Goal: Task Accomplishment & Management: Use online tool/utility

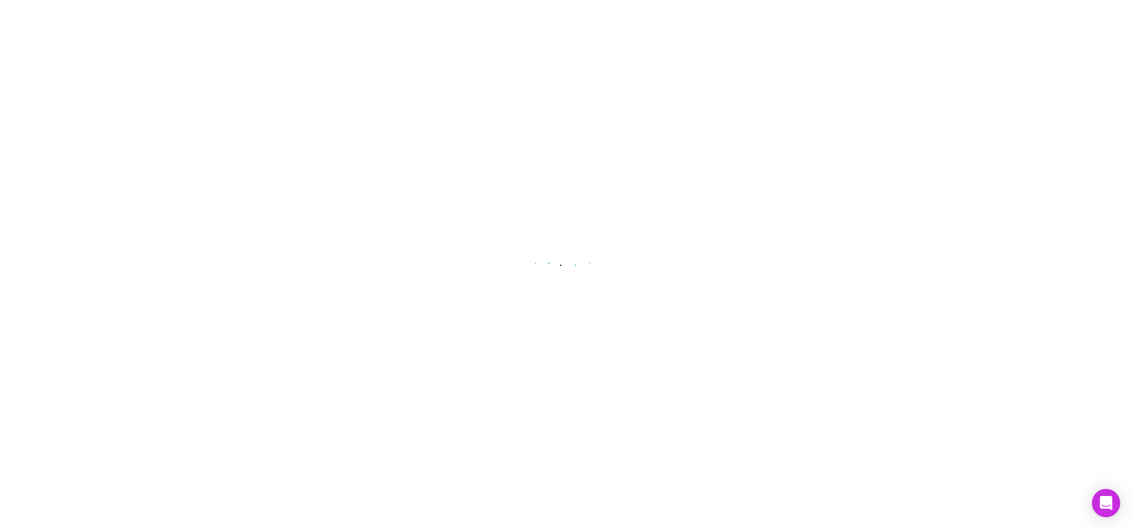
select select "****"
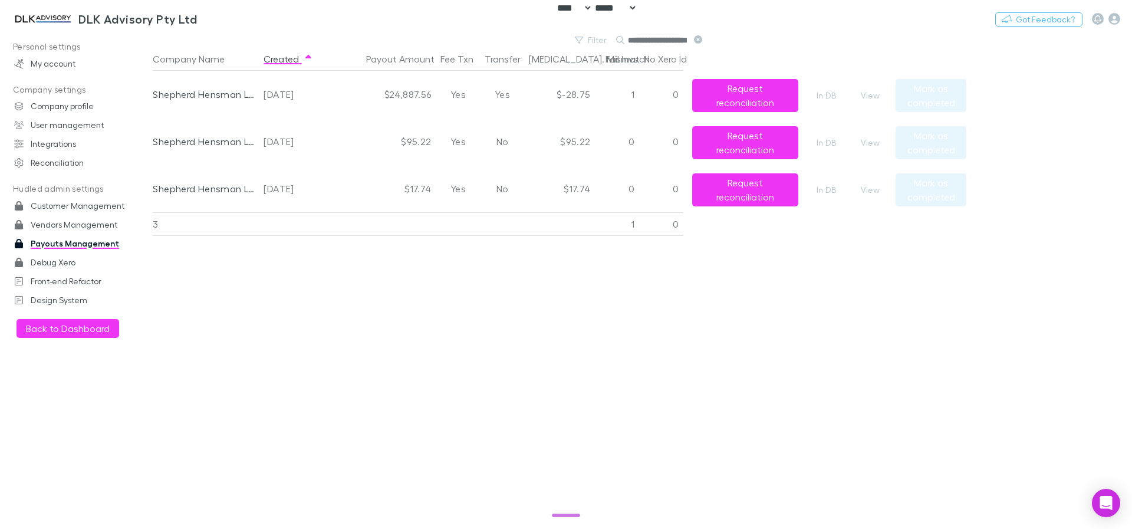
scroll to position [0, 25]
click at [868, 138] on button "View" at bounding box center [871, 143] width 38 height 14
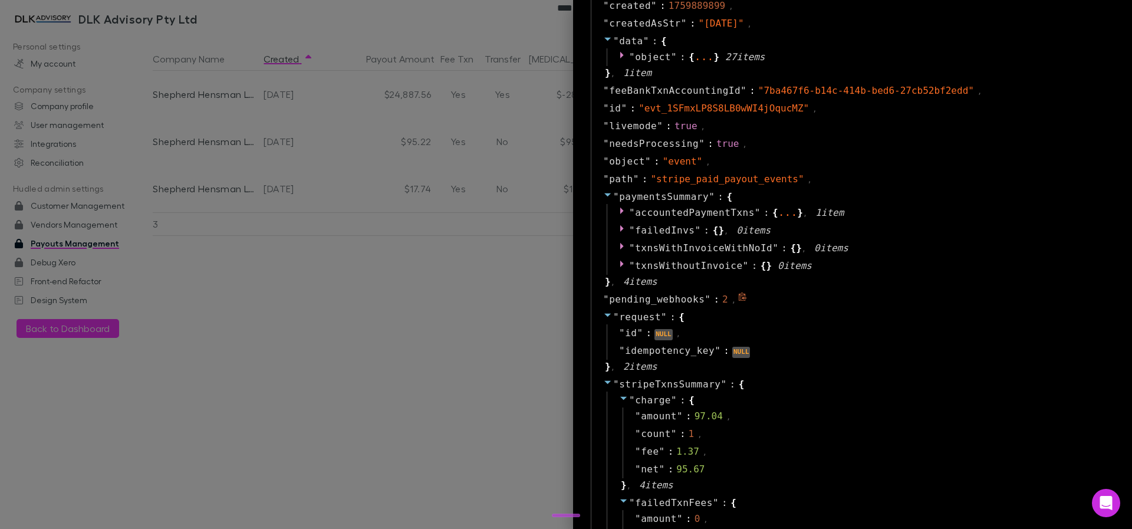
scroll to position [640, 0]
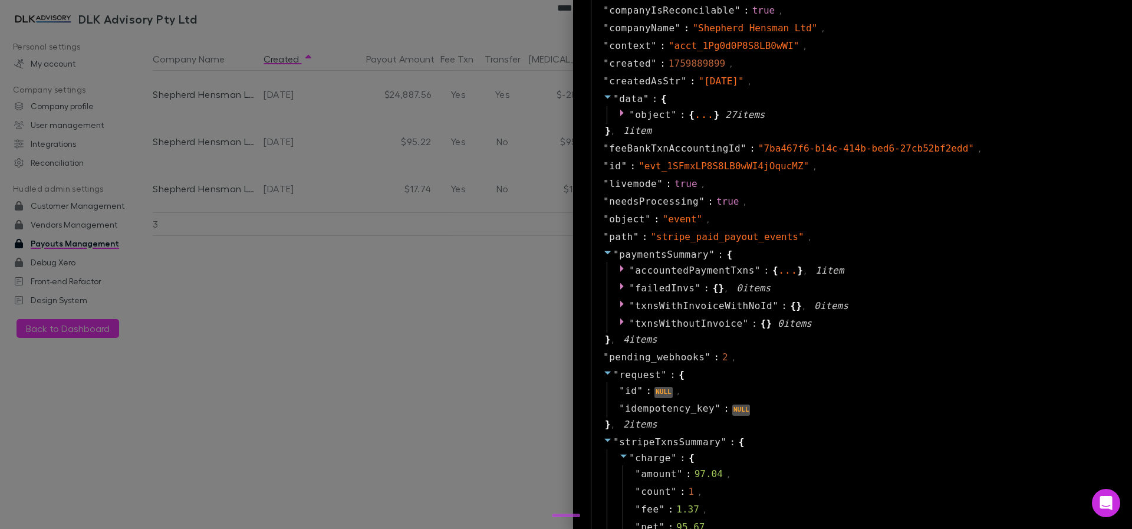
click at [603, 436] on icon at bounding box center [607, 439] width 9 height 9
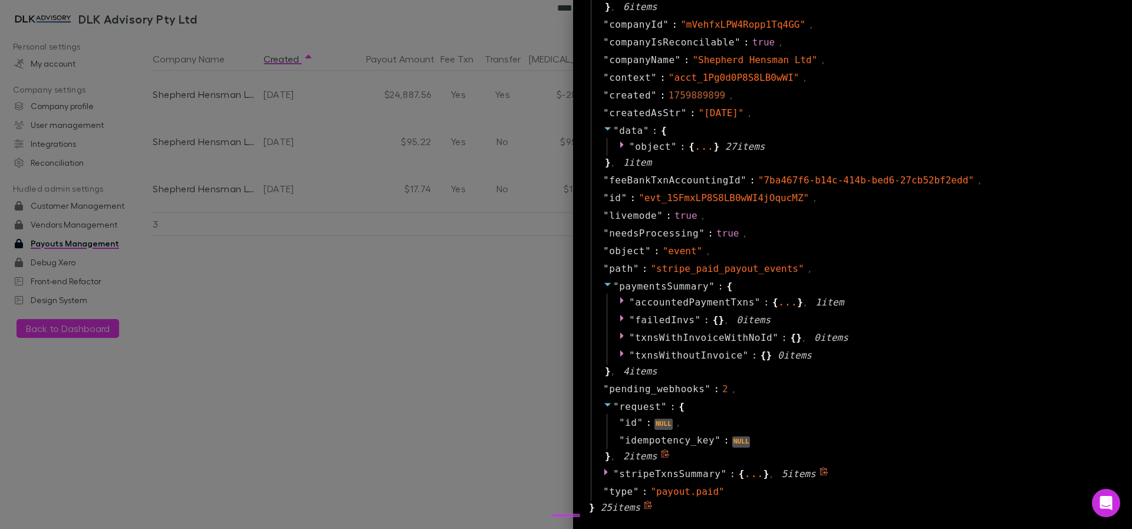
click at [603, 405] on icon at bounding box center [607, 404] width 9 height 9
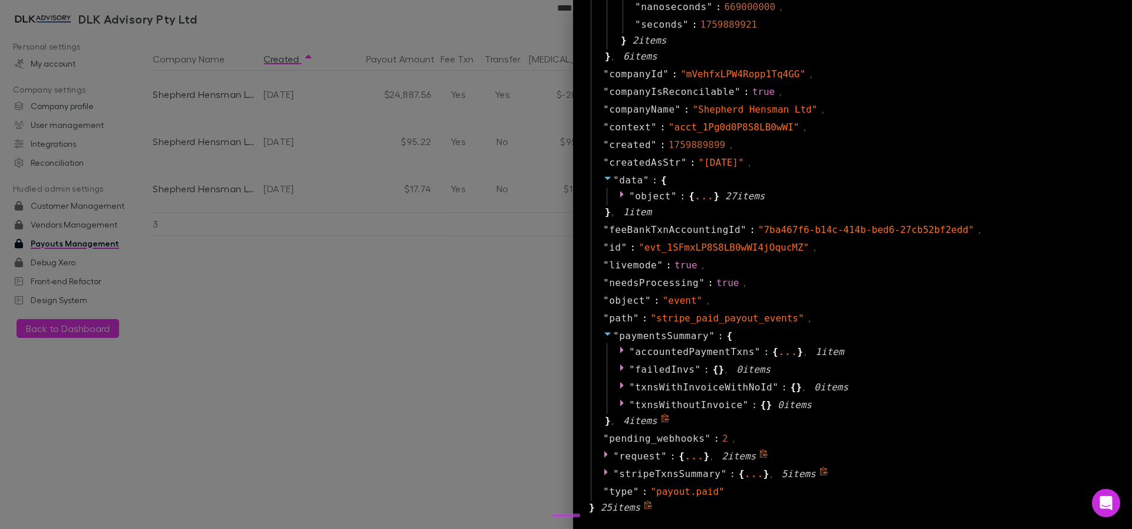
scroll to position [558, 0]
click at [604, 333] on icon at bounding box center [607, 335] width 6 height 4
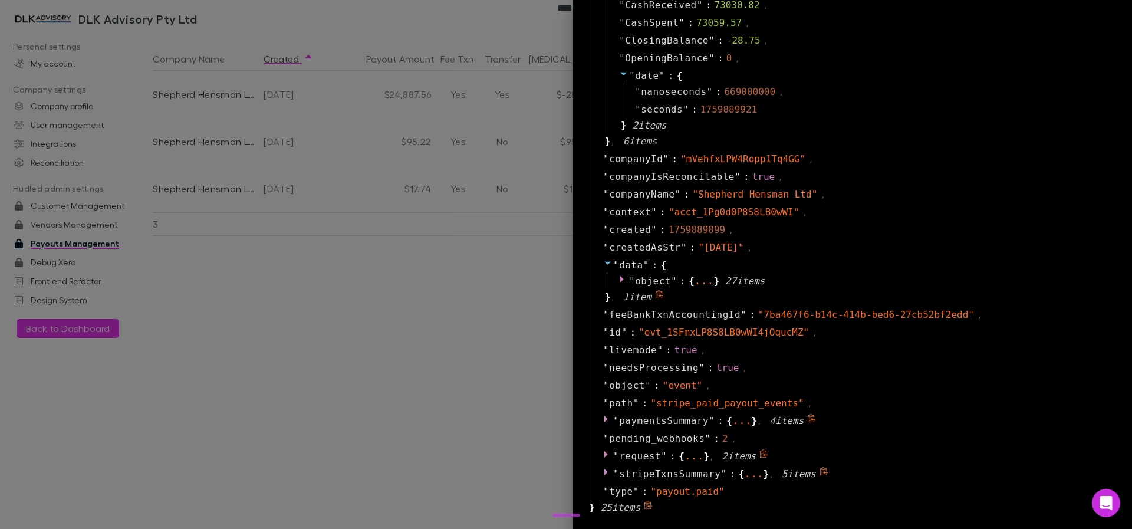
click at [603, 267] on icon at bounding box center [607, 262] width 9 height 9
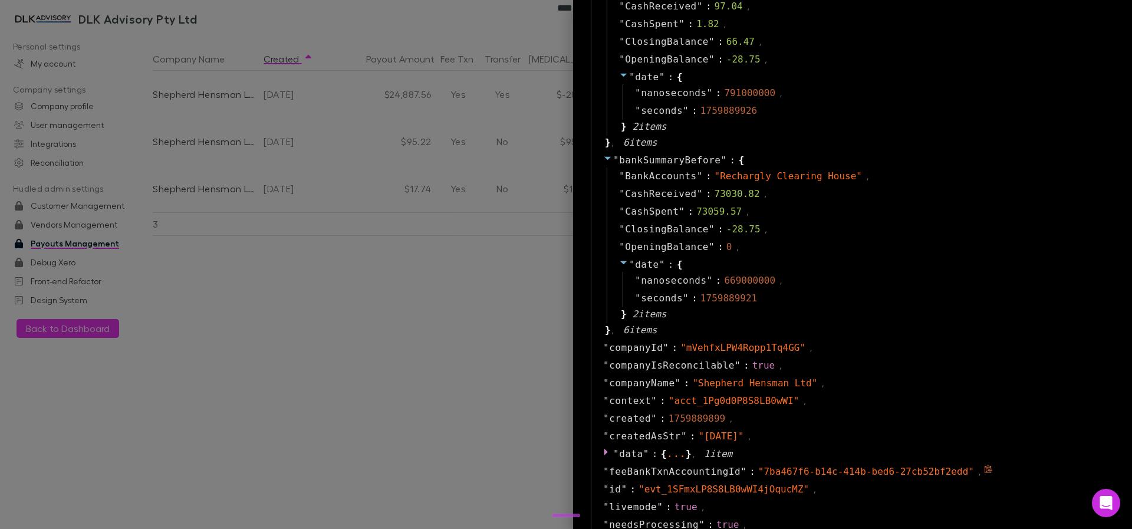
scroll to position [229, 0]
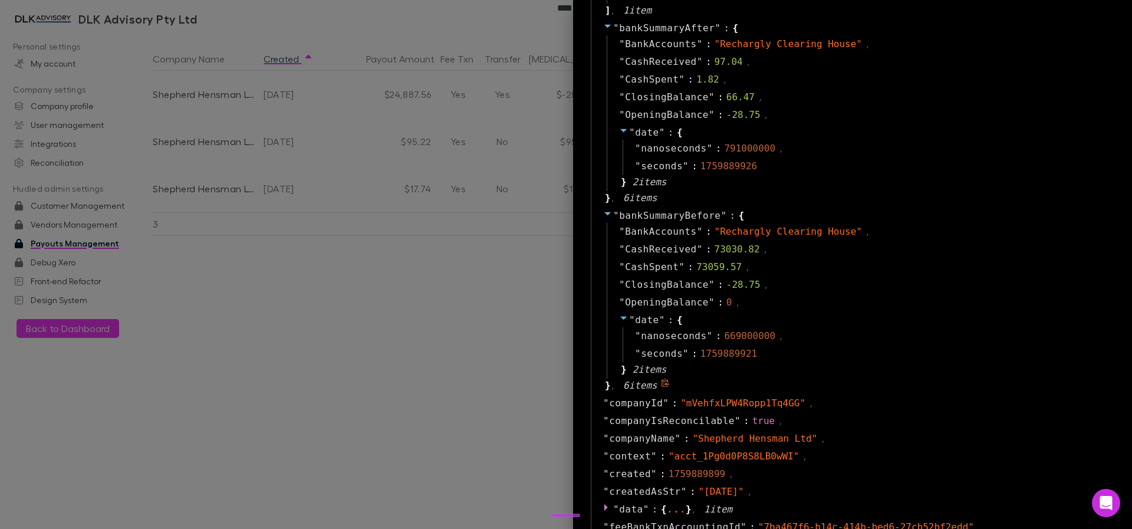
click at [603, 214] on icon at bounding box center [607, 213] width 9 height 9
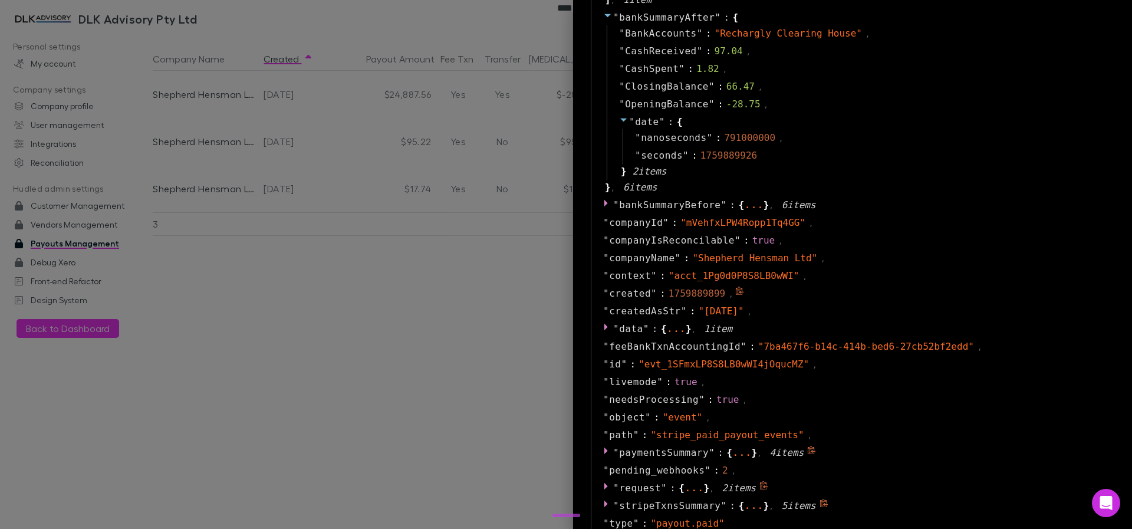
scroll to position [272, 0]
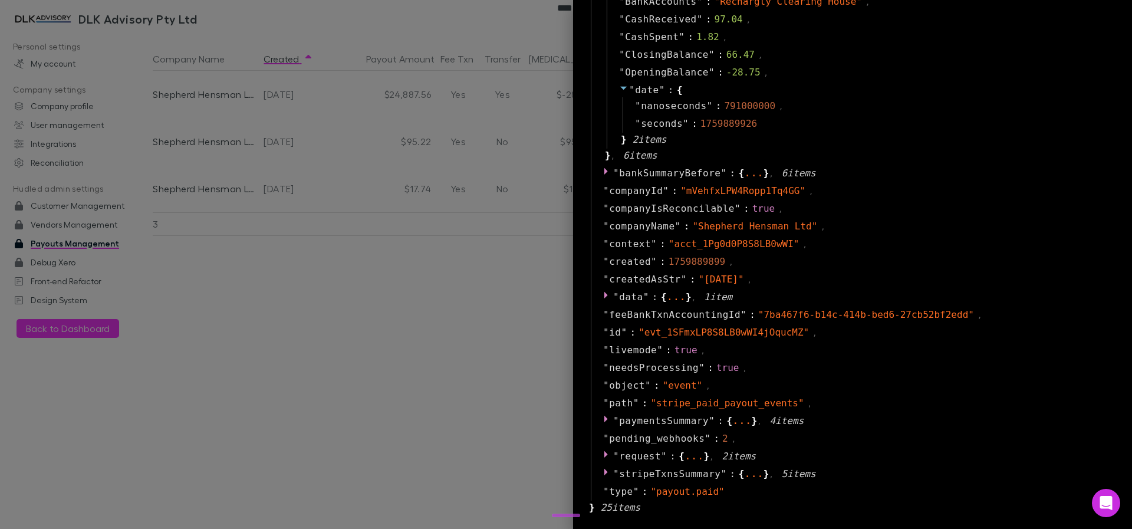
click at [295, 9] on div at bounding box center [566, 264] width 1132 height 529
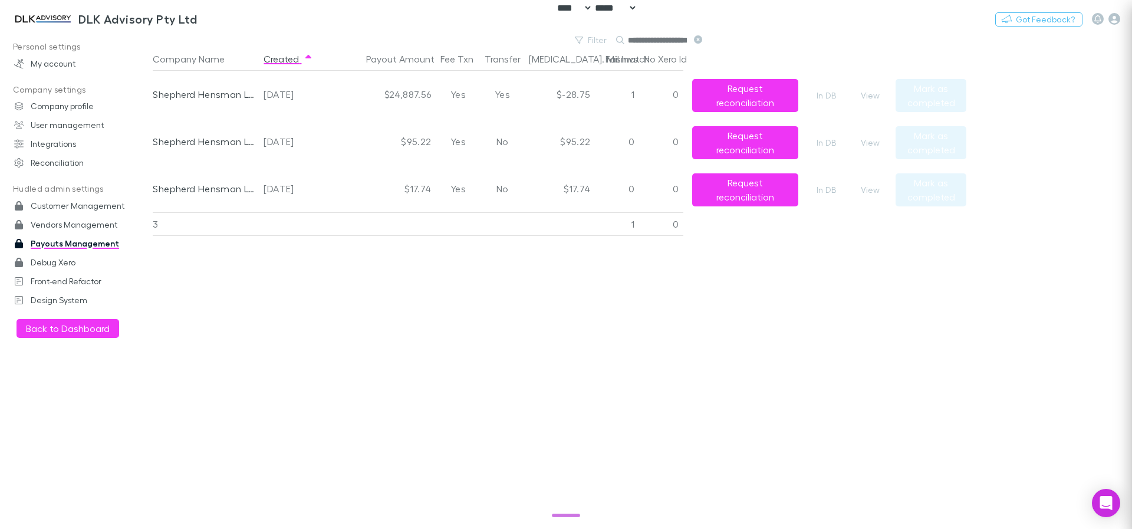
click at [195, 17] on h3 "DLK Advisory Pty Ltd" at bounding box center [137, 19] width 119 height 14
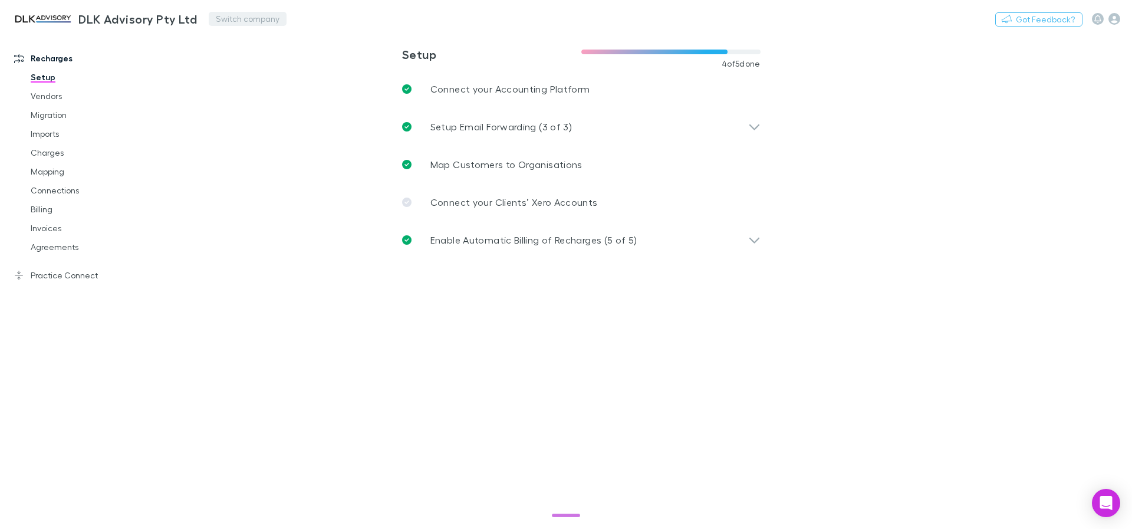
click at [234, 19] on button "Switch company" at bounding box center [248, 19] width 78 height 14
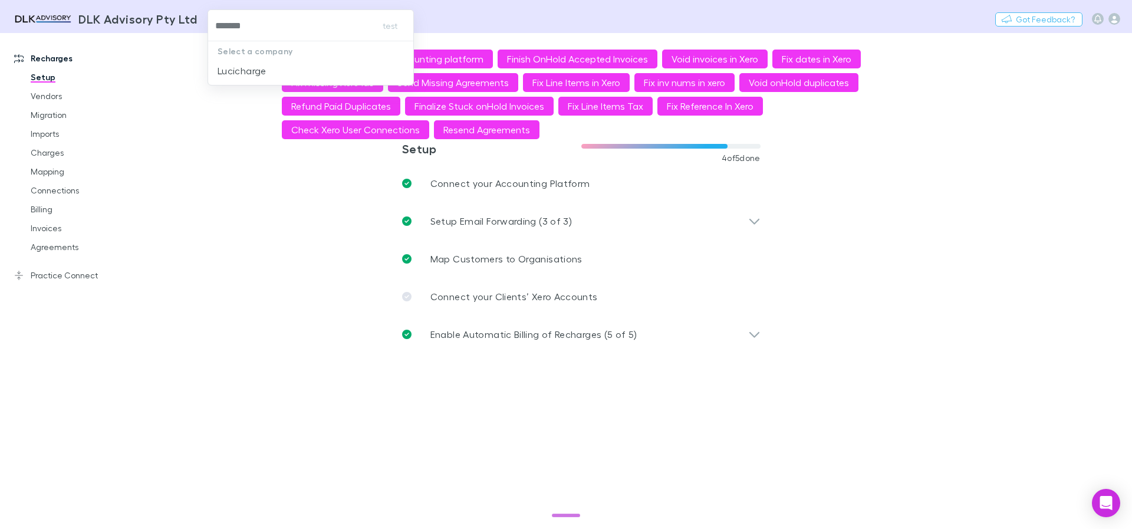
type input "********"
click at [258, 67] on p "Lucicharge" at bounding box center [242, 71] width 49 height 14
type input "**********"
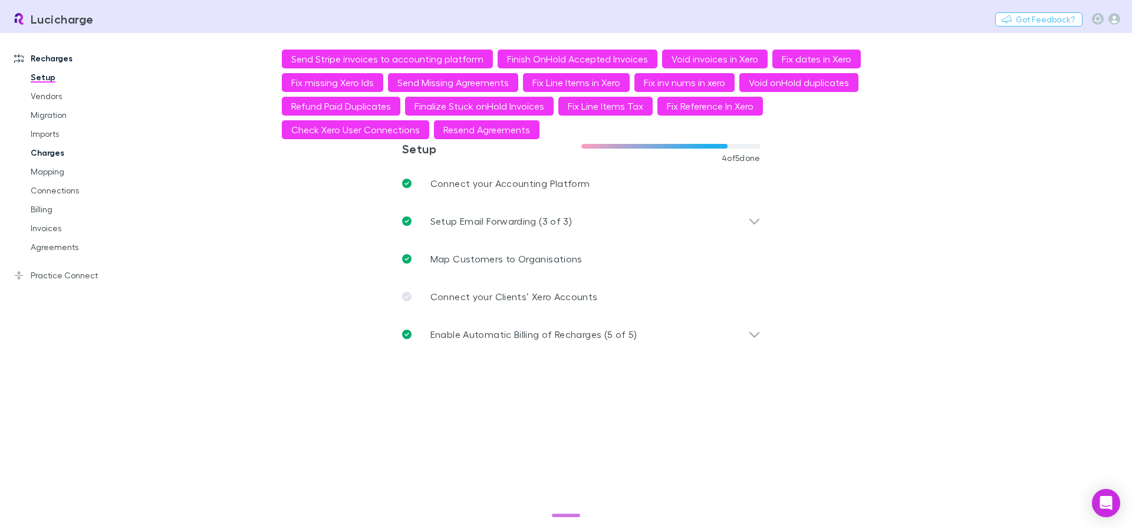
click at [51, 152] on link "Charges" at bounding box center [89, 152] width 140 height 19
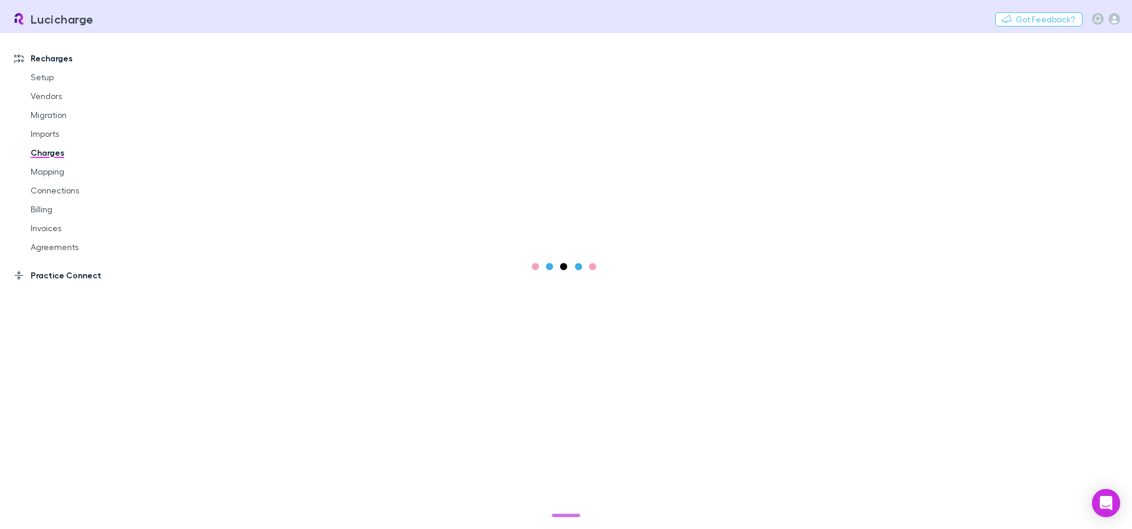
click at [73, 277] on link "Practice Connect" at bounding box center [80, 275] width 157 height 19
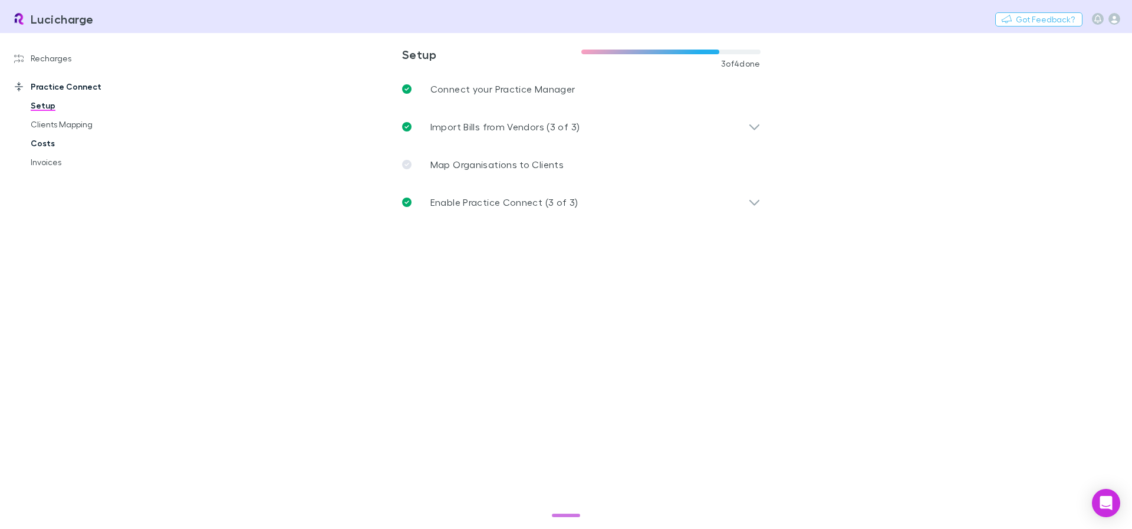
click at [49, 139] on link "Costs" at bounding box center [89, 143] width 140 height 19
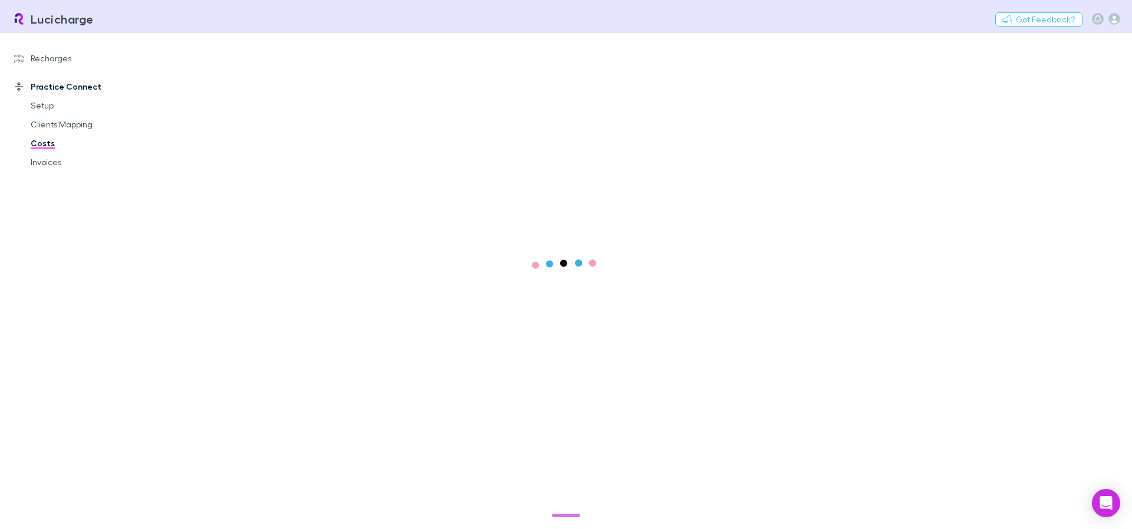
click at [681, 169] on main at bounding box center [643, 281] width 980 height 496
click at [34, 142] on link "Costs" at bounding box center [89, 143] width 140 height 19
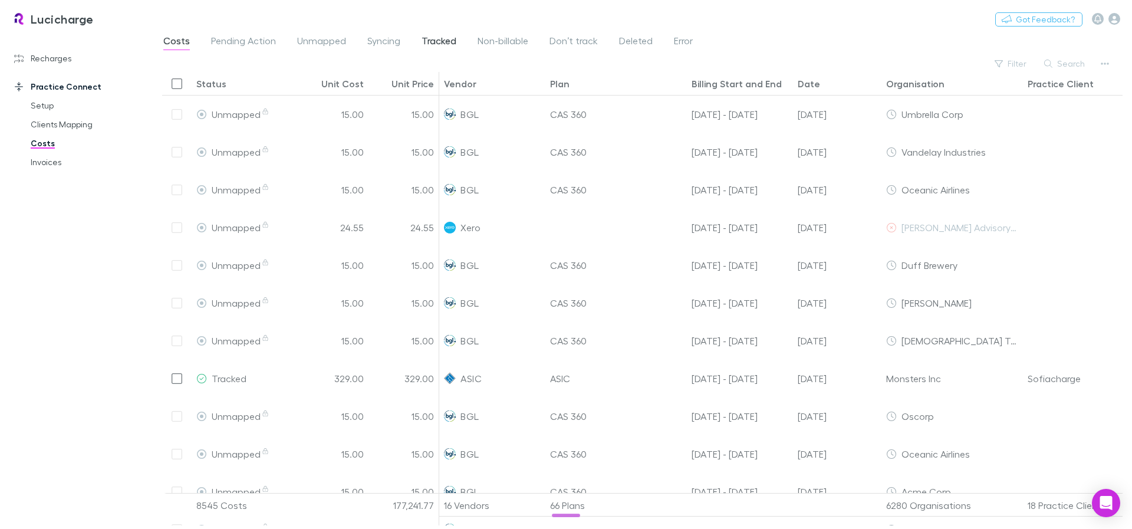
click at [423, 40] on span "Tracked" at bounding box center [439, 42] width 35 height 15
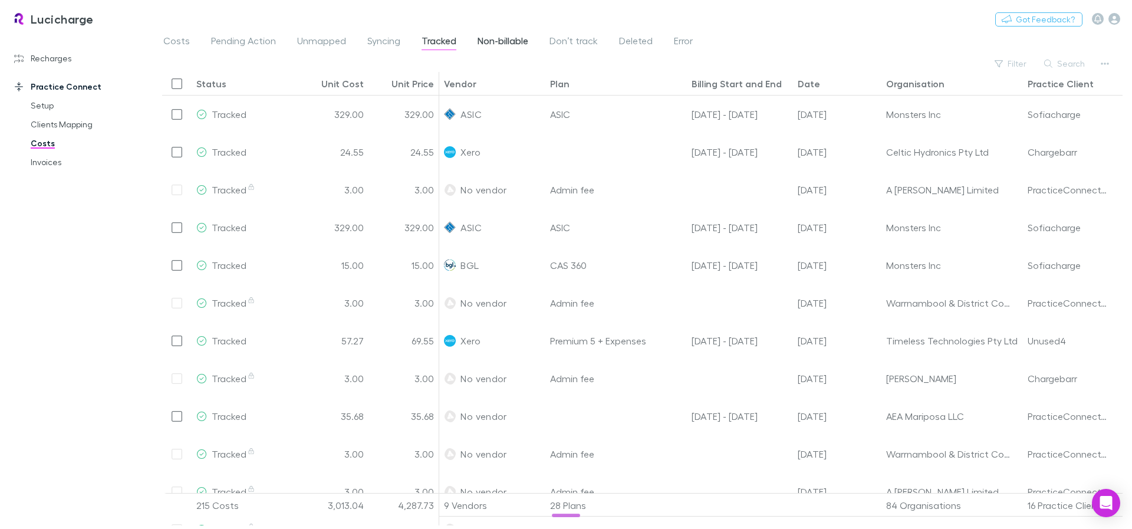
click at [502, 39] on span "Non-billable" at bounding box center [503, 42] width 51 height 15
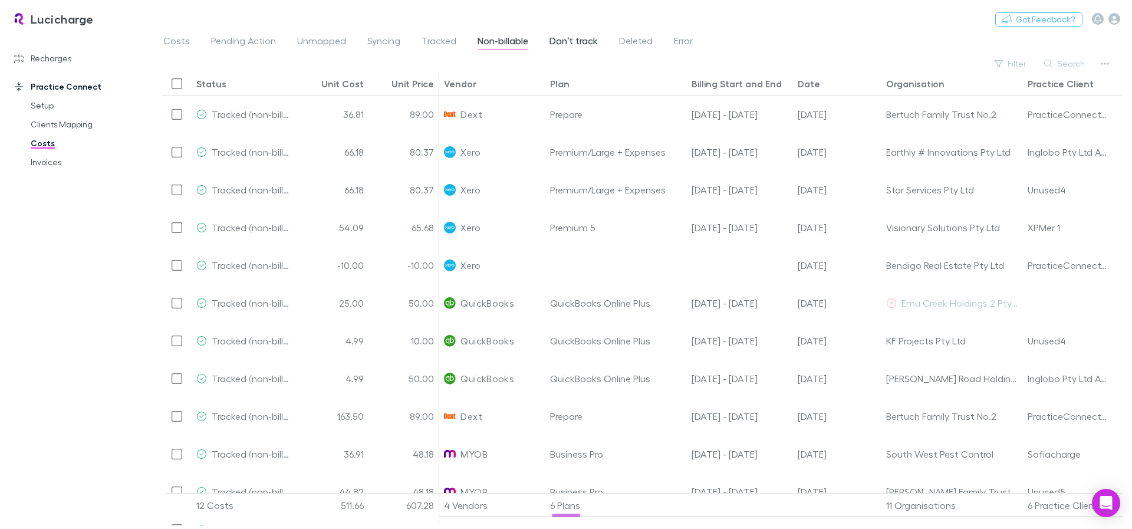
click at [561, 37] on span "Don’t track" at bounding box center [574, 42] width 48 height 15
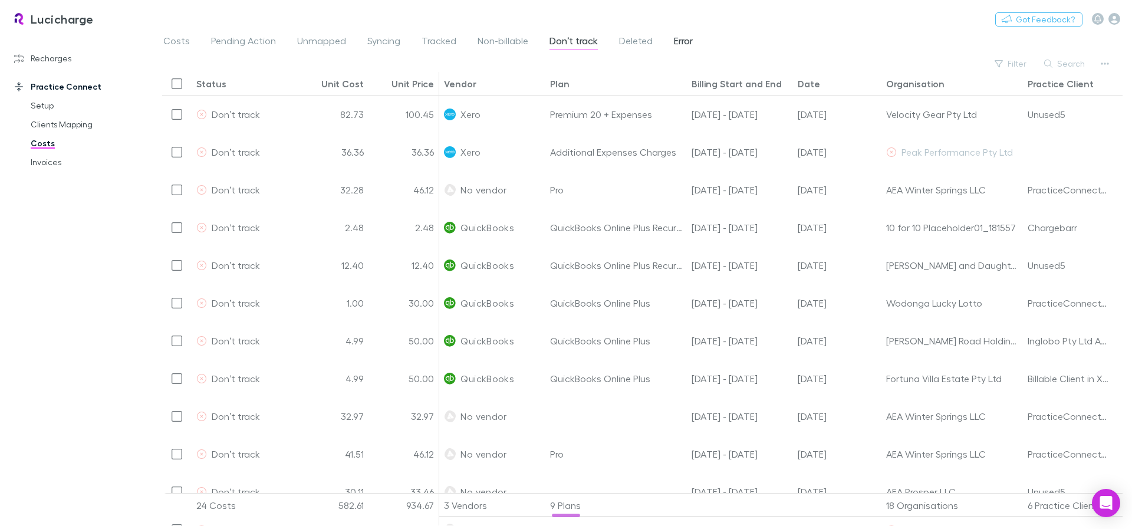
click at [688, 42] on span "Error" at bounding box center [683, 42] width 19 height 15
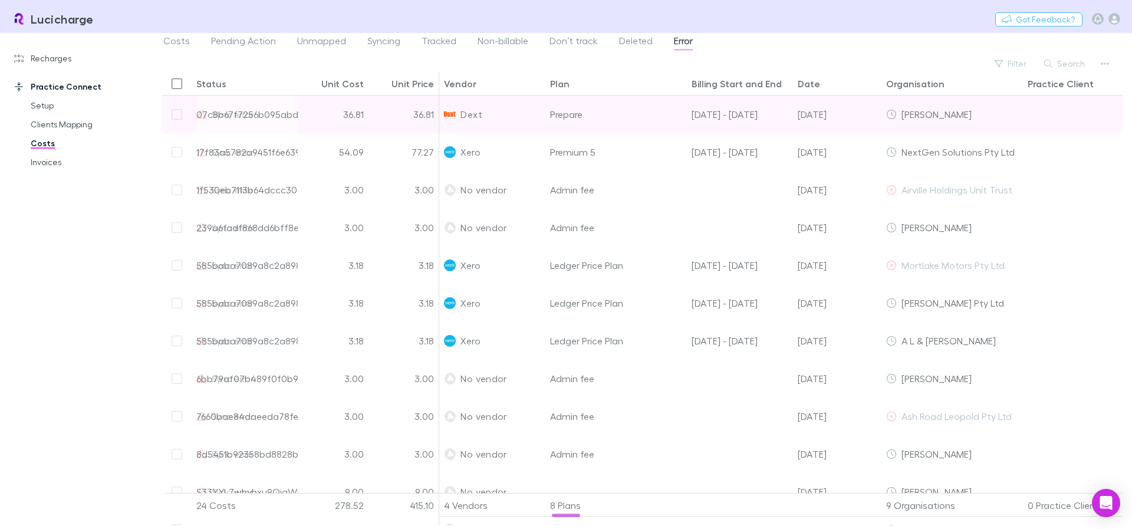
click at [320, 116] on div "36.81" at bounding box center [333, 115] width 71 height 38
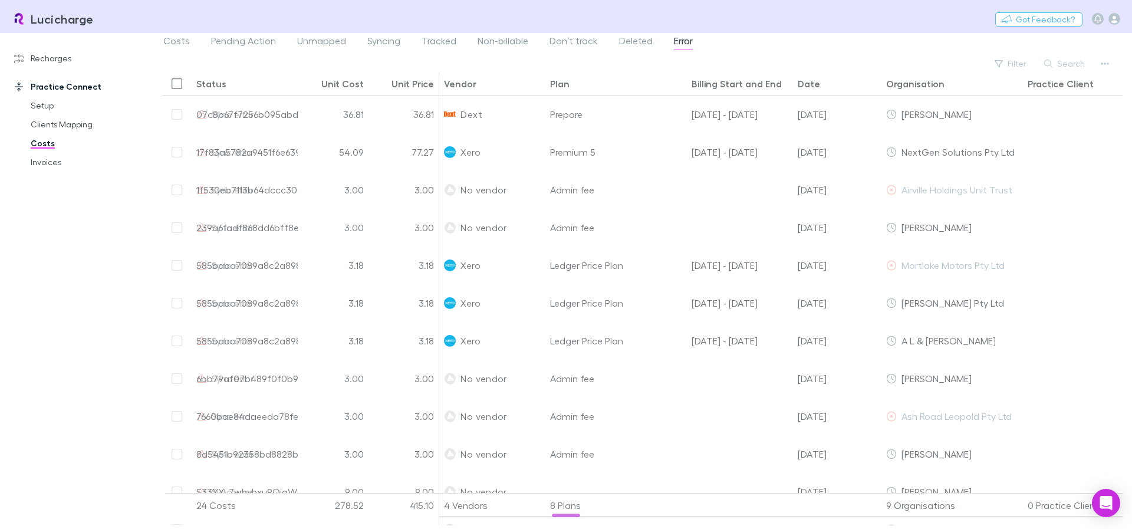
click at [425, 55] on div "Filter Search" at bounding box center [642, 63] width 961 height 17
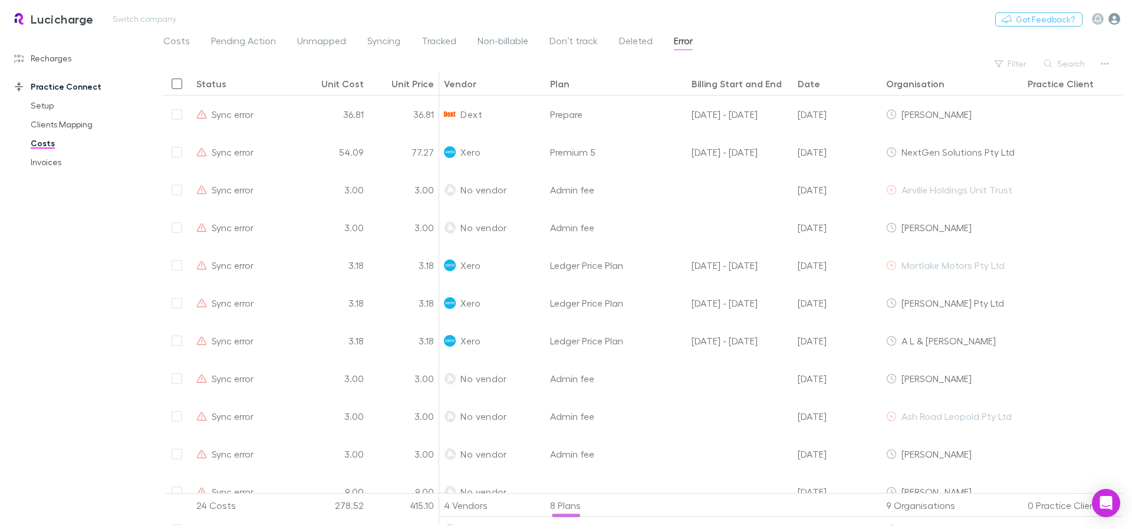
click at [1119, 17] on icon "button" at bounding box center [1115, 19] width 12 height 12
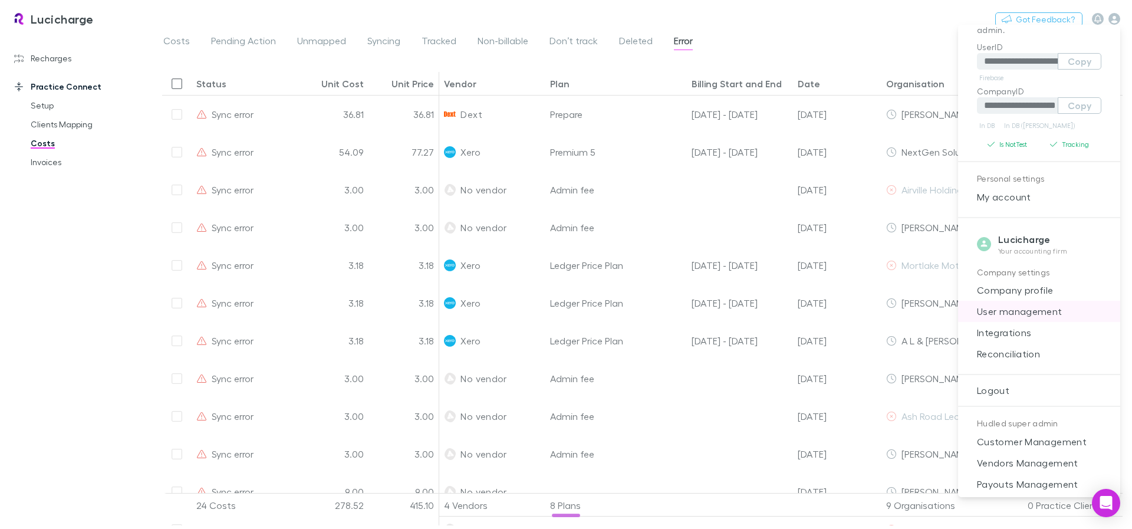
scroll to position [90, 0]
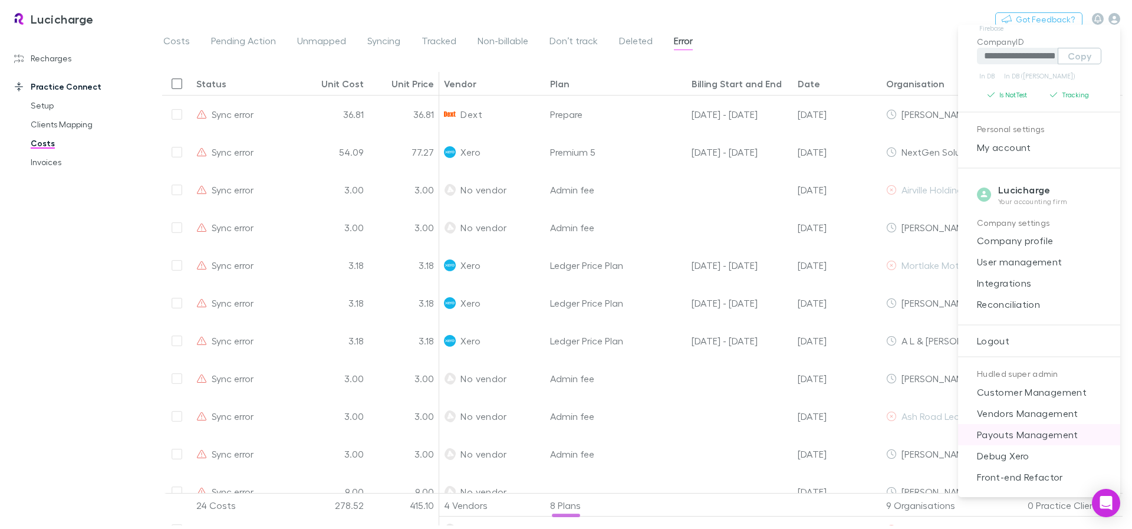
click at [1032, 440] on span "Payouts Management" at bounding box center [1039, 435] width 143 height 14
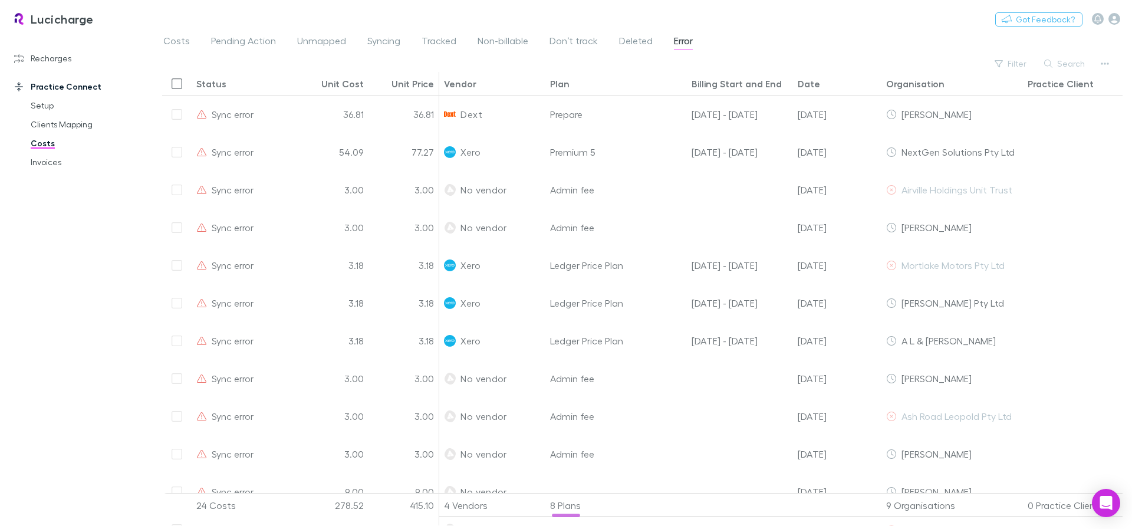
select select "****"
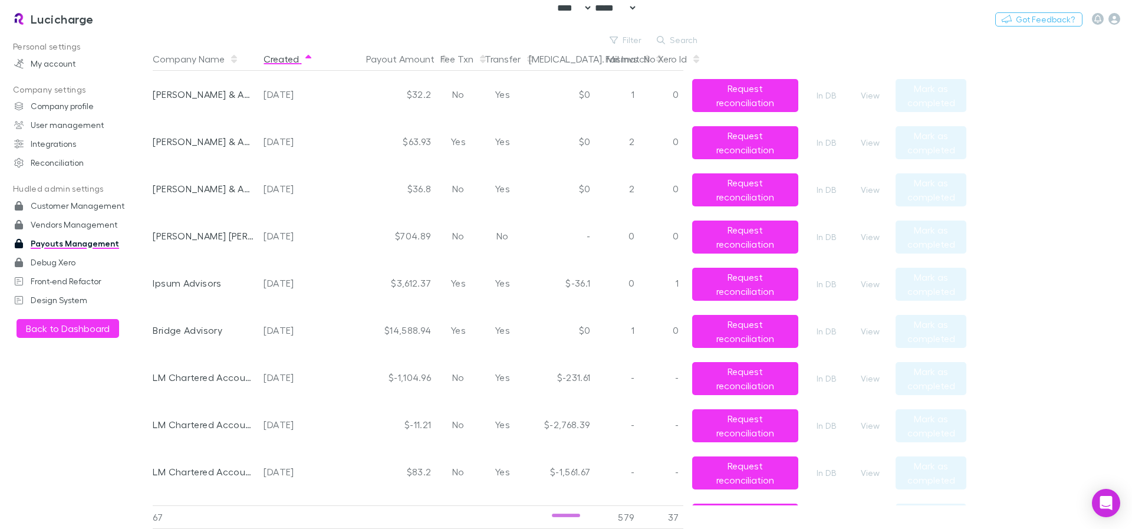
click at [291, 63] on button "Created" at bounding box center [289, 59] width 50 height 24
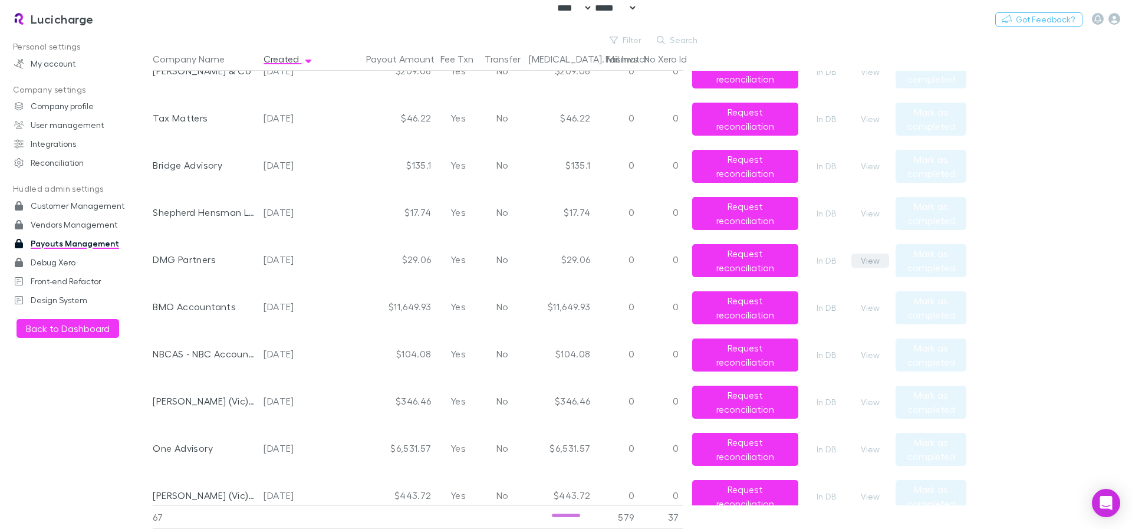
click at [864, 260] on button "View" at bounding box center [871, 261] width 38 height 14
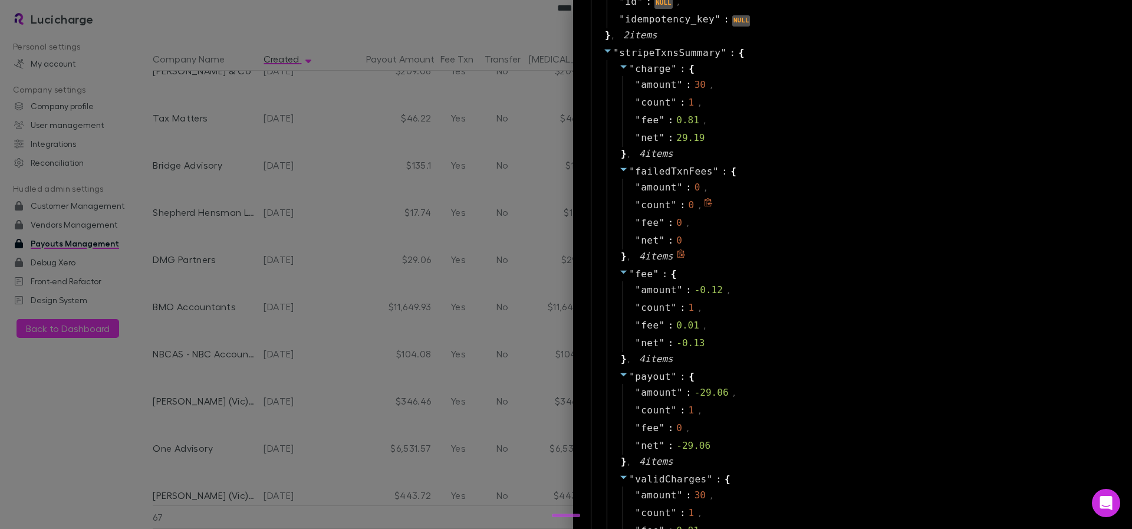
scroll to position [1064, 0]
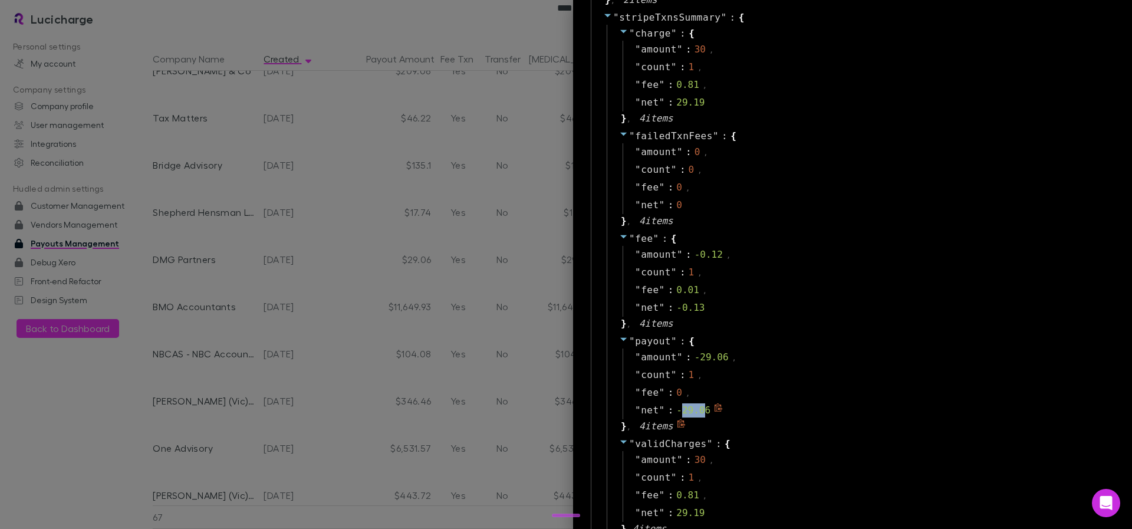
drag, startPoint x: 675, startPoint y: 412, endPoint x: 698, endPoint y: 411, distance: 23.0
click at [698, 411] on div "-29.06" at bounding box center [693, 410] width 34 height 14
click at [700, 411] on div "-29.06" at bounding box center [693, 410] width 34 height 14
copy div "29.06"
click at [425, 285] on div at bounding box center [566, 264] width 1132 height 529
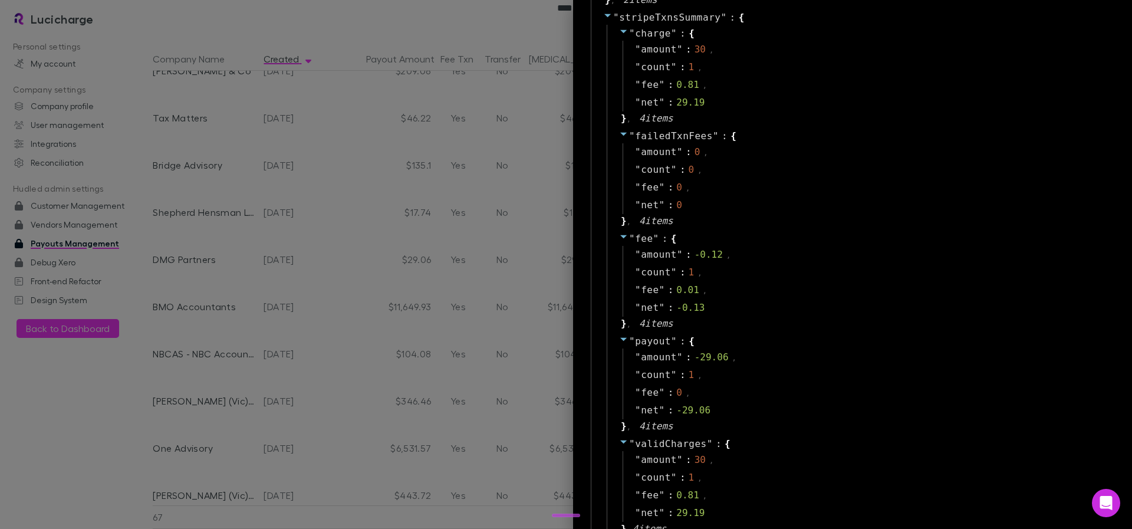
scroll to position [0, 0]
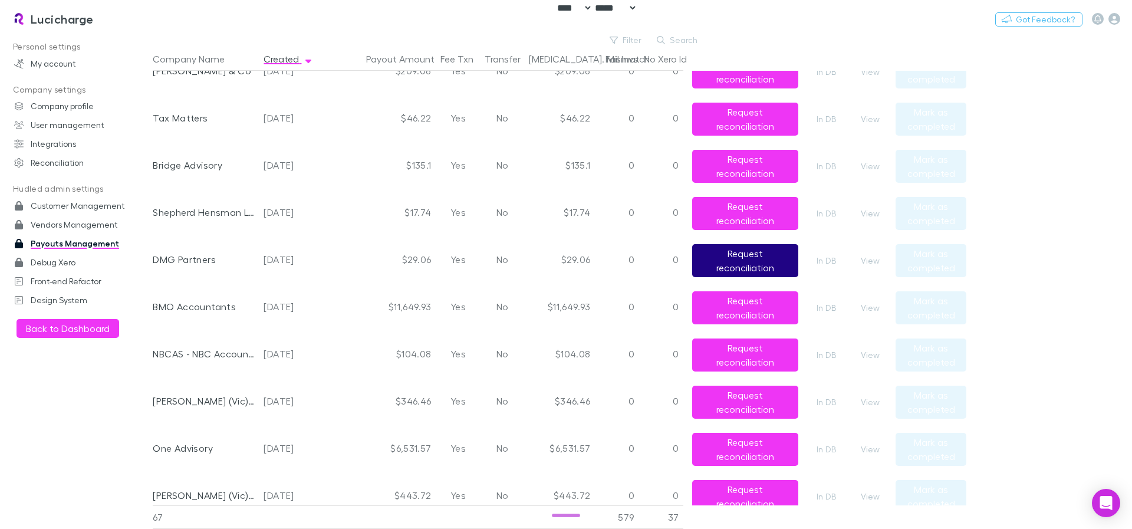
click at [735, 263] on button "Request reconciliation" at bounding box center [745, 260] width 106 height 33
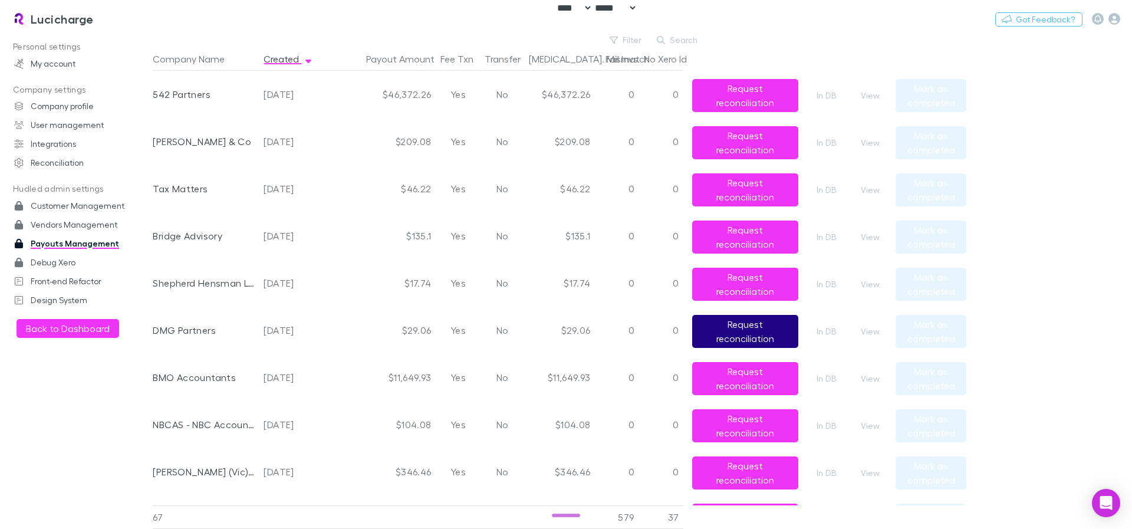
click at [749, 333] on button "Request reconciliation" at bounding box center [745, 331] width 106 height 33
click at [756, 334] on button "Request reconciliation" at bounding box center [745, 331] width 106 height 33
click at [729, 324] on button "Request reconciliation" at bounding box center [745, 331] width 106 height 33
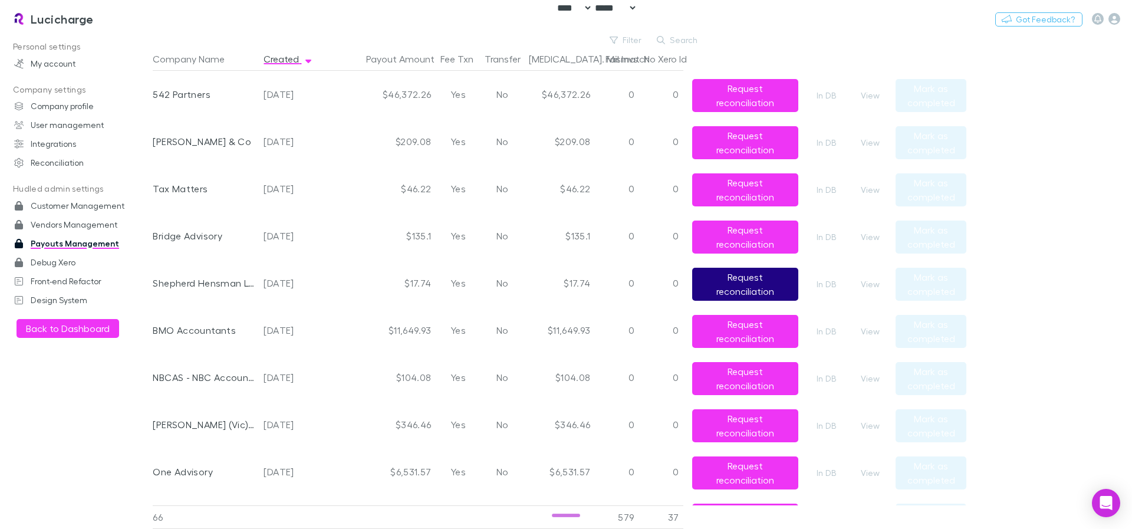
click at [746, 283] on button "Request reconciliation" at bounding box center [745, 284] width 106 height 33
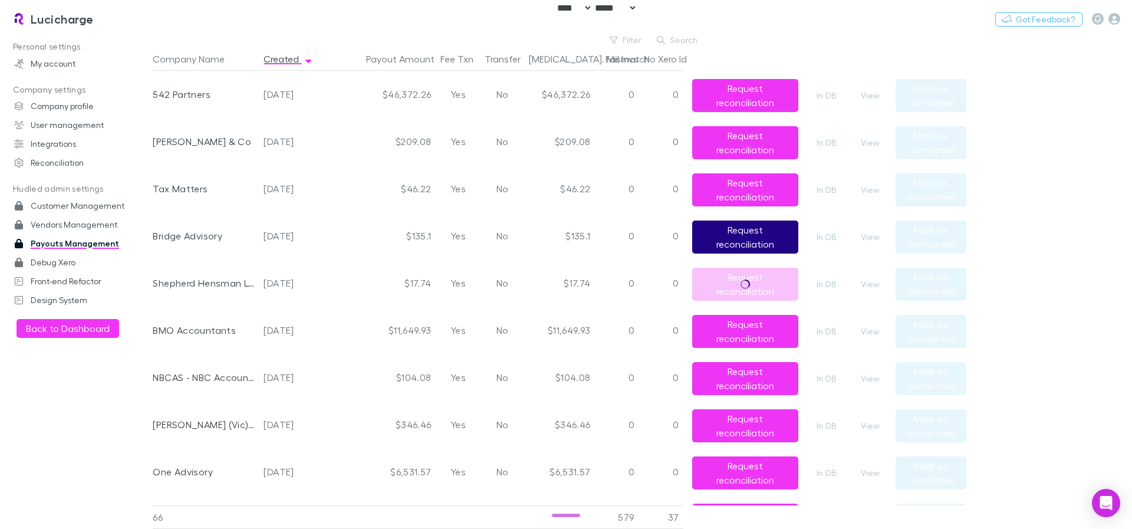
click at [738, 235] on button "Request reconciliation" at bounding box center [745, 237] width 106 height 33
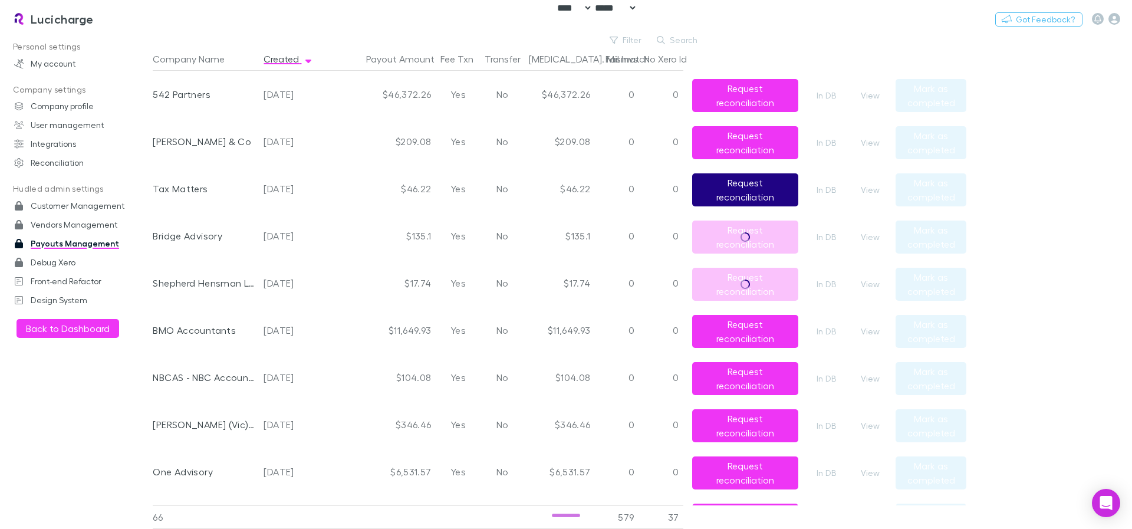
click at [757, 190] on button "Request reconciliation" at bounding box center [745, 189] width 106 height 33
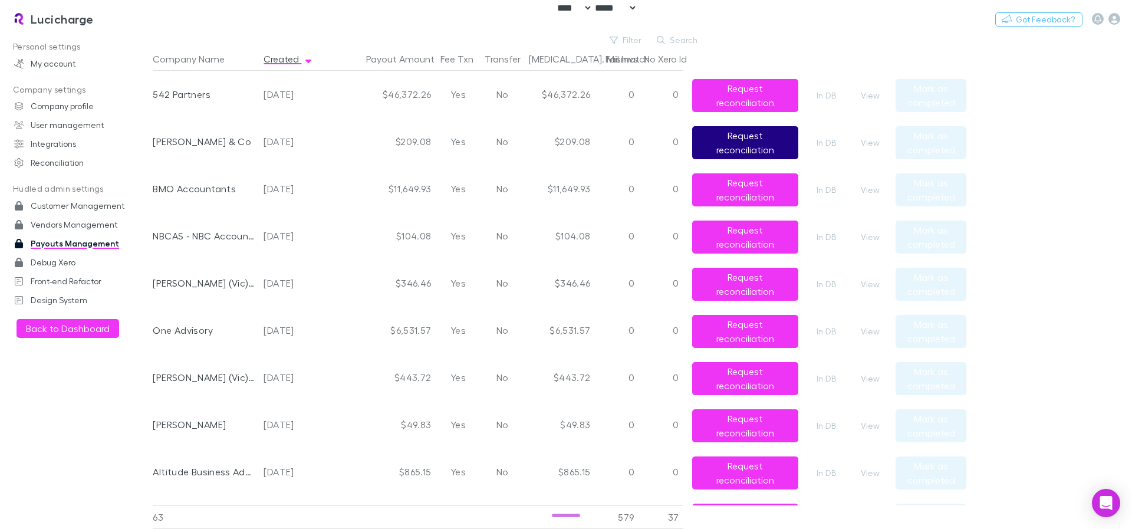
click at [740, 137] on button "Request reconciliation" at bounding box center [745, 142] width 106 height 33
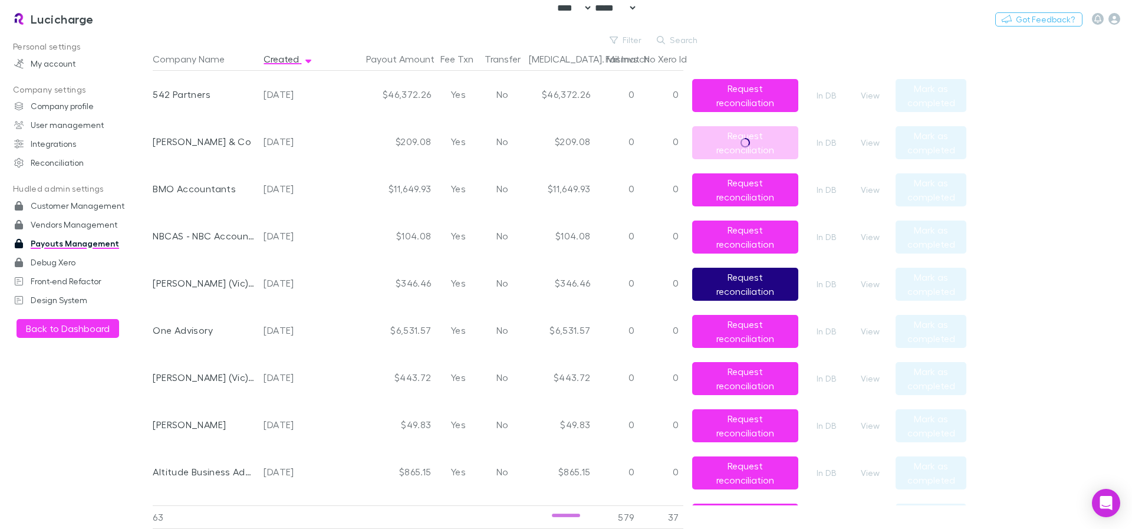
click at [738, 277] on button "Request reconciliation" at bounding box center [745, 284] width 106 height 33
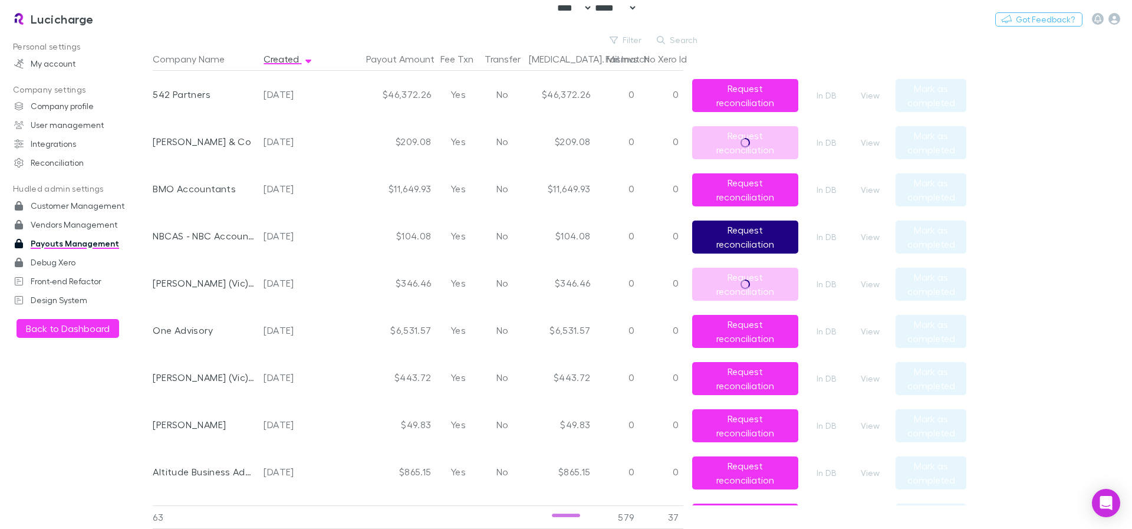
click at [752, 234] on button "Request reconciliation" at bounding box center [745, 237] width 106 height 33
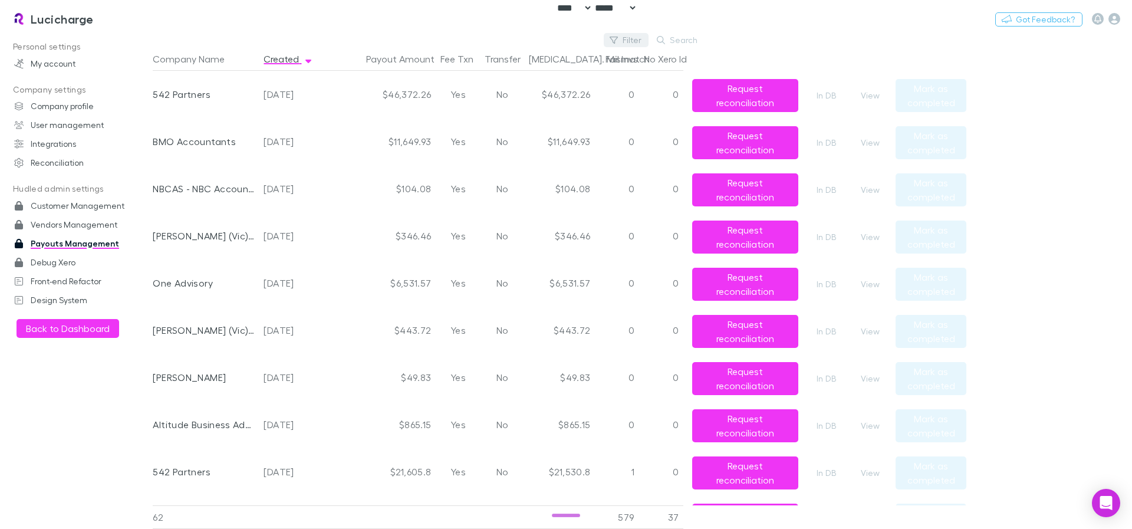
click at [629, 39] on button "Filter" at bounding box center [626, 40] width 45 height 14
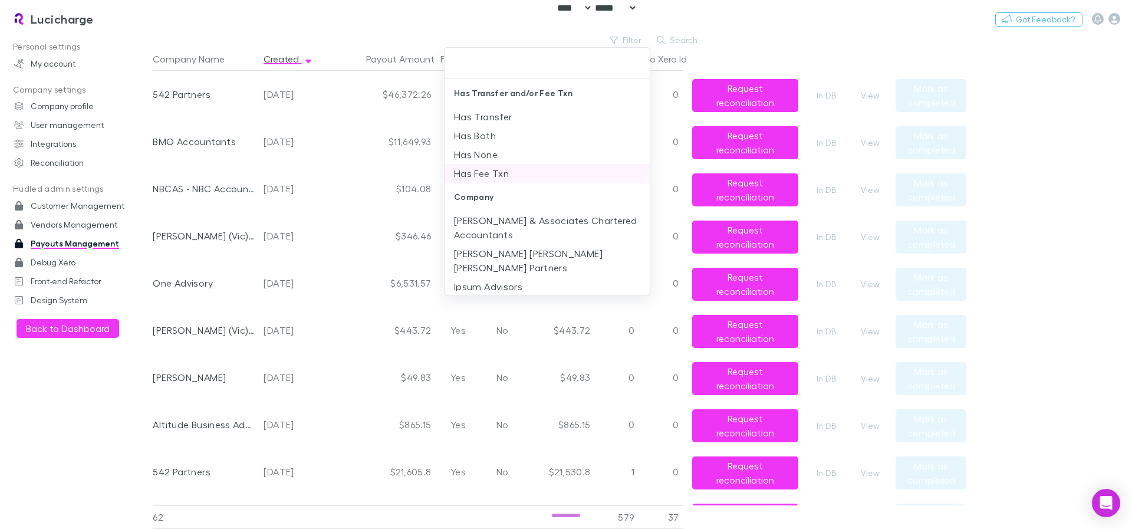
click at [507, 173] on li "Has Fee Txn" at bounding box center [547, 173] width 205 height 19
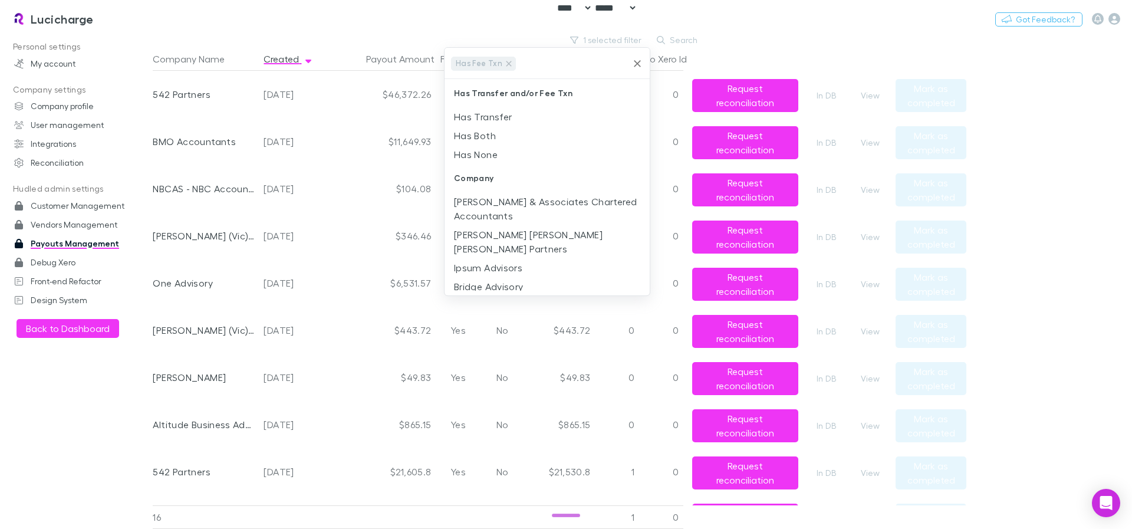
click at [767, 41] on div at bounding box center [566, 264] width 1132 height 529
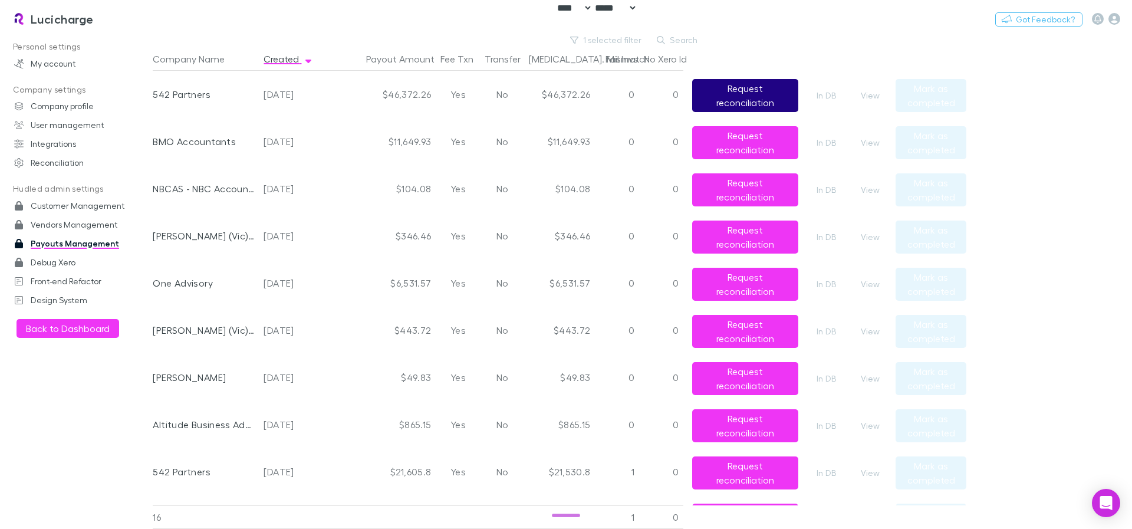
click at [751, 91] on button "Request reconciliation" at bounding box center [745, 95] width 106 height 33
click at [737, 147] on button "Request reconciliation" at bounding box center [745, 142] width 106 height 33
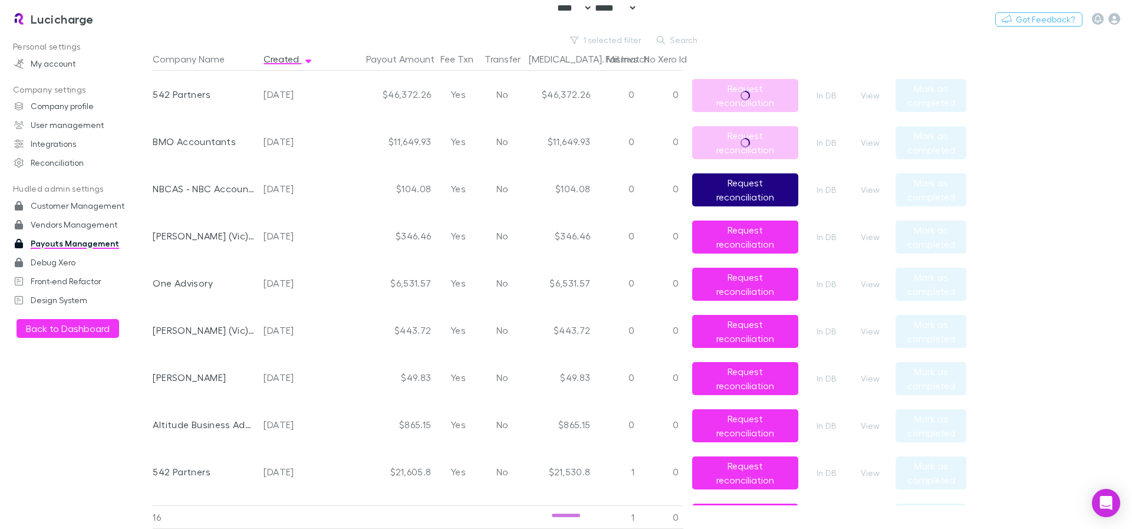
click at [758, 188] on button "Request reconciliation" at bounding box center [745, 189] width 106 height 33
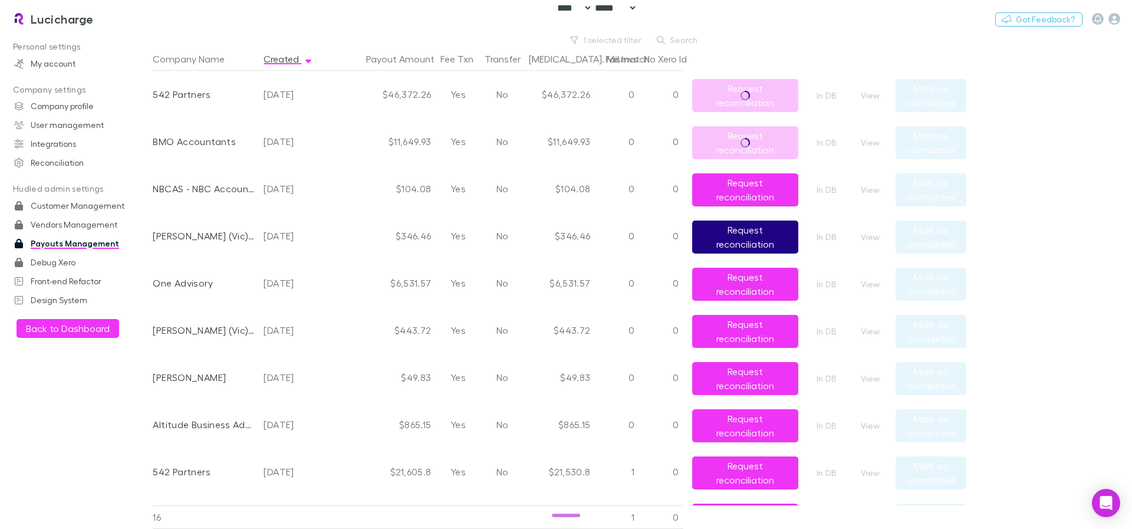
click at [748, 239] on button "Request reconciliation" at bounding box center [745, 237] width 106 height 33
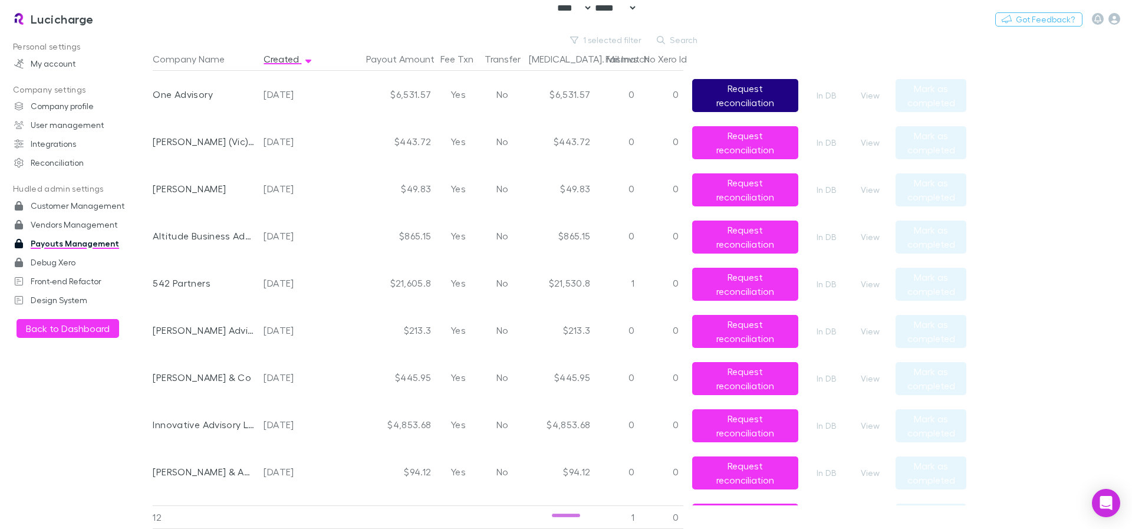
click at [751, 88] on button "Request reconciliation" at bounding box center [745, 95] width 106 height 33
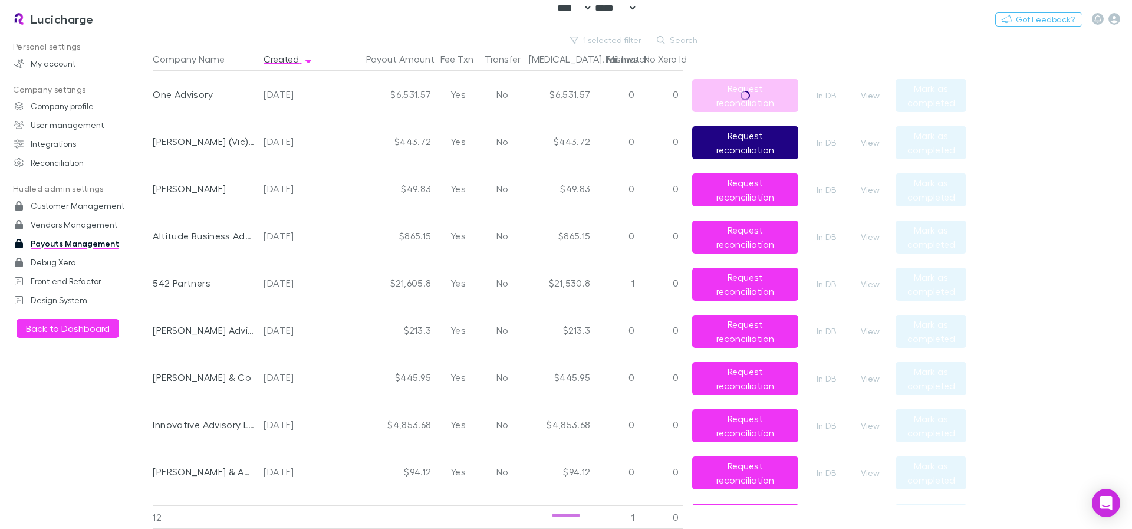
click at [734, 141] on button "Request reconciliation" at bounding box center [745, 142] width 106 height 33
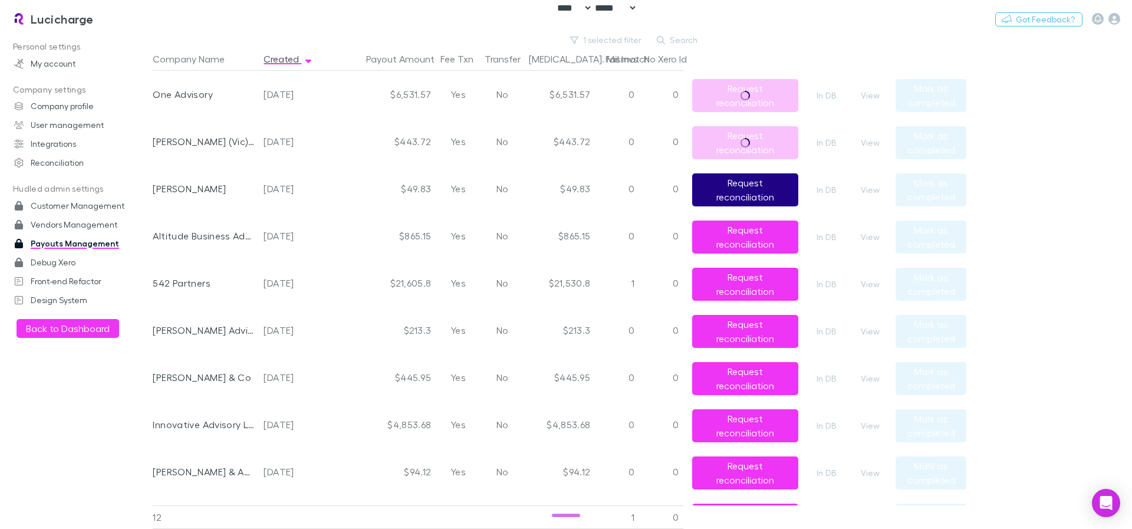
click at [735, 188] on button "Request reconciliation" at bounding box center [745, 189] width 106 height 33
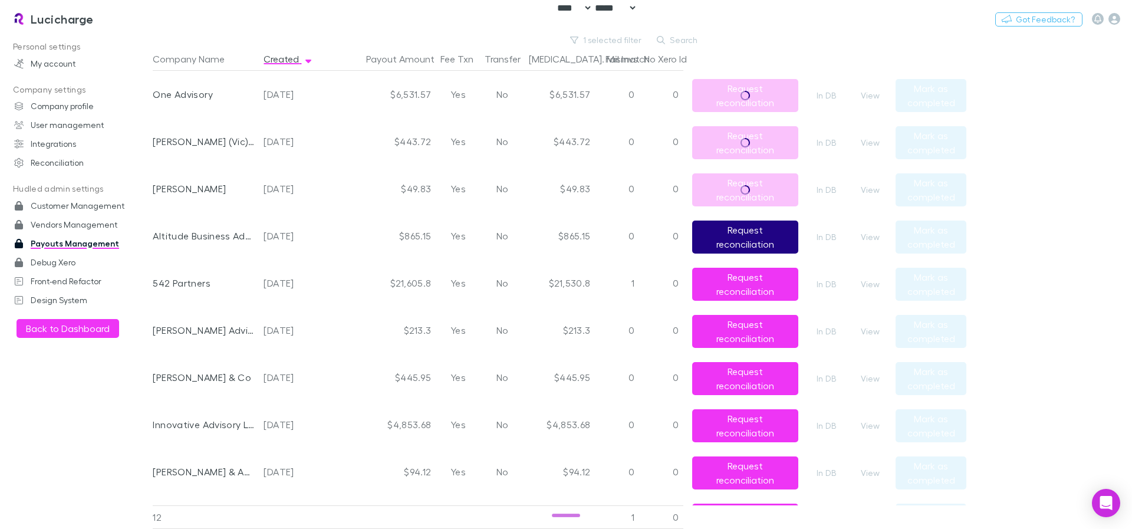
click at [738, 236] on button "Request reconciliation" at bounding box center [745, 237] width 106 height 33
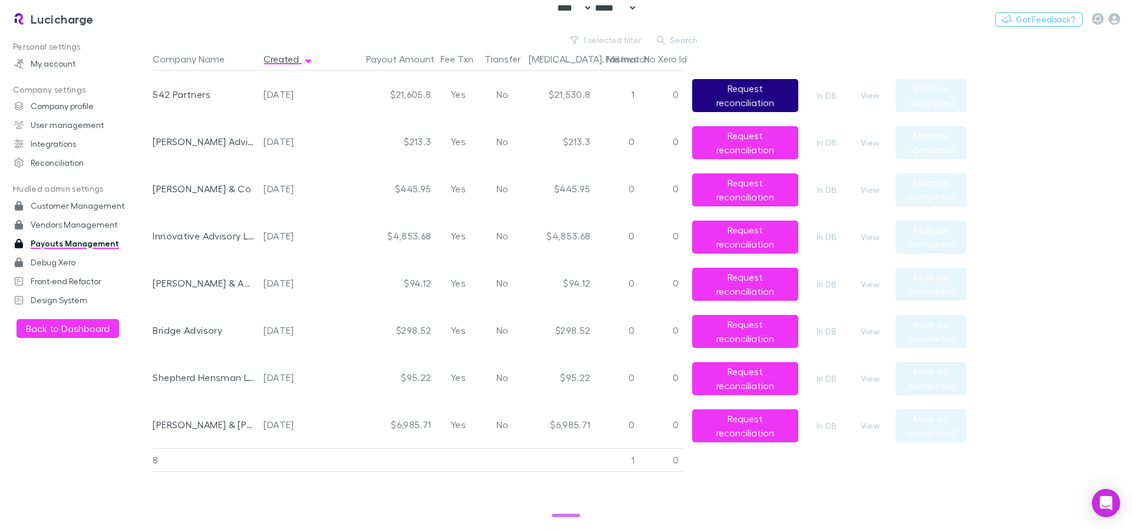
click at [755, 92] on button "Request reconciliation" at bounding box center [745, 95] width 106 height 33
click at [860, 94] on button "View" at bounding box center [871, 95] width 38 height 14
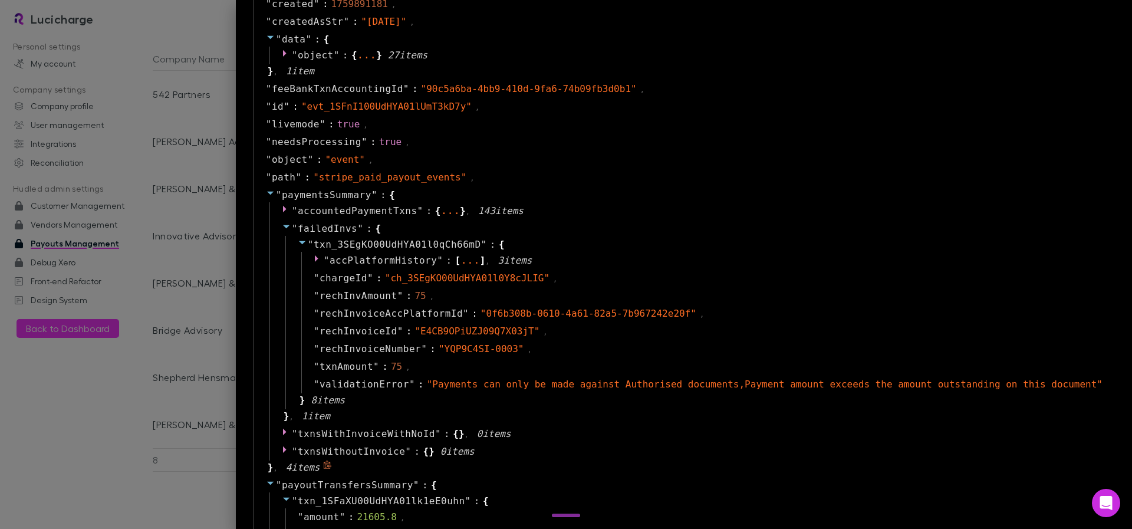
scroll to position [810, 0]
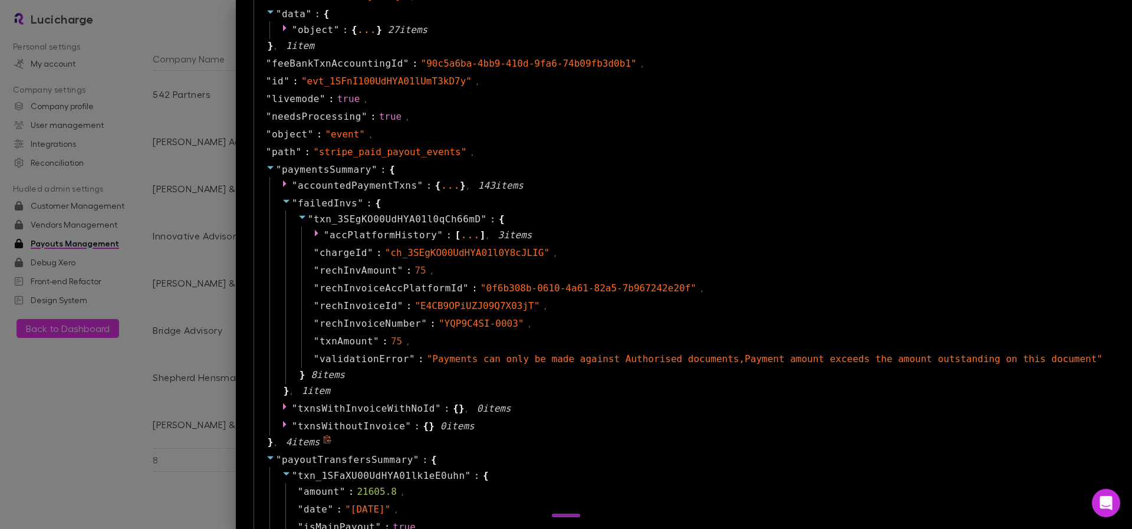
click at [267, 168] on icon at bounding box center [270, 168] width 6 height 4
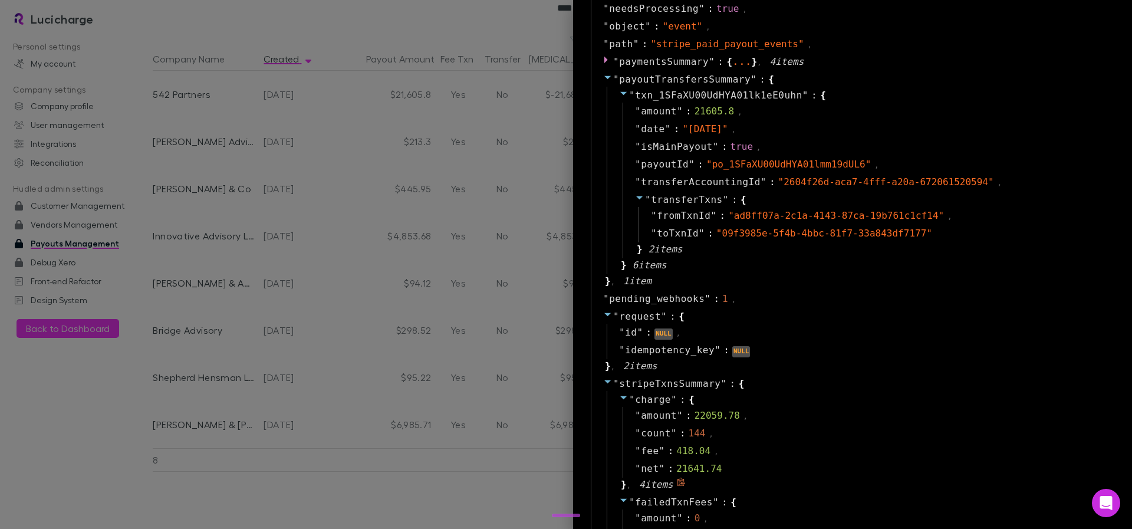
scroll to position [891, 0]
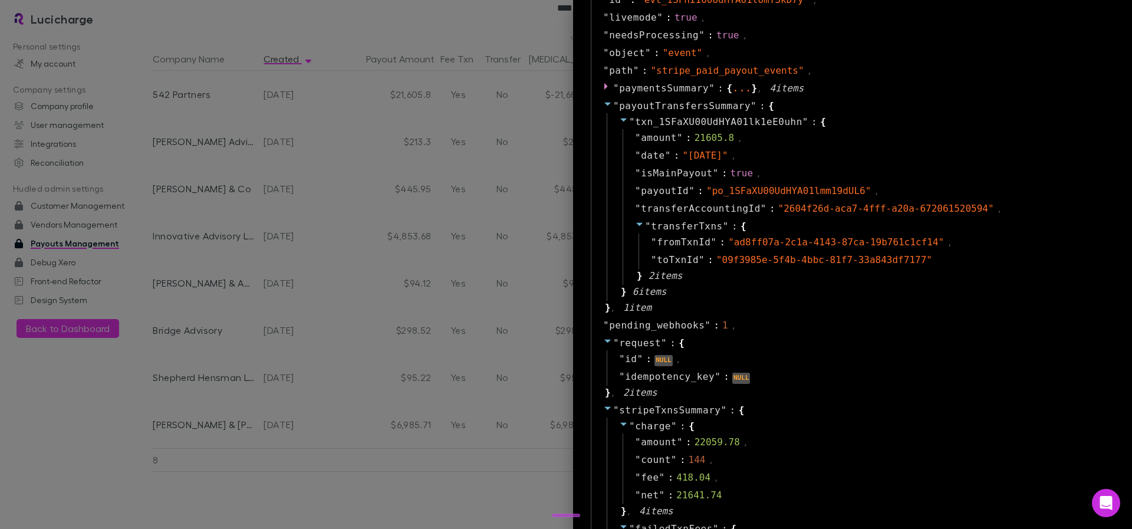
click at [448, 19] on div at bounding box center [566, 264] width 1132 height 529
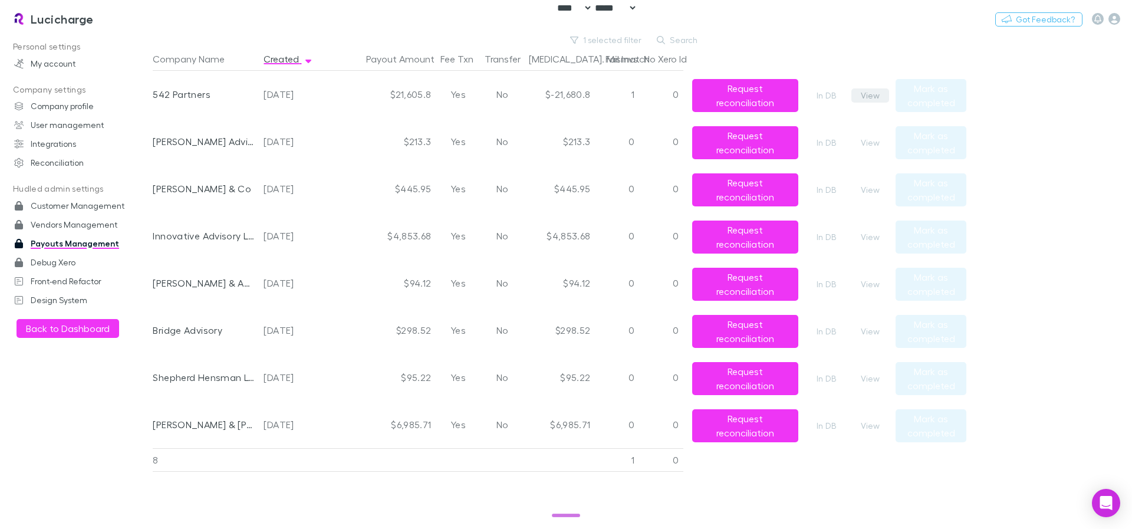
click at [876, 93] on button "View" at bounding box center [871, 95] width 38 height 14
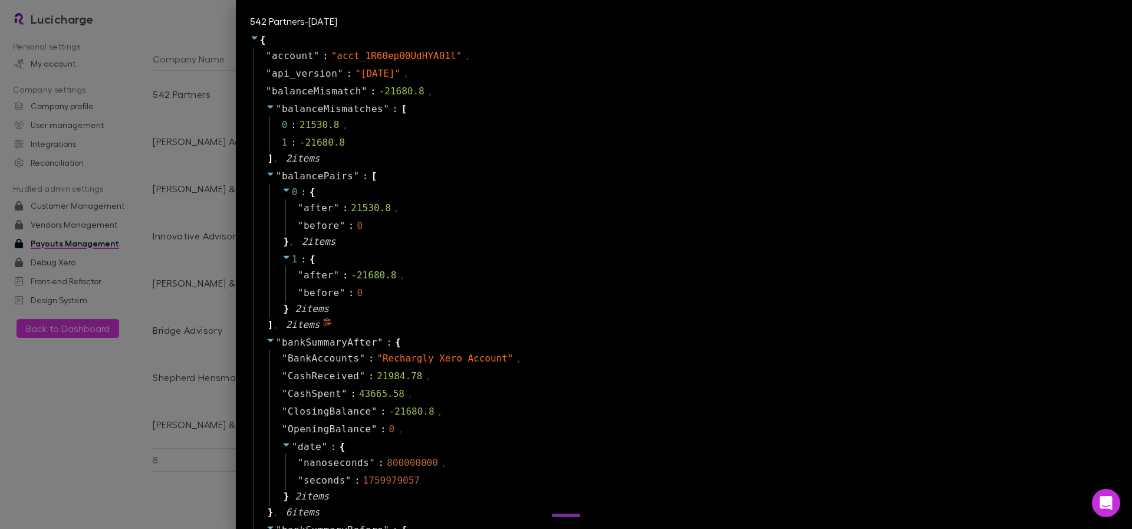
click at [266, 169] on icon at bounding box center [270, 173] width 9 height 9
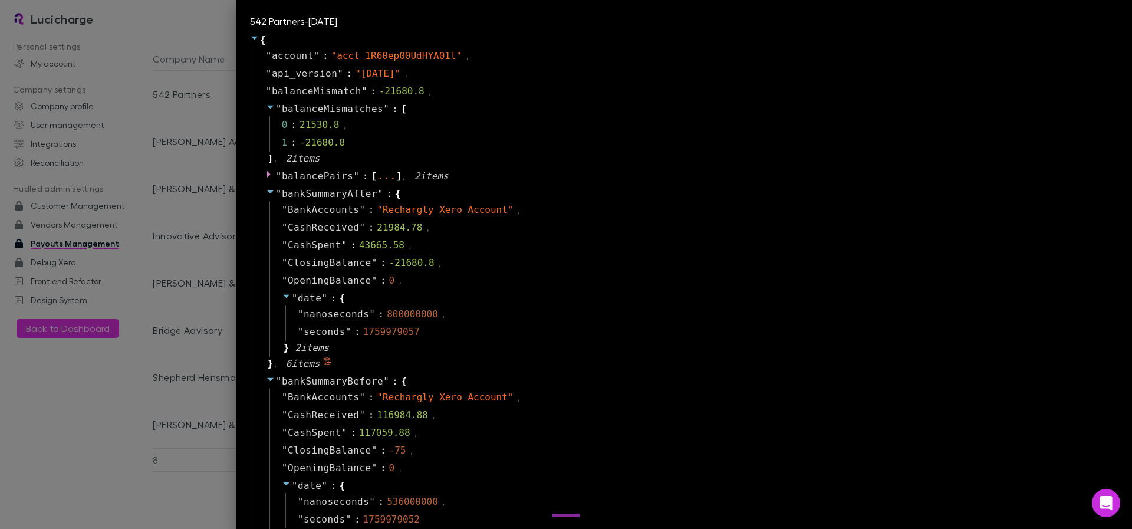
click at [266, 191] on icon at bounding box center [270, 191] width 9 height 9
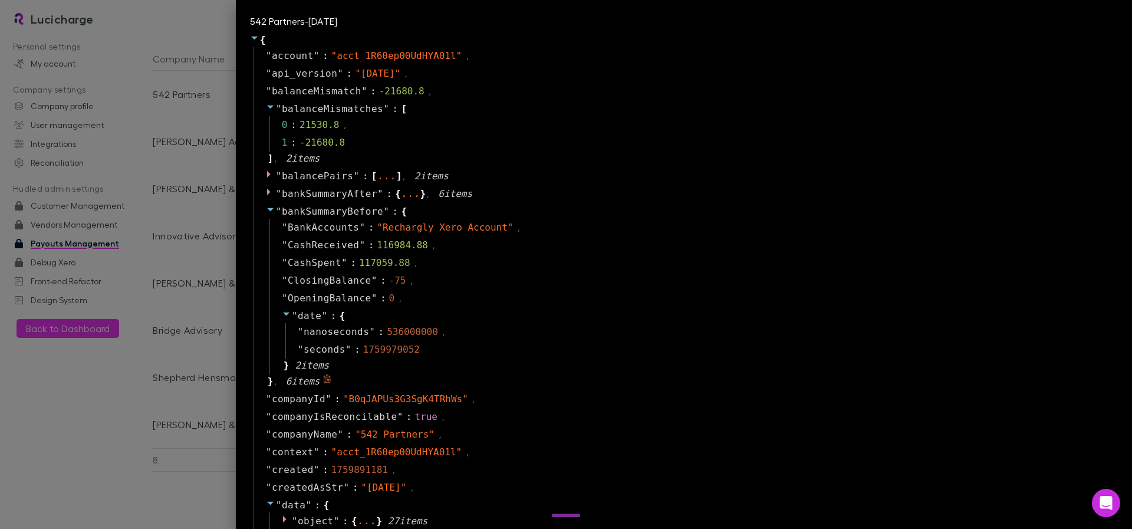
click at [266, 207] on icon at bounding box center [270, 209] width 9 height 9
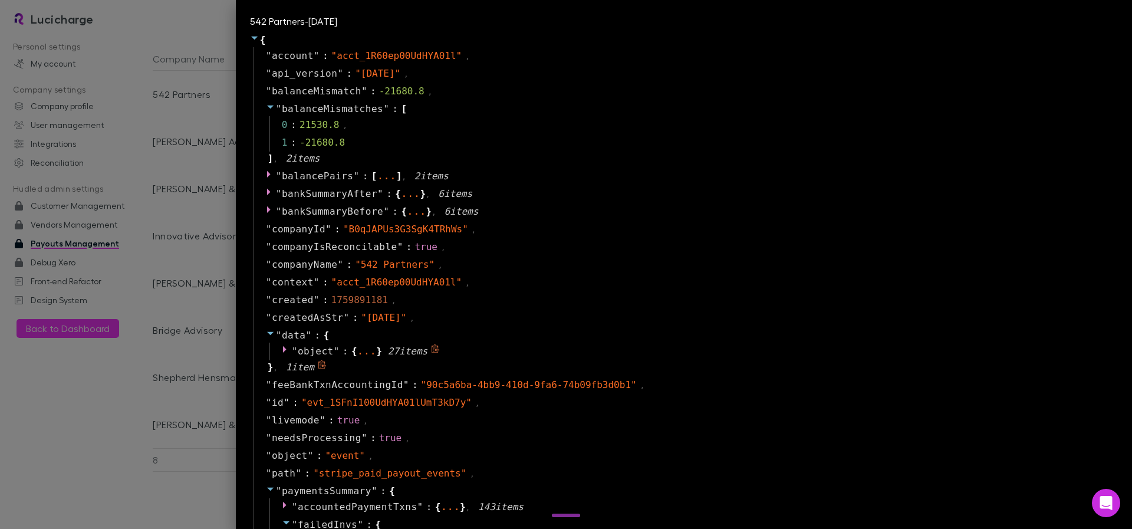
click at [283, 350] on icon at bounding box center [285, 349] width 4 height 6
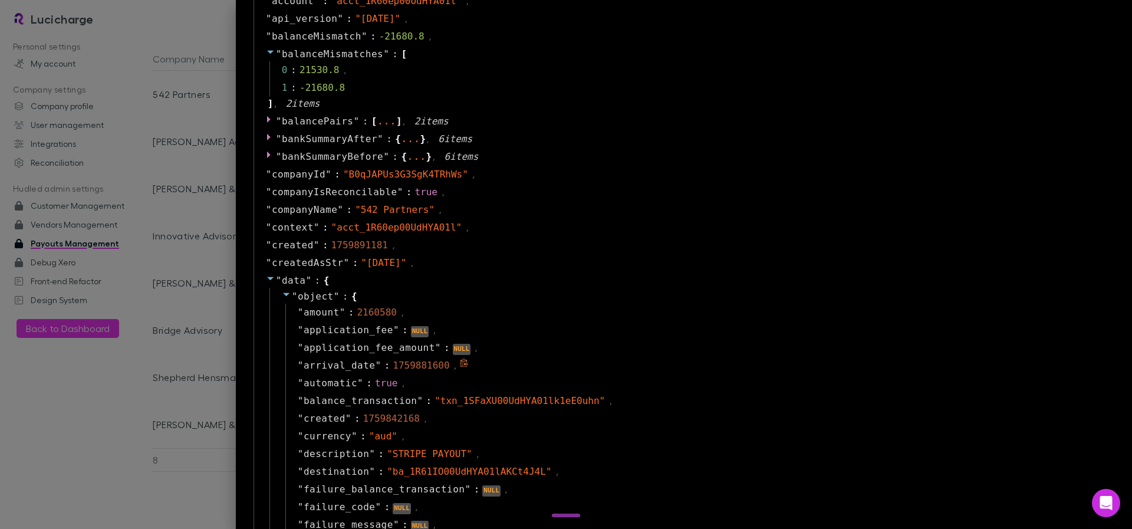
scroll to position [71, 0]
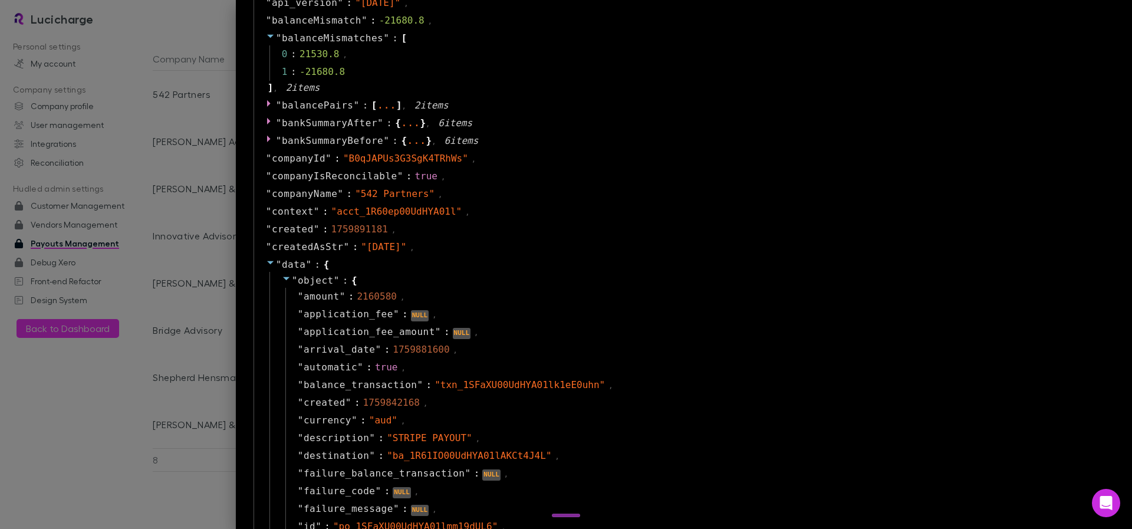
click at [282, 282] on icon at bounding box center [286, 278] width 9 height 9
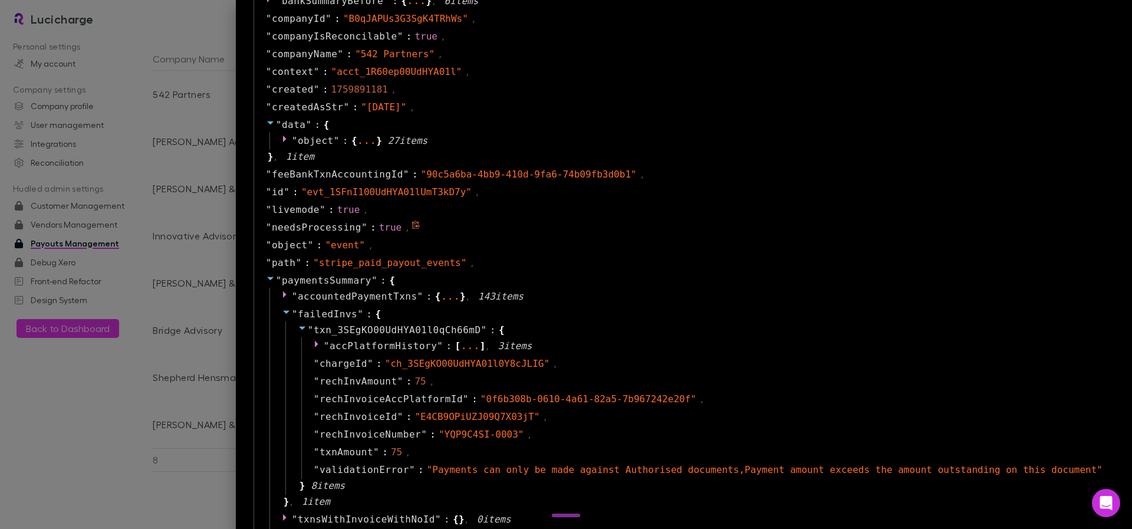
scroll to position [212, 0]
click at [267, 275] on icon at bounding box center [270, 277] width 6 height 4
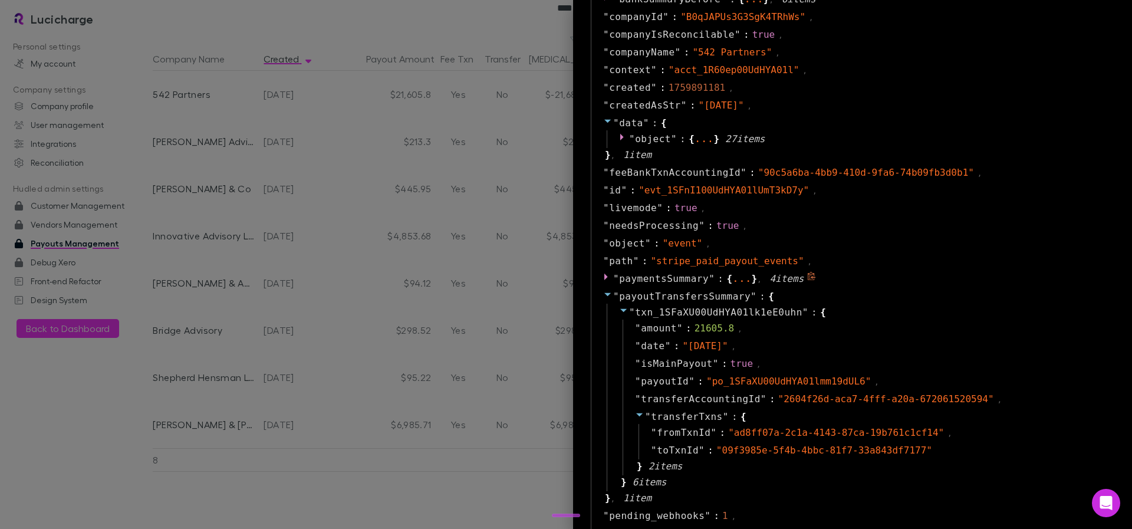
click at [604, 277] on icon at bounding box center [606, 277] width 4 height 6
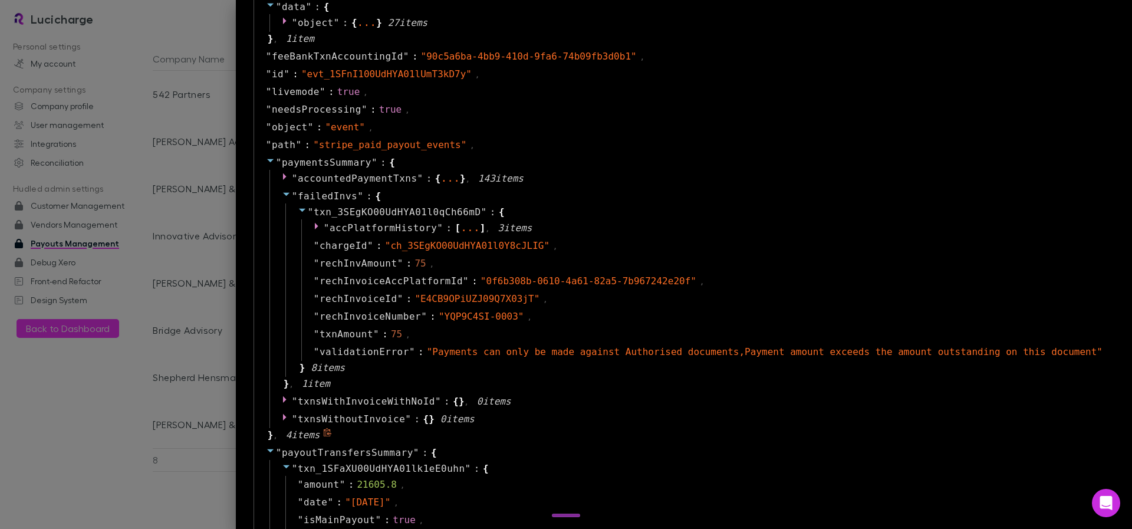
scroll to position [354, 0]
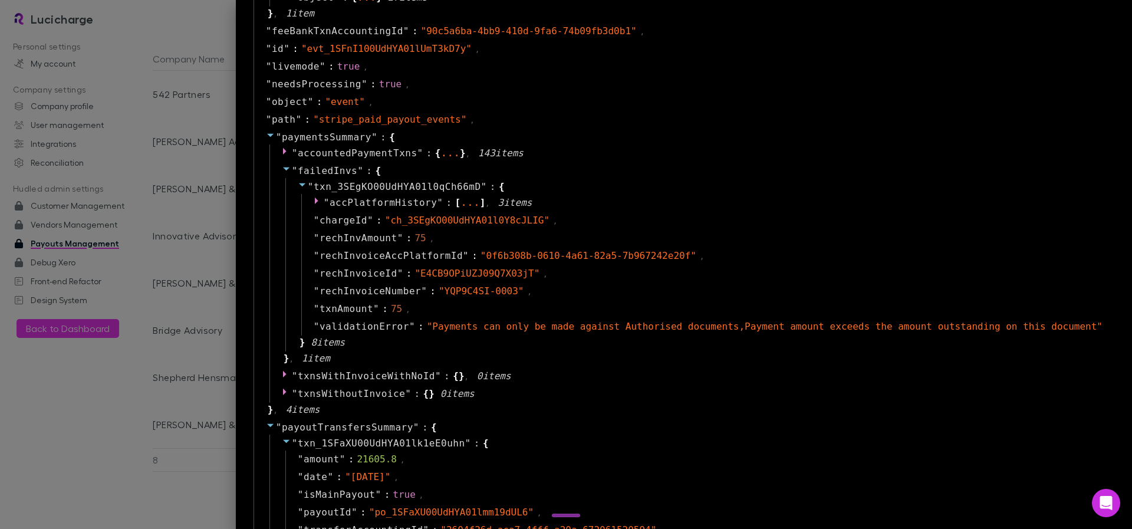
click at [167, 129] on div at bounding box center [566, 264] width 1132 height 529
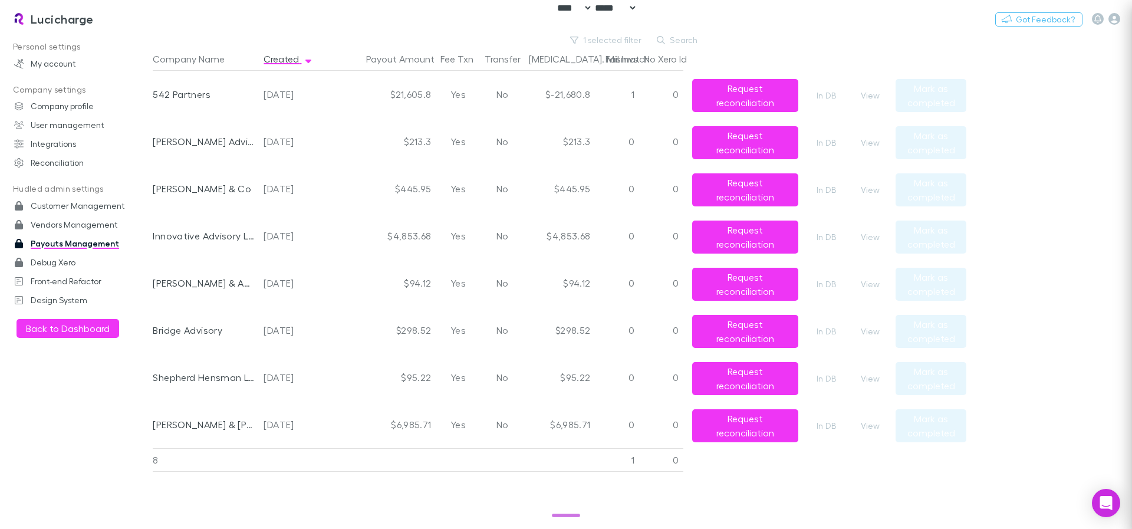
scroll to position [0, 0]
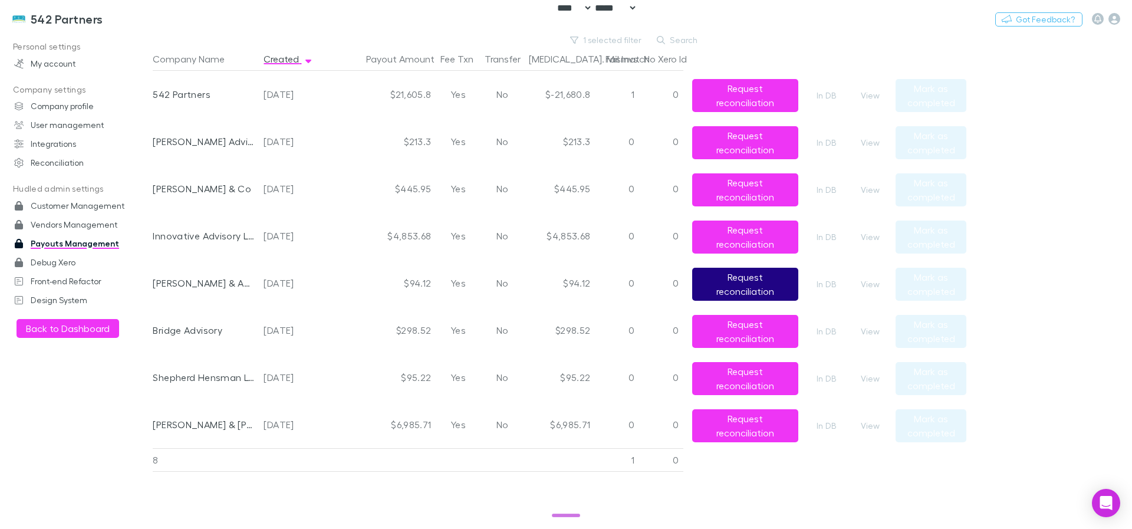
click at [752, 283] on button "Request reconciliation" at bounding box center [745, 284] width 106 height 33
click at [568, 282] on div "$3,392.86" at bounding box center [559, 282] width 71 height 47
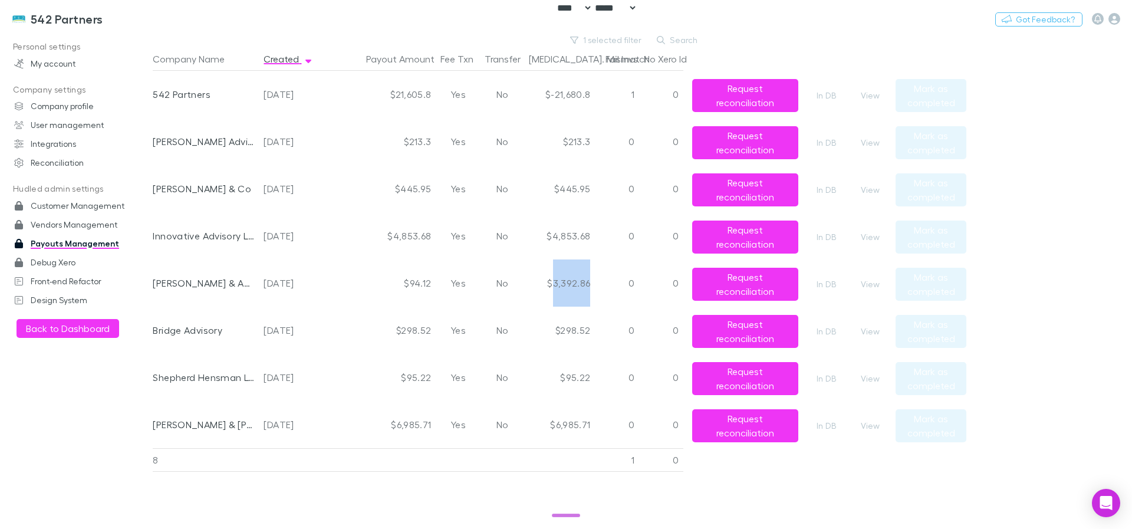
click at [568, 282] on div "$3,392.86" at bounding box center [559, 282] width 71 height 47
click at [557, 282] on div "$3,392.86" at bounding box center [559, 282] width 71 height 47
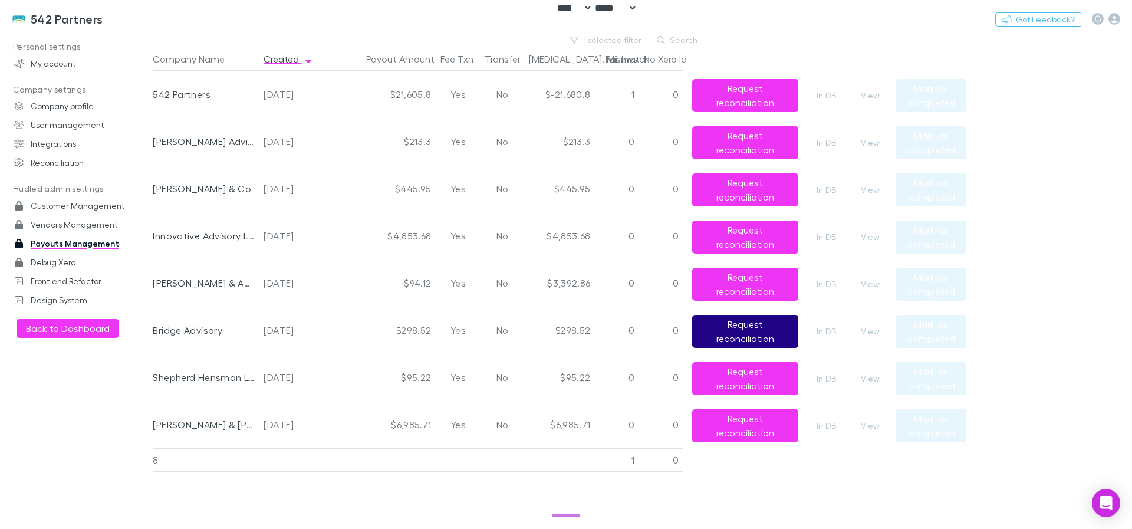
click at [747, 332] on button "Request reconciliation" at bounding box center [745, 331] width 106 height 33
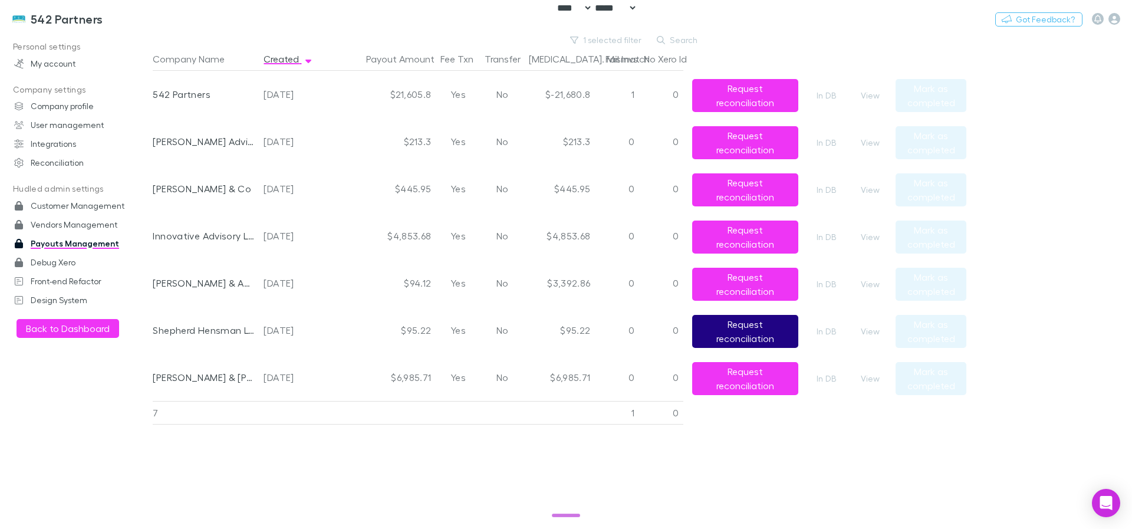
click at [748, 330] on button "Request reconciliation" at bounding box center [745, 331] width 106 height 33
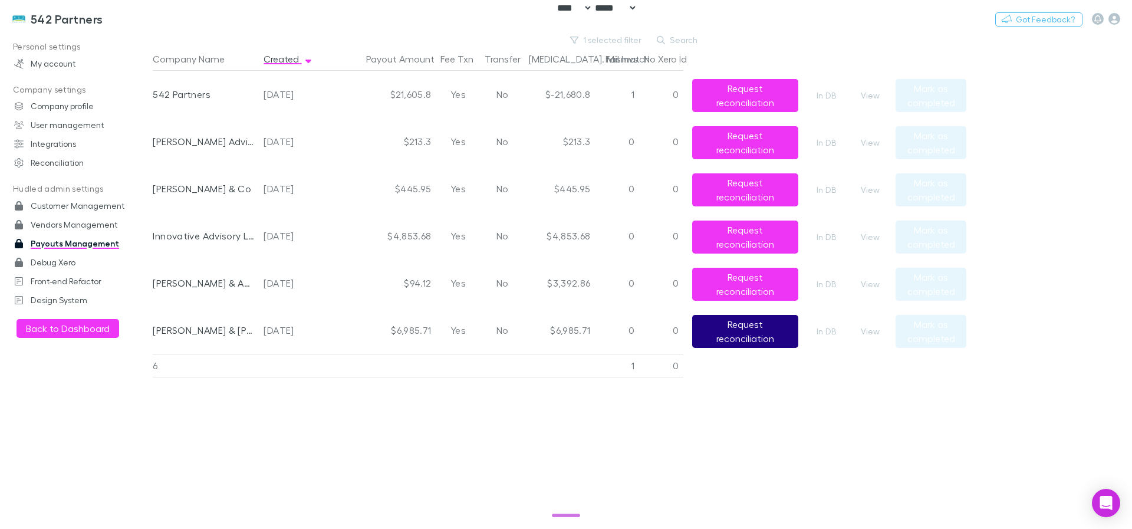
click at [760, 331] on button "Request reconciliation" at bounding box center [745, 331] width 106 height 33
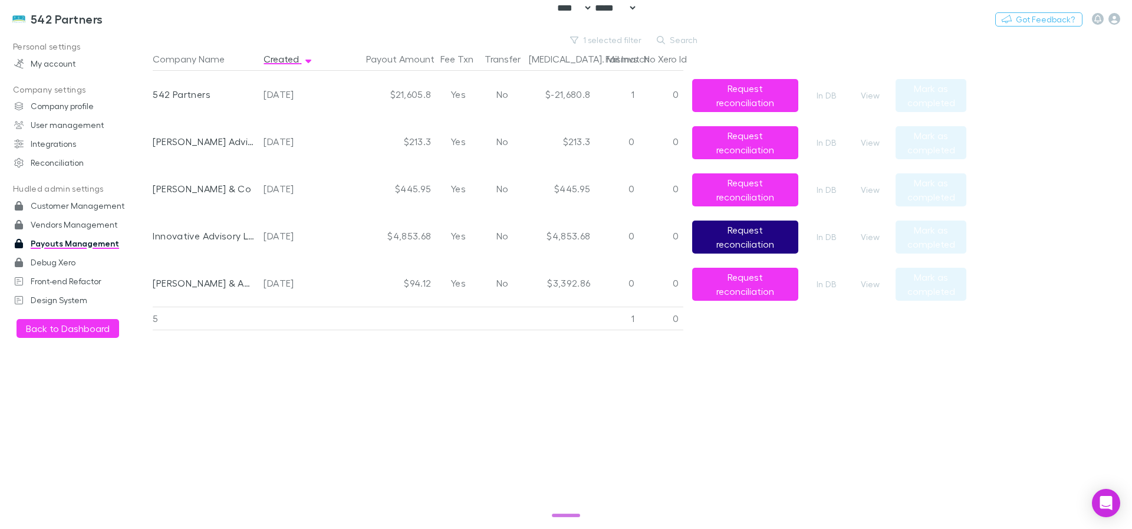
click at [745, 236] on button "Request reconciliation" at bounding box center [745, 237] width 106 height 33
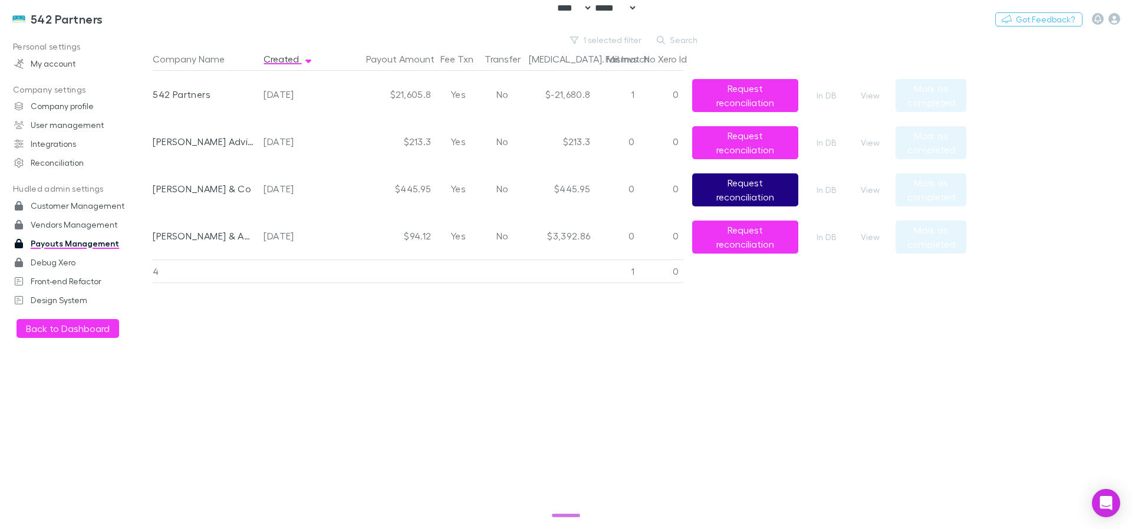
click at [745, 183] on button "Request reconciliation" at bounding box center [745, 189] width 106 height 33
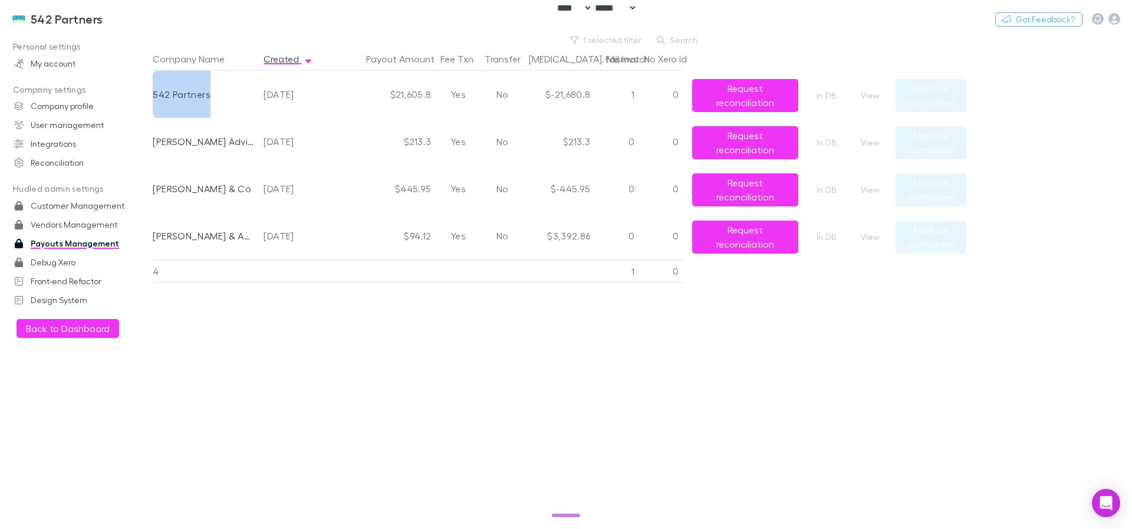
drag, startPoint x: 153, startPoint y: 88, endPoint x: 216, endPoint y: 93, distance: 62.7
click at [216, 93] on div "542 Partners" at bounding box center [203, 94] width 101 height 47
drag, startPoint x: 527, startPoint y: 94, endPoint x: 598, endPoint y: 100, distance: 71.0
click at [598, 100] on div "542 Partners 2025-10-08 $21,605.8 Yes No $-21,680.8 1 0 Request reconciliation …" at bounding box center [555, 94] width 804 height 47
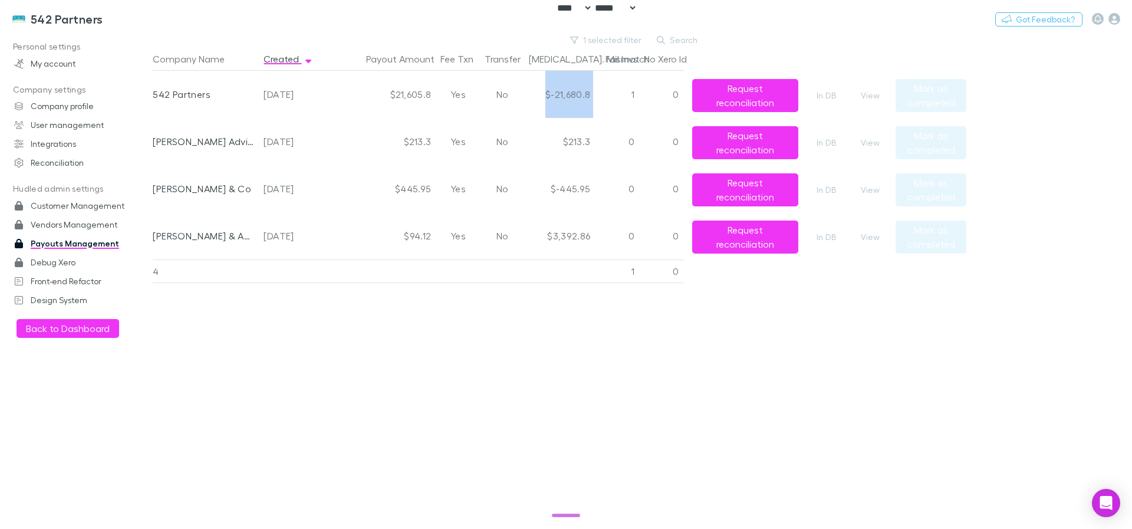
click at [629, 97] on div "1" at bounding box center [617, 94] width 44 height 47
drag, startPoint x: 619, startPoint y: 97, endPoint x: 631, endPoint y: 97, distance: 11.8
click at [631, 97] on div "1" at bounding box center [617, 94] width 44 height 47
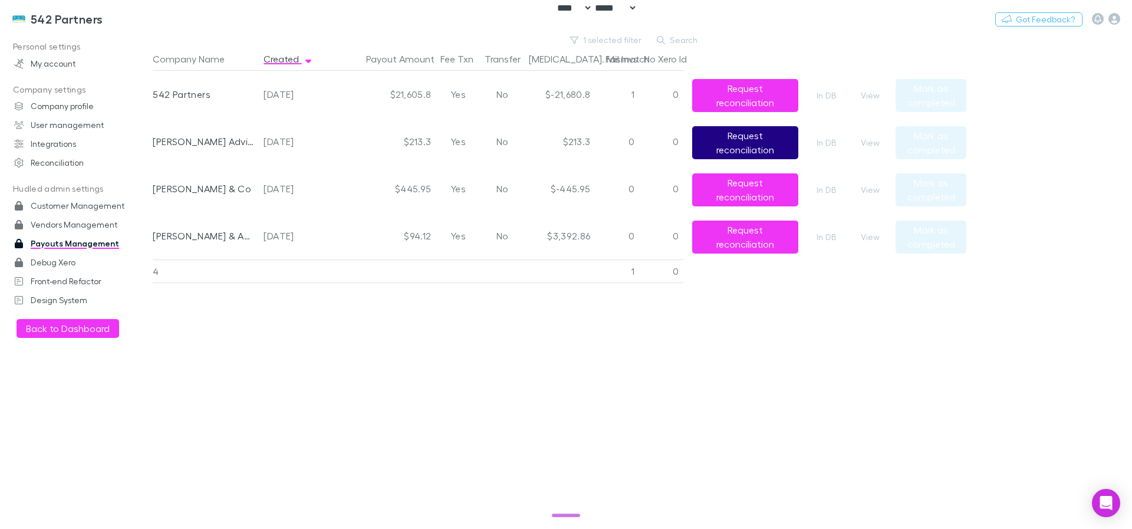
click at [745, 143] on button "Request reconciliation" at bounding box center [745, 142] width 106 height 33
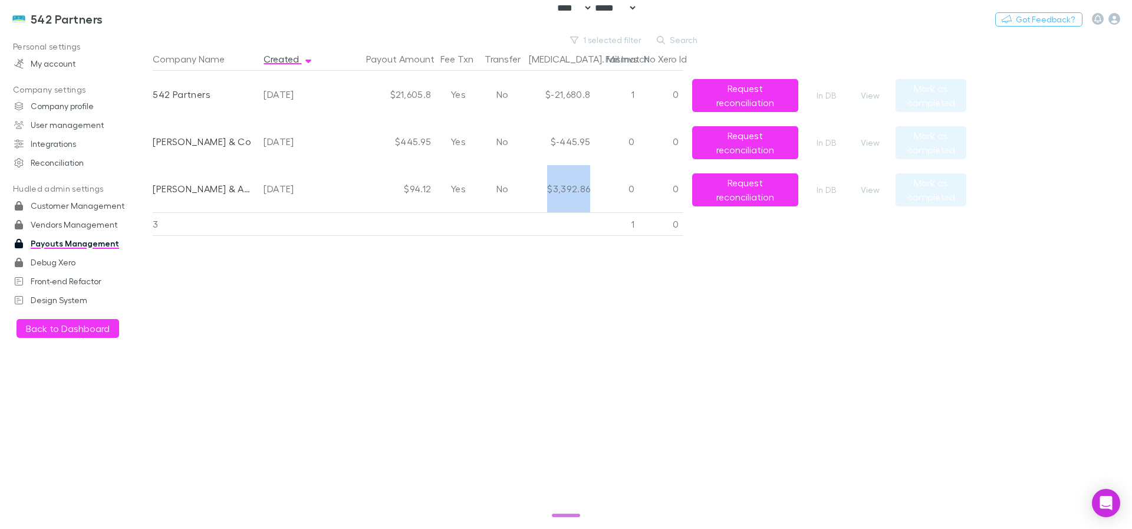
drag, startPoint x: 551, startPoint y: 186, endPoint x: 595, endPoint y: 188, distance: 44.3
click at [595, 188] on div "Walsh & Associates Chartered Accountants 2025-10-08 $94.12 Yes No $3,392.86 0 0…" at bounding box center [555, 188] width 804 height 47
click at [595, 188] on div "0" at bounding box center [617, 188] width 44 height 47
drag, startPoint x: 597, startPoint y: 195, endPoint x: 549, endPoint y: 193, distance: 48.4
click at [549, 193] on div "Walsh & Associates Chartered Accountants 2025-10-08 $94.12 Yes No $3,392.86 0 0…" at bounding box center [555, 188] width 804 height 47
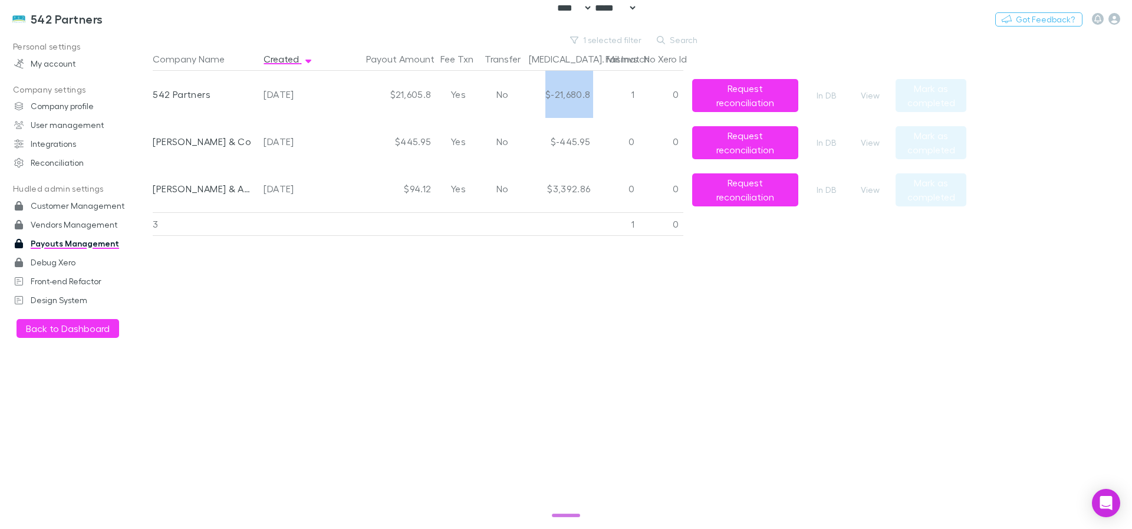
drag, startPoint x: 547, startPoint y: 91, endPoint x: 600, endPoint y: 100, distance: 53.7
click at [600, 100] on div "542 Partners 2025-10-08 $21,605.8 Yes No $-21,680.8 1 0 Request reconciliation …" at bounding box center [555, 94] width 804 height 47
click at [593, 206] on div "$3,392.86" at bounding box center [559, 188] width 71 height 47
drag, startPoint x: 542, startPoint y: 183, endPoint x: 595, endPoint y: 190, distance: 53.5
click at [595, 190] on div "Walsh & Associates Chartered Accountants 2025-10-08 $94.12 Yes No $3,392.86 0 0…" at bounding box center [555, 188] width 804 height 47
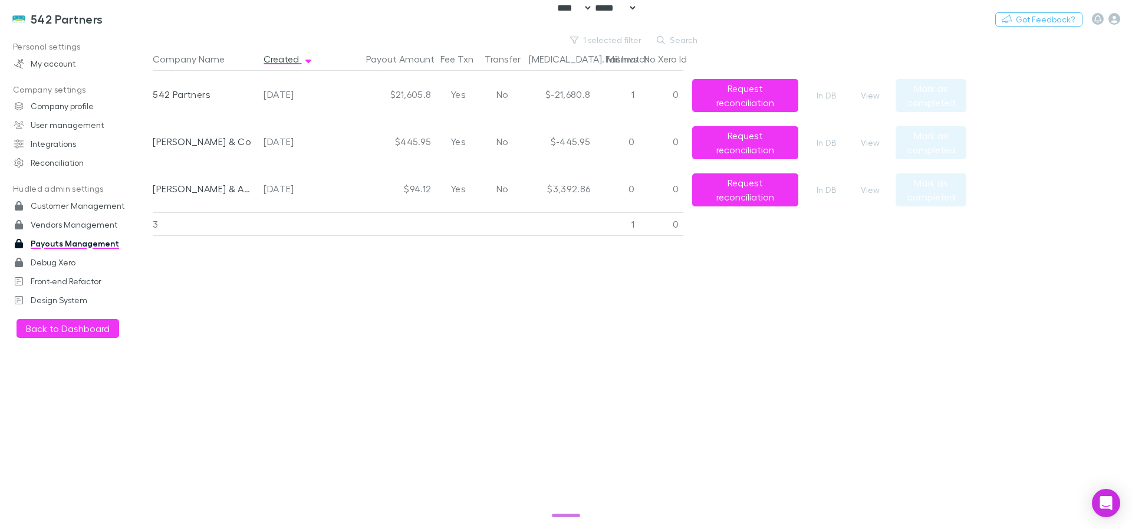
click at [1067, 199] on main "1 selected filter Search Company Name Created Payout Amount Fee Txn Transfer Ba…" at bounding box center [643, 281] width 980 height 496
drag, startPoint x: 1055, startPoint y: 225, endPoint x: 406, endPoint y: 397, distance: 671.3
click at [406, 397] on main "1 selected filter Search Company Name Created Payout Amount Fee Txn Transfer Ba…" at bounding box center [643, 281] width 980 height 496
click at [406, 397] on div "Company Name Created Payout Amount Fee Txn Transfer Bal. Mismatch Fail Invs No …" at bounding box center [560, 288] width 814 height 482
click at [135, 13] on button "Switch company" at bounding box center [154, 19] width 78 height 14
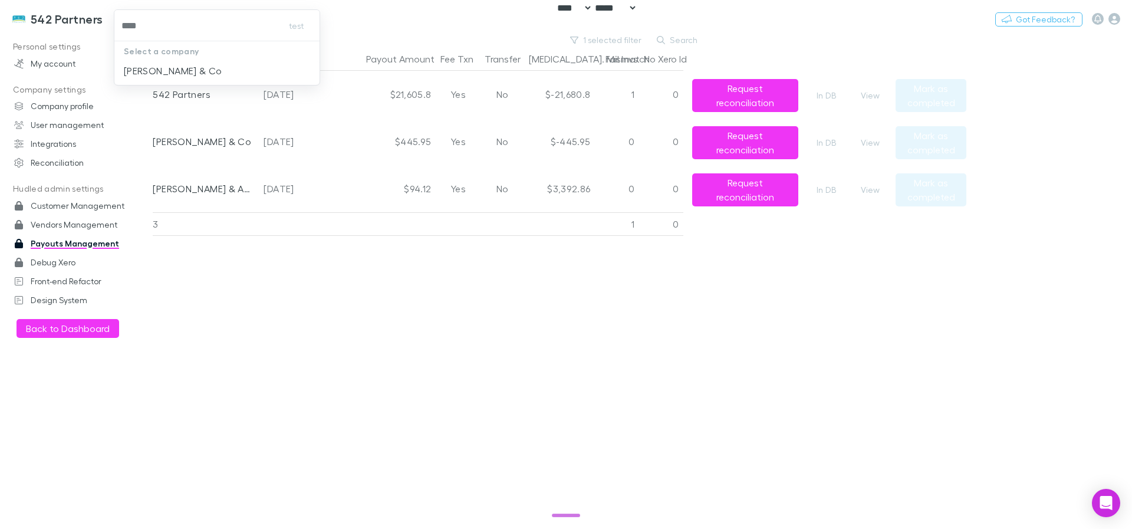
type input "*****"
click at [208, 70] on li "Shaddock & Co" at bounding box center [216, 70] width 205 height 19
click at [58, 20] on h3 "Shaddock & Co" at bounding box center [113, 19] width 125 height 14
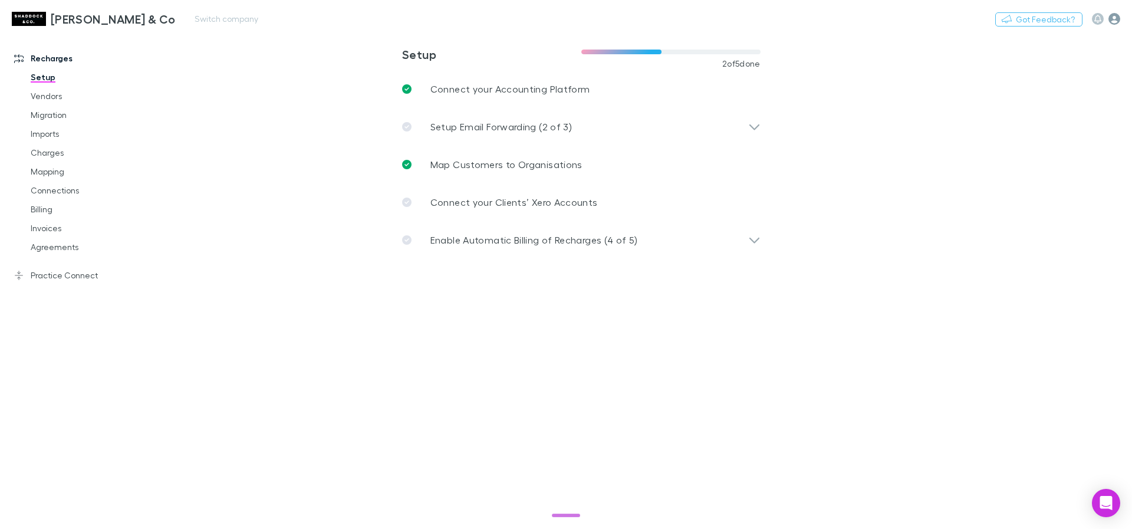
click at [1110, 15] on icon "button" at bounding box center [1115, 19] width 12 height 12
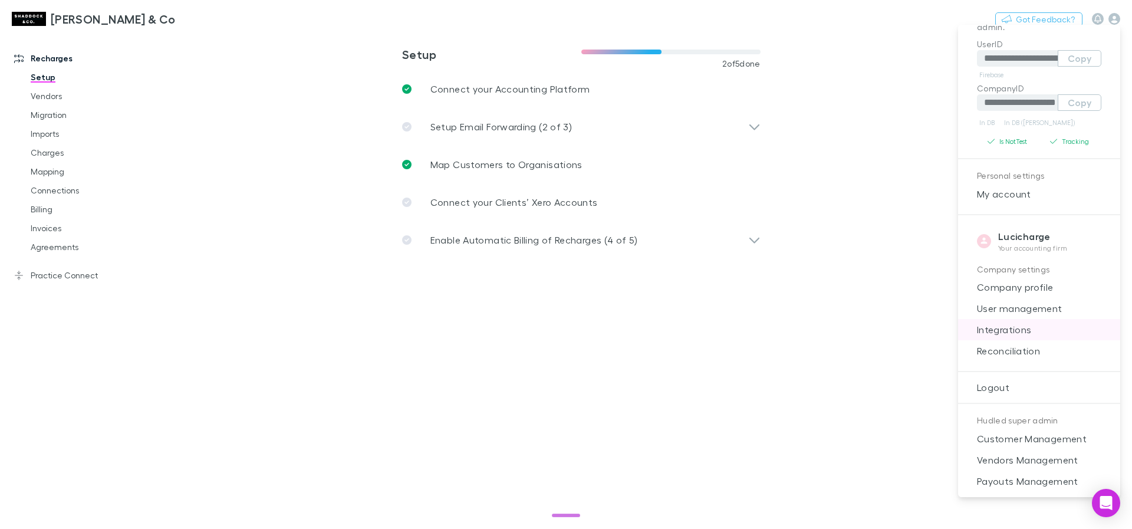
scroll to position [90, 0]
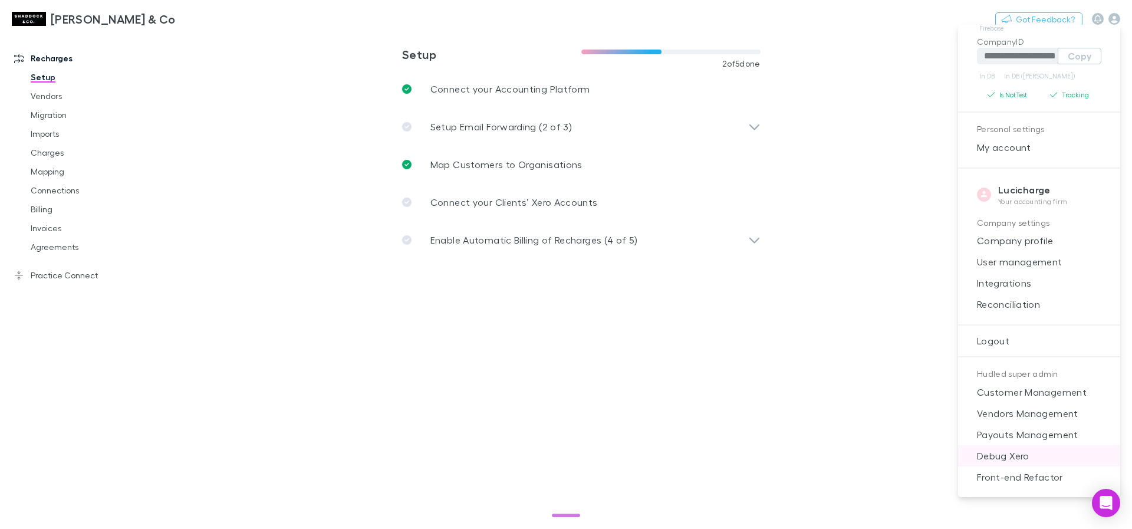
click at [1010, 453] on span "Debug Xero" at bounding box center [1039, 456] width 143 height 14
select select "****"
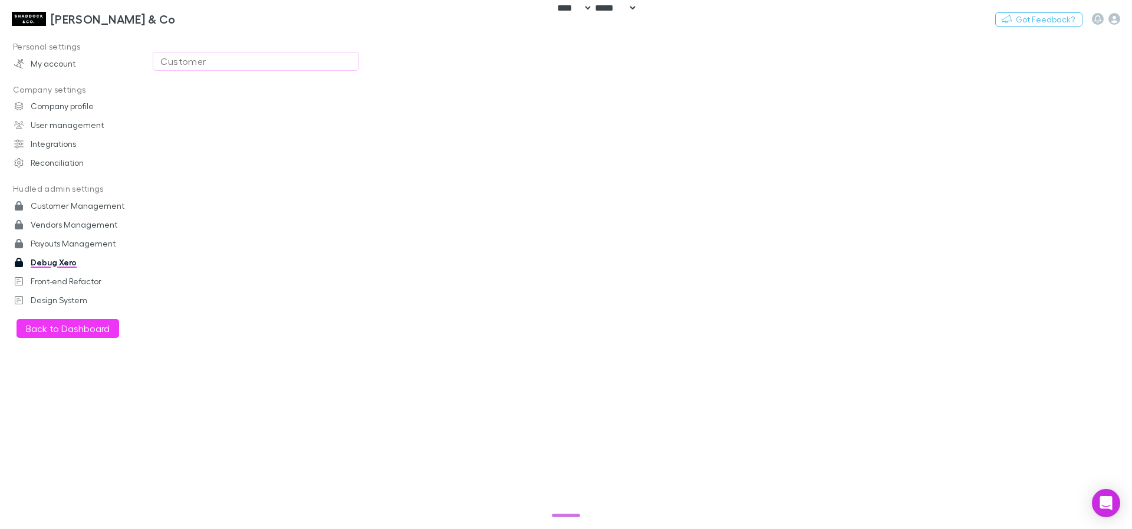
click at [194, 60] on div "Customer" at bounding box center [255, 61] width 191 height 14
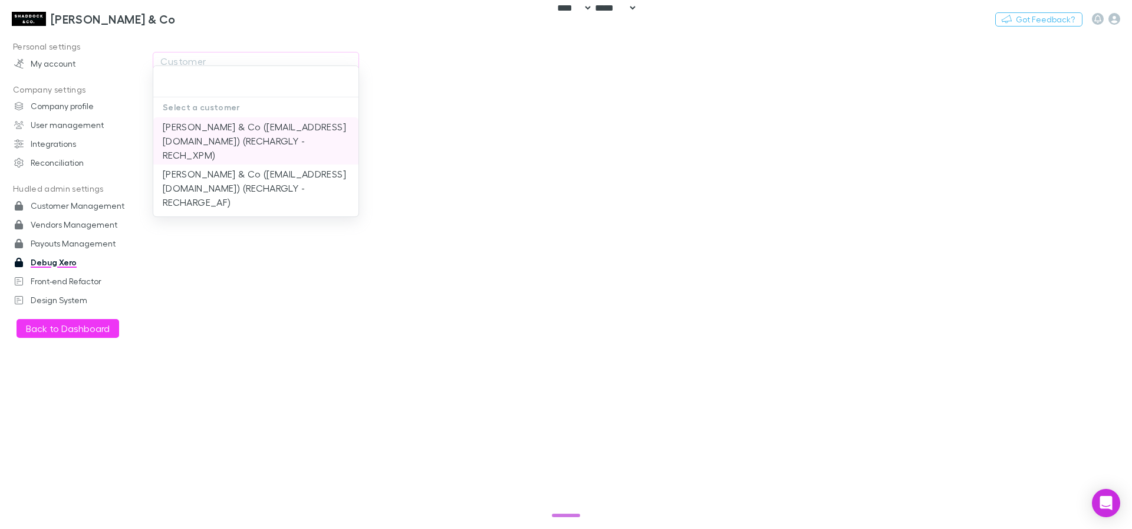
click at [216, 136] on li "Shaddock & Co (aliceo@shaddockco.com.au) (RECHARGLY - RECH_XPM)" at bounding box center [255, 140] width 205 height 47
type input "**********"
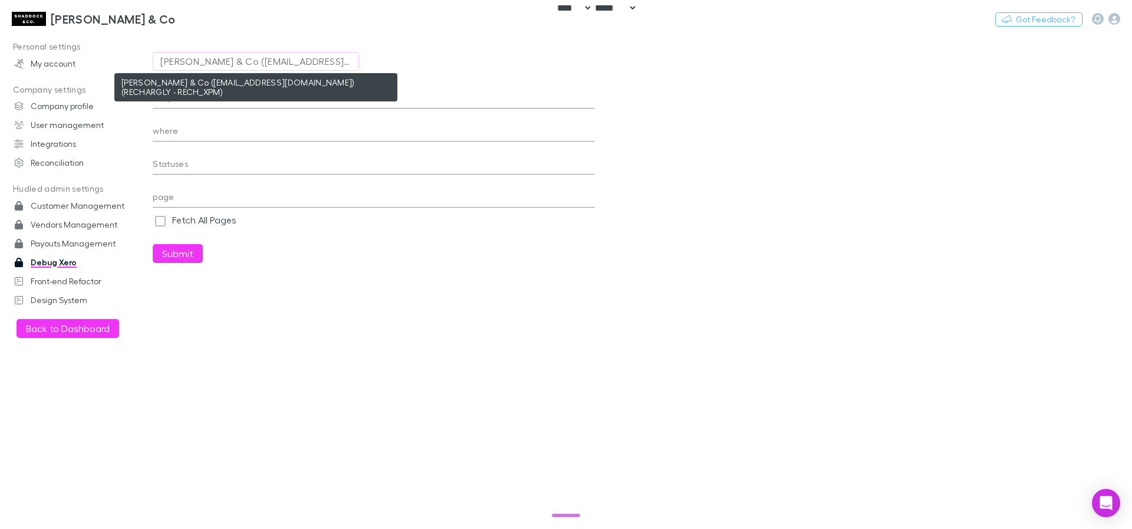
click at [214, 55] on div "Shaddock & Co (aliceo@shaddockco.com.au) (RECHARGLY - RECH_XPM)" at bounding box center [255, 61] width 191 height 14
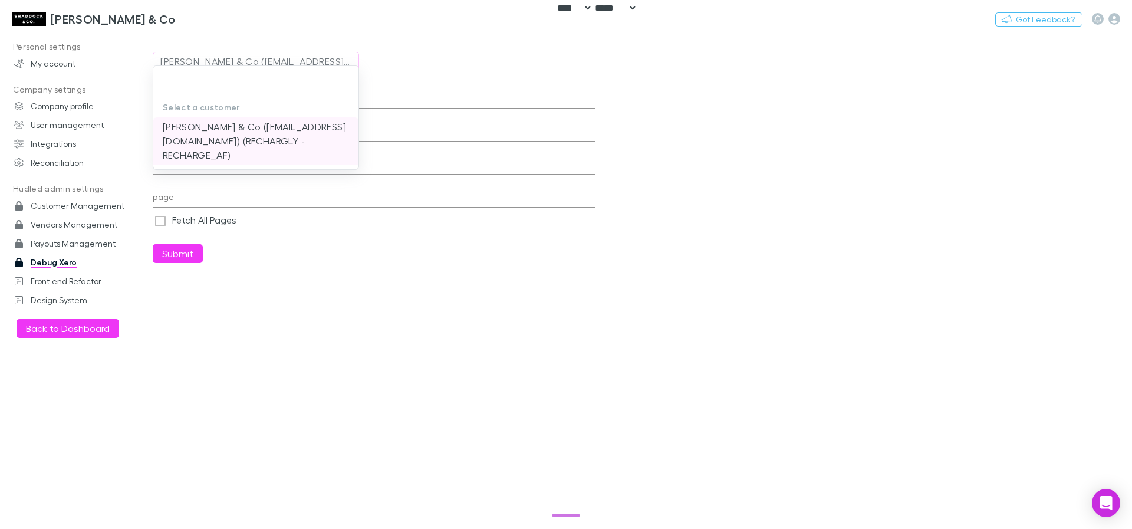
click at [226, 157] on li "Shaddock & Co (aliceo@shaddockco.com.au) (RECHARGLY - RECHARGE_AF)" at bounding box center [255, 140] width 205 height 47
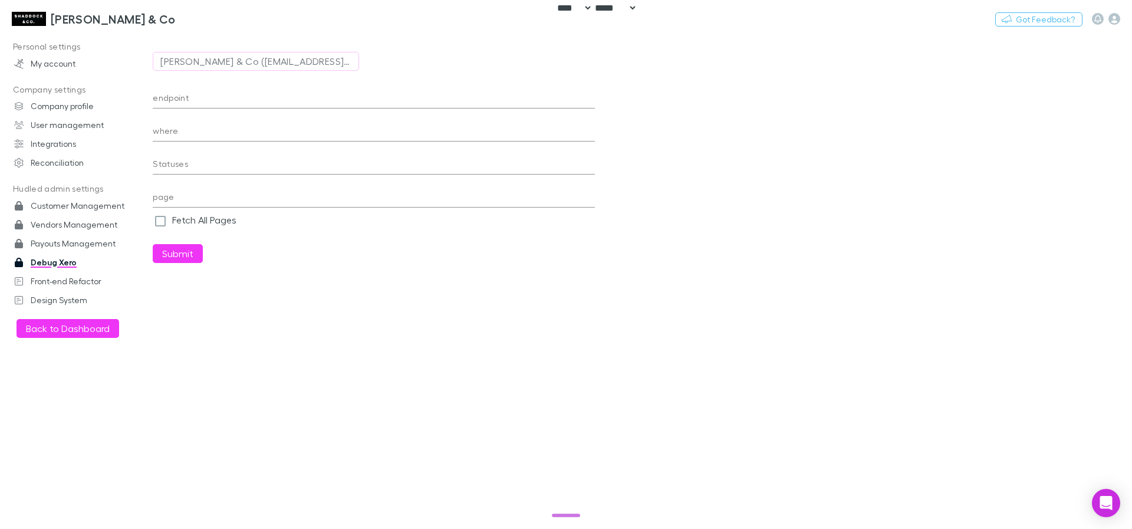
type input "**********"
click at [259, 101] on input "endpoint" at bounding box center [374, 99] width 442 height 19
type input "**********"
click at [236, 126] on input "where" at bounding box center [374, 132] width 442 height 19
paste input "**********"
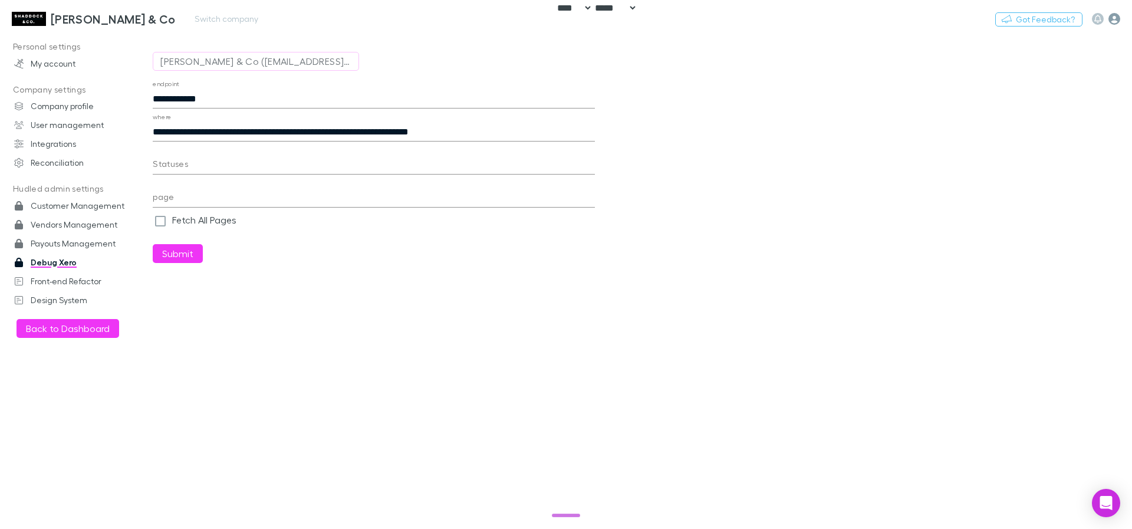
click at [1118, 18] on icon "button" at bounding box center [1115, 19] width 12 height 12
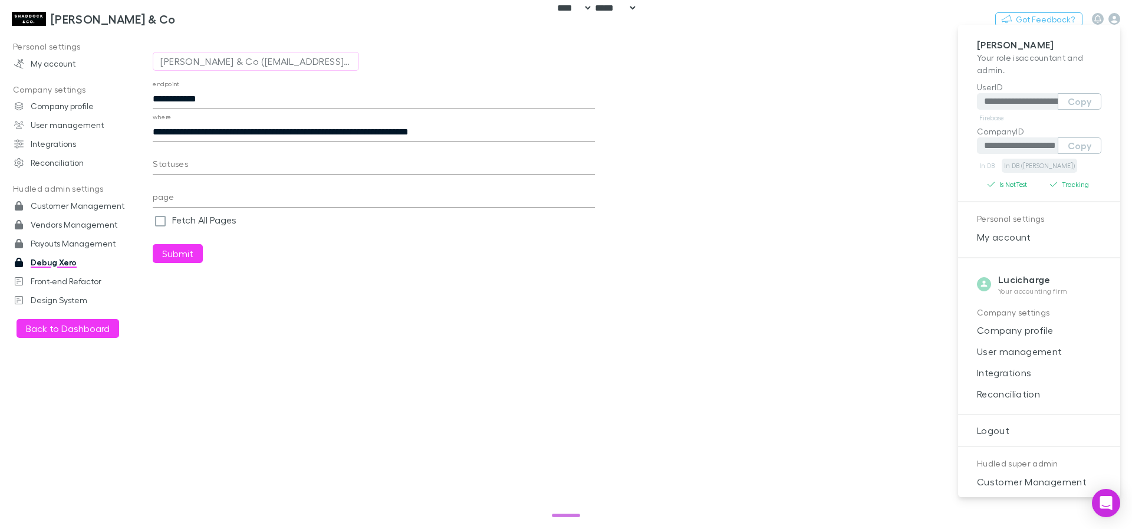
click at [1029, 162] on link "In DB (RECH)" at bounding box center [1039, 166] width 75 height 14
click at [324, 130] on div at bounding box center [566, 264] width 1132 height 529
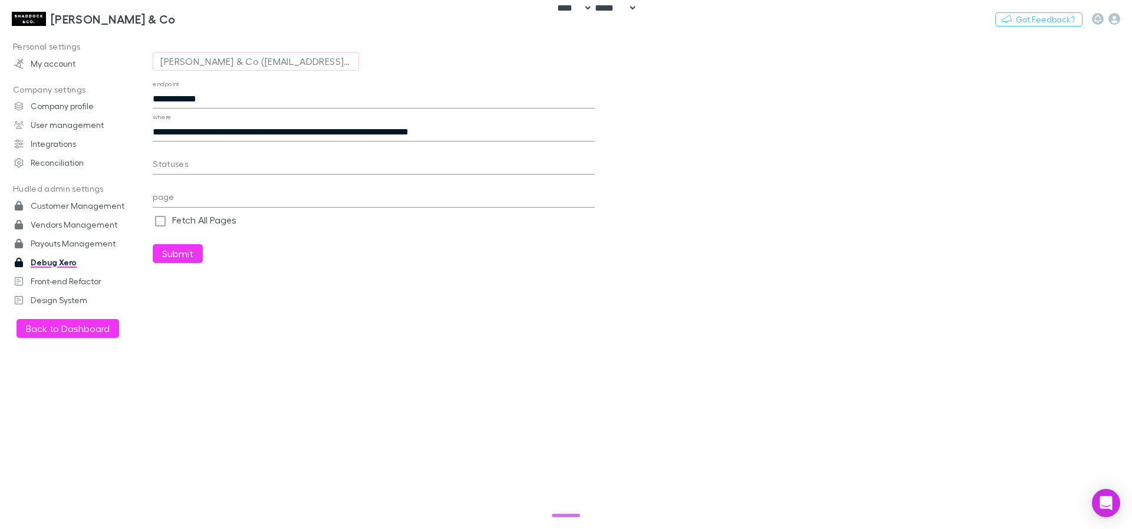
click at [324, 130] on input "**********" at bounding box center [374, 132] width 442 height 19
click at [508, 130] on input "**********" at bounding box center [374, 132] width 442 height 19
paste input "text"
click at [196, 251] on button "Submit" at bounding box center [178, 253] width 50 height 19
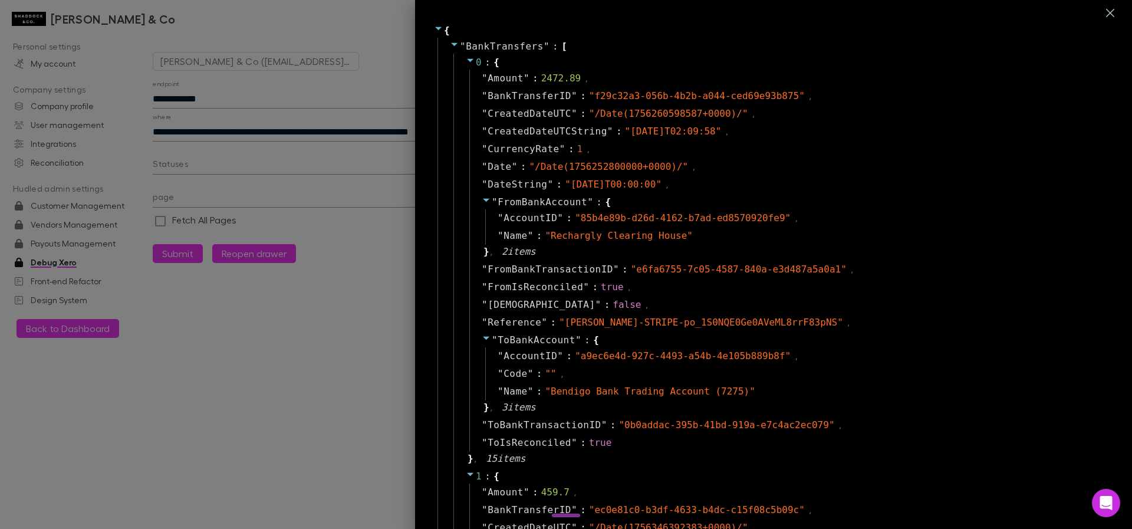
click at [285, 96] on div at bounding box center [566, 264] width 1132 height 529
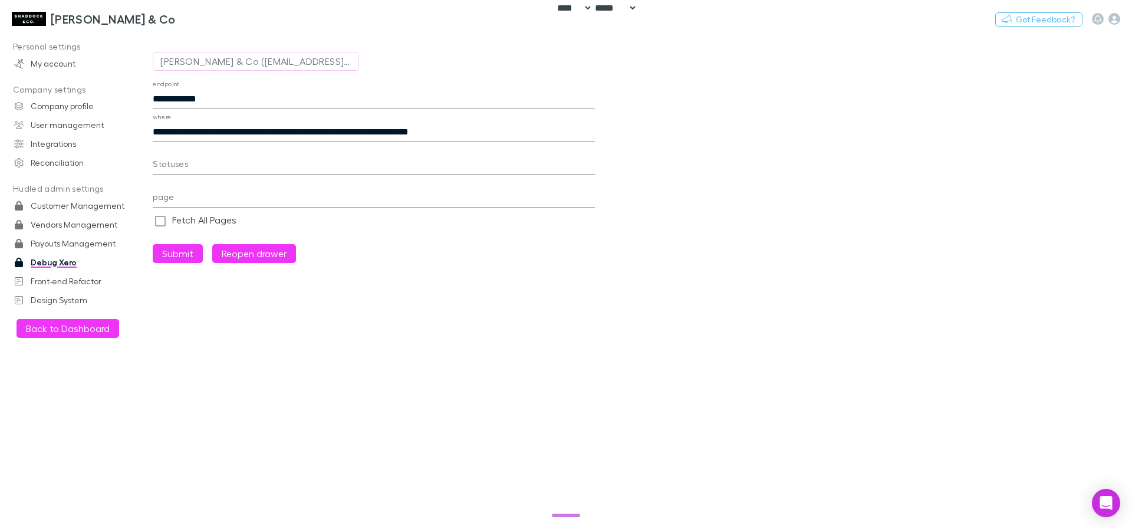
click at [543, 134] on input "**********" at bounding box center [374, 132] width 442 height 19
click at [183, 252] on button "Submit" at bounding box center [178, 253] width 50 height 19
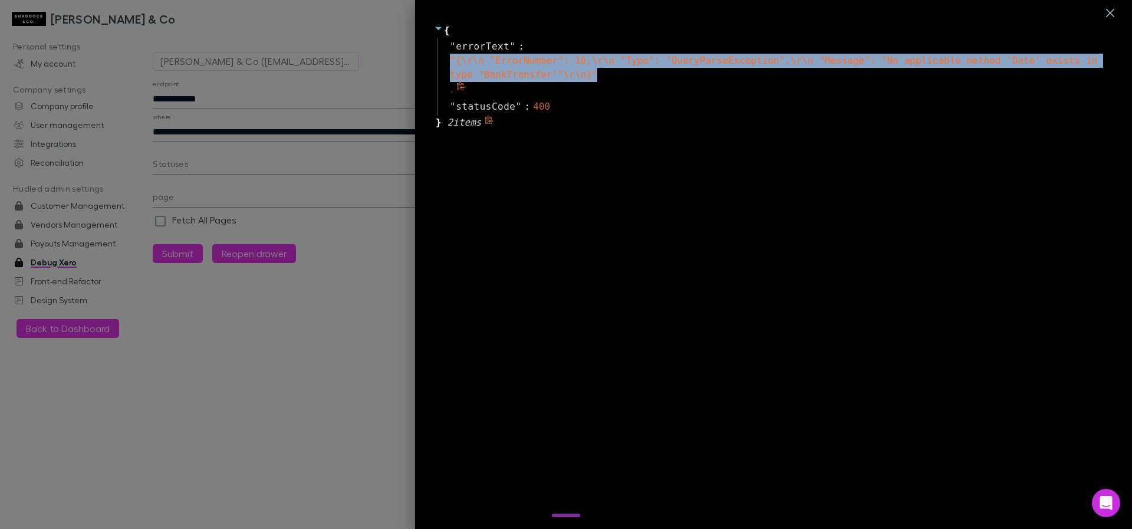
drag, startPoint x: 656, startPoint y: 78, endPoint x: 434, endPoint y: 55, distance: 223.5
click at [438, 55] on div "" errorText " : " {\r\n "ErrorNumber": 16,\r\n "Type": "QueryParseException",\r…" at bounding box center [776, 68] width 676 height 60
copy span "" {\r\n "ErrorNumber": 16,\r\n "Type": "QueryParseException",\r\n "Message": "N…"
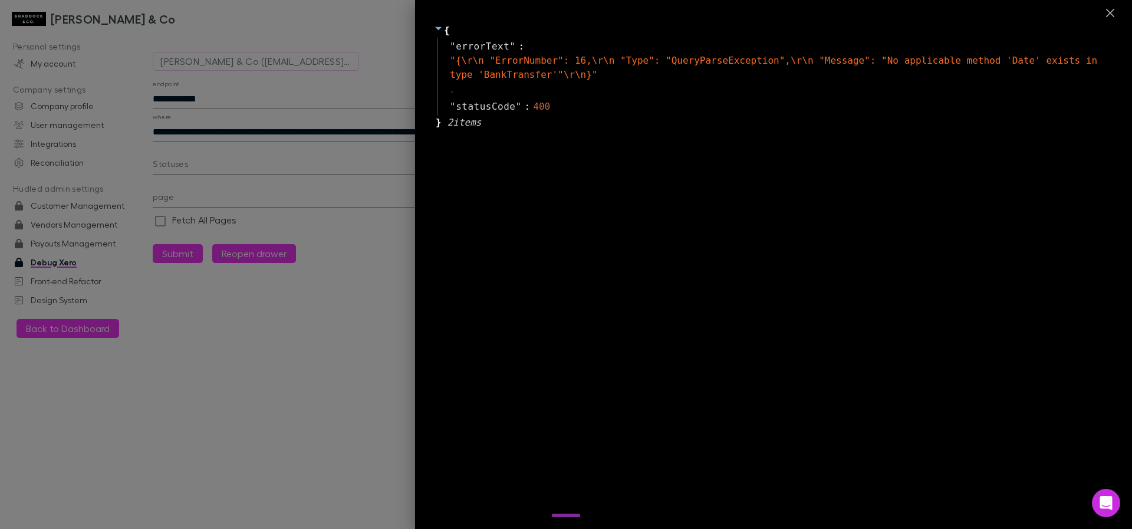
click at [324, 140] on div at bounding box center [566, 264] width 1132 height 529
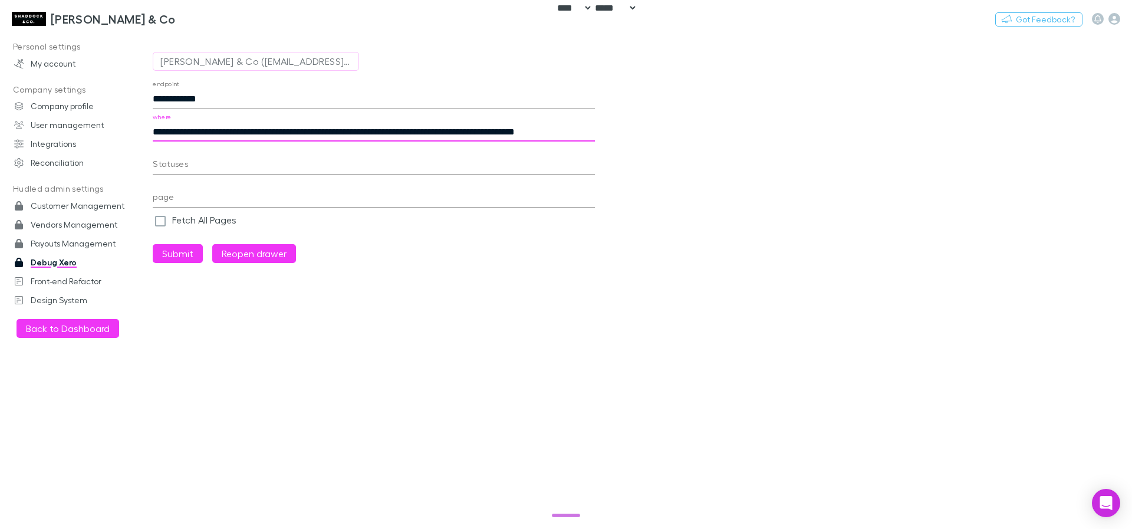
scroll to position [0, 56]
drag, startPoint x: 517, startPoint y: 127, endPoint x: 691, endPoint y: 132, distance: 173.4
click at [691, 132] on main "**********" at bounding box center [643, 281] width 980 height 496
type input "**********"
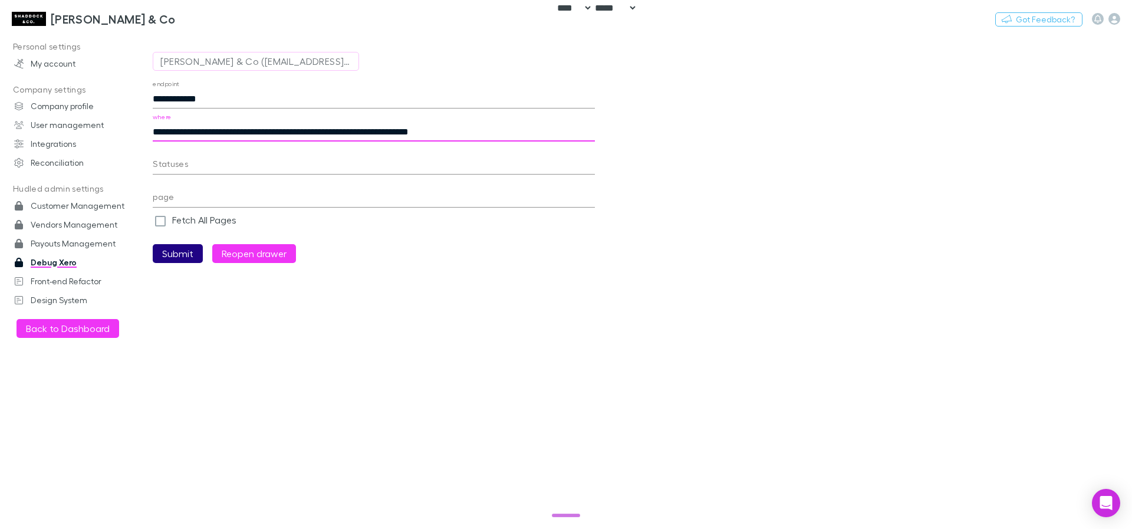
click at [161, 251] on button "Submit" at bounding box center [178, 253] width 50 height 19
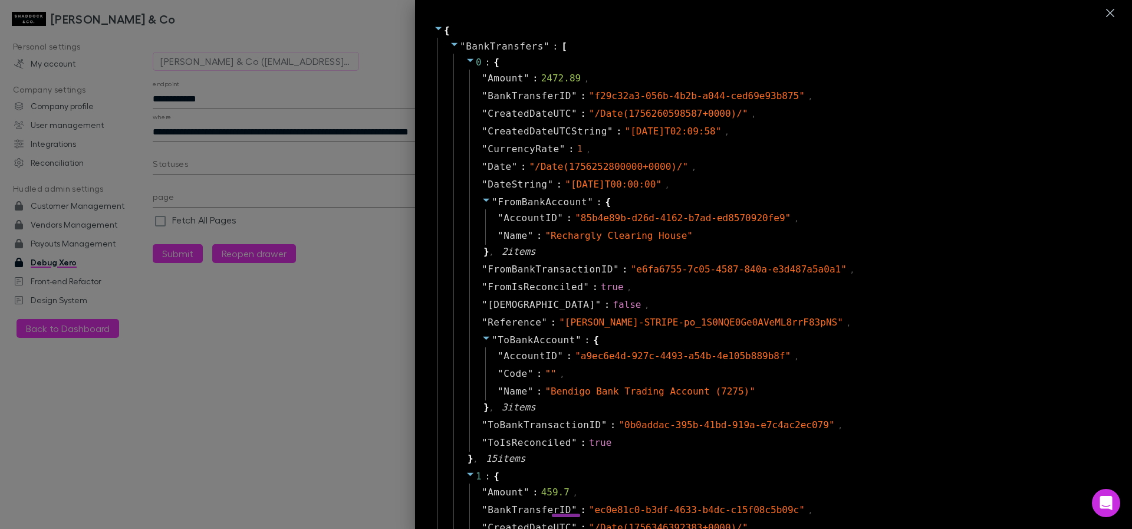
click at [254, 94] on div at bounding box center [566, 264] width 1132 height 529
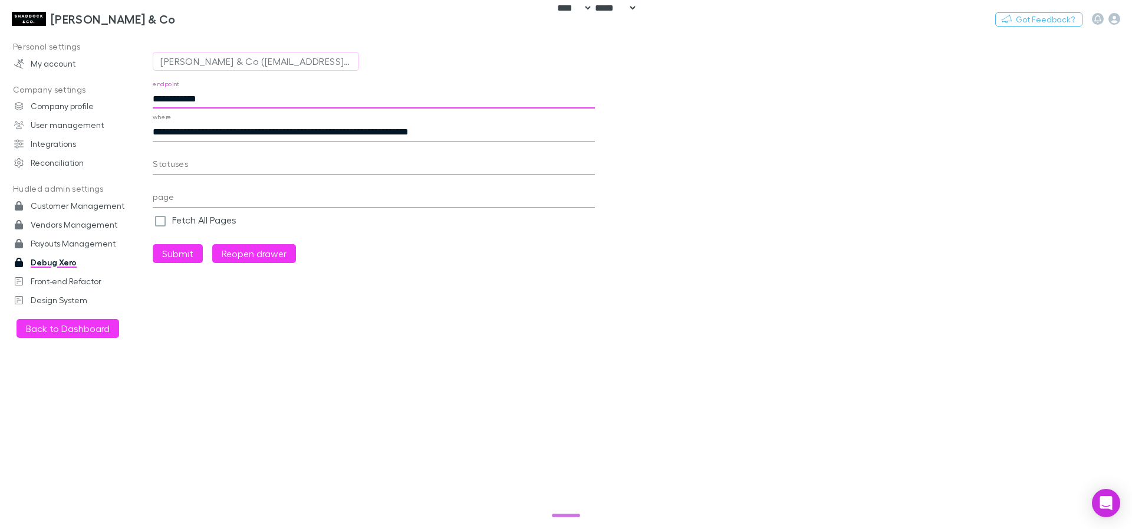
click at [265, 94] on input "**********" at bounding box center [374, 99] width 442 height 19
type input "**********"
click at [528, 131] on input "**********" at bounding box center [374, 132] width 442 height 19
paste input "**********"
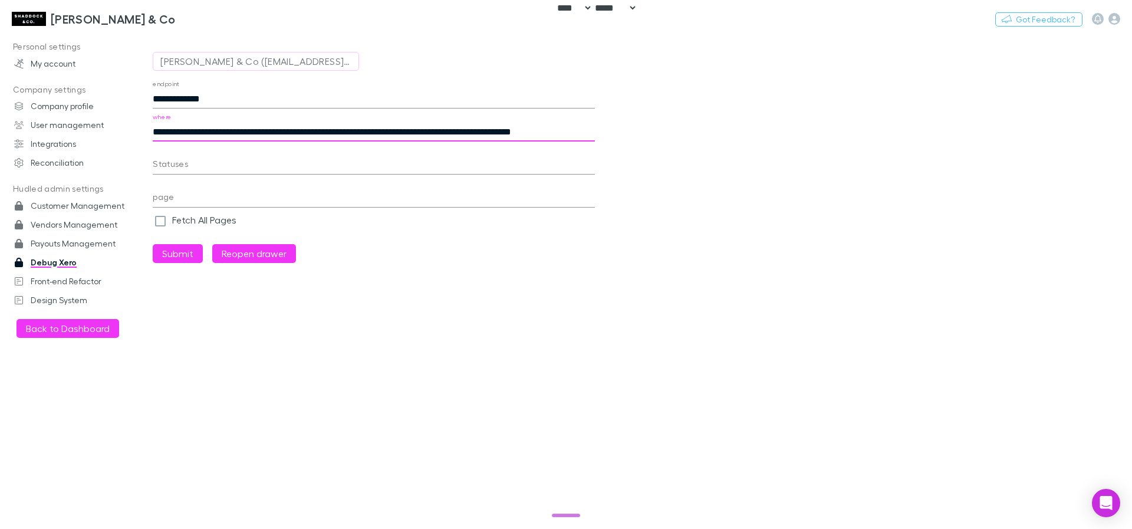
click at [462, 130] on input "**********" at bounding box center [374, 132] width 442 height 19
click at [497, 130] on input "**********" at bounding box center [374, 132] width 442 height 19
click at [520, 130] on input "**********" at bounding box center [374, 132] width 442 height 19
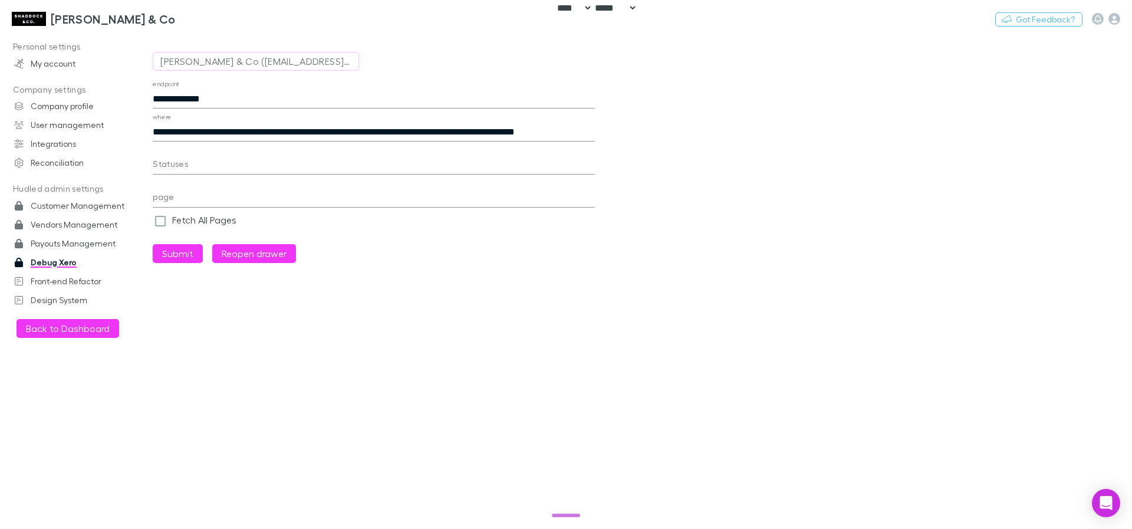
click at [585, 129] on input "**********" at bounding box center [374, 132] width 442 height 19
paste input "****"
type input "**********"
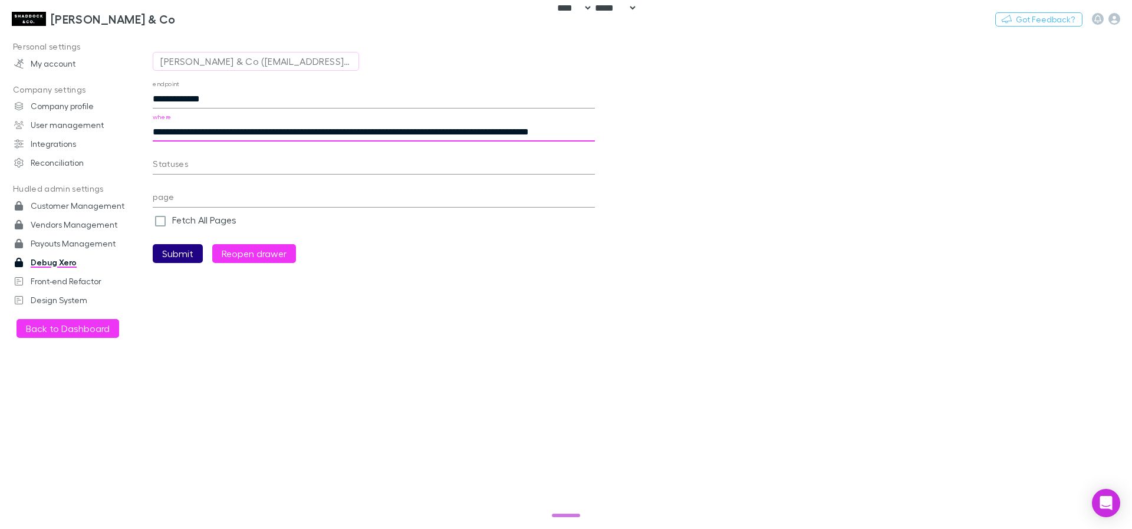
click at [168, 258] on button "Submit" at bounding box center [178, 253] width 50 height 19
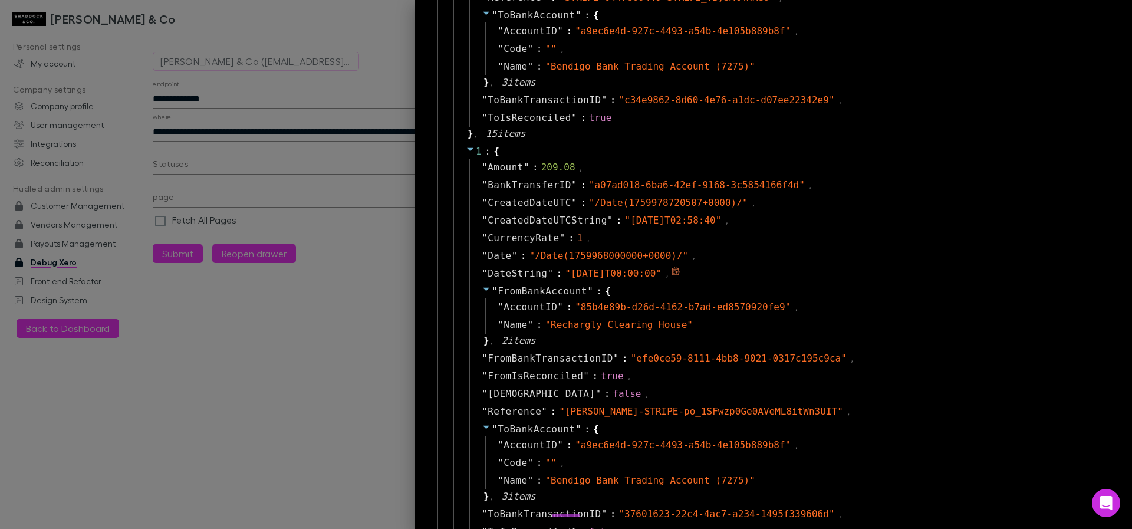
scroll to position [231, 0]
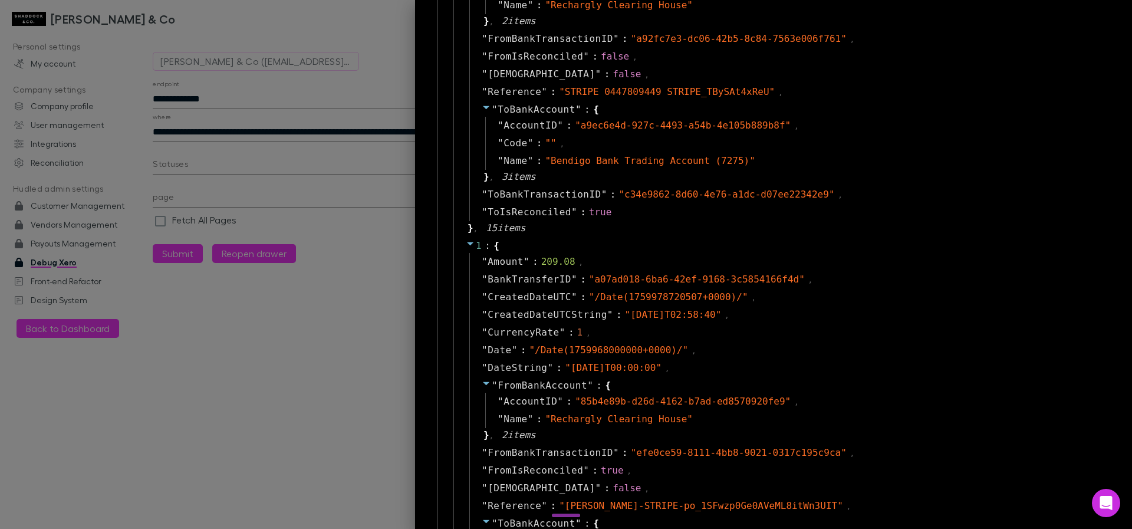
click at [466, 245] on icon at bounding box center [470, 243] width 9 height 9
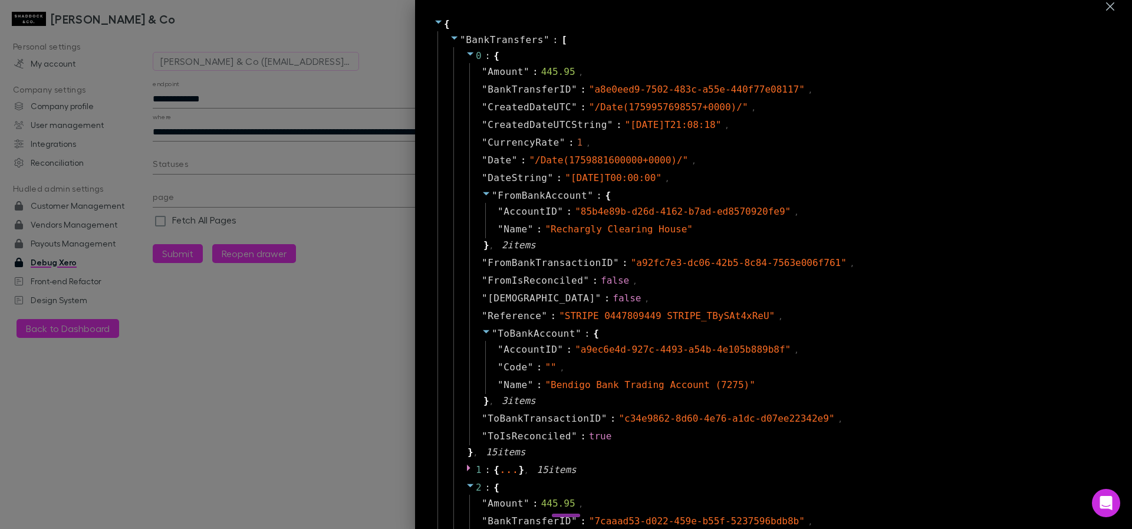
scroll to position [0, 0]
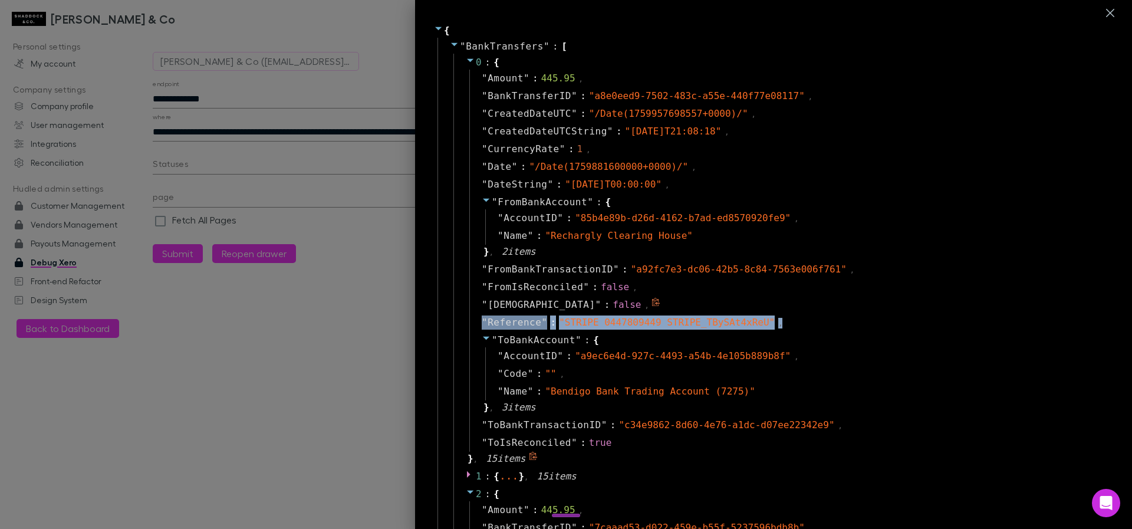
drag, startPoint x: 833, startPoint y: 325, endPoint x: 827, endPoint y: 311, distance: 15.6
click at [827, 311] on div "" Amount " : 445.95 , " BankTransferID " : " a8e0eed9-7502-483c-a55e-440f77e081…" at bounding box center [788, 261] width 638 height 382
click at [302, 349] on div at bounding box center [566, 264] width 1132 height 529
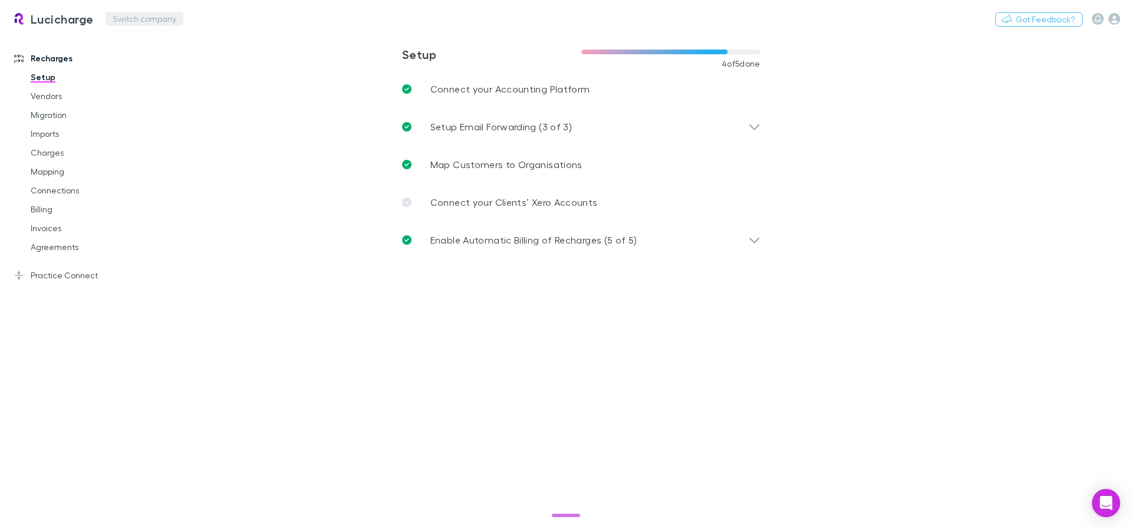
click at [106, 21] on button "Switch company" at bounding box center [145, 19] width 78 height 14
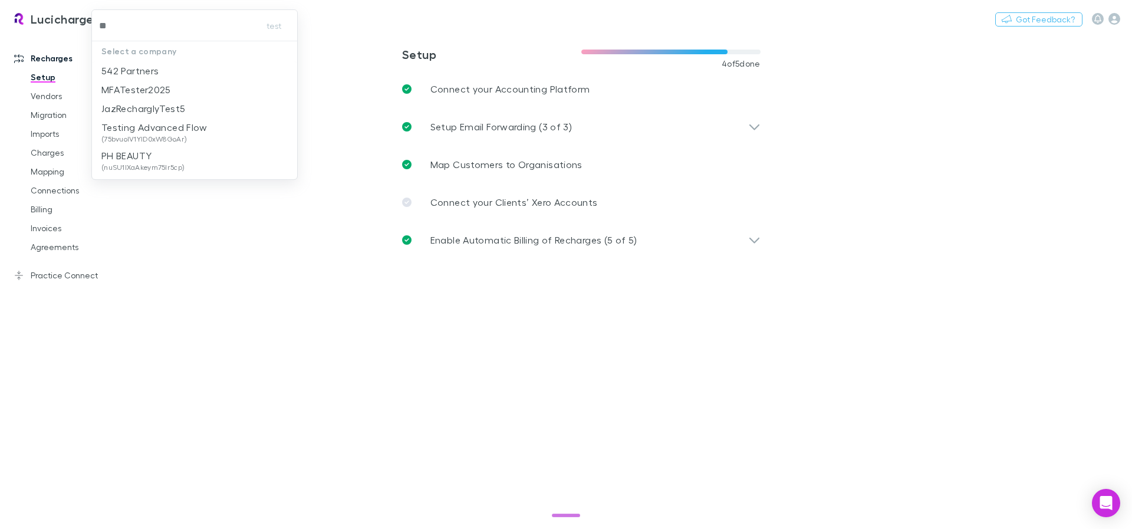
type input "***"
click at [147, 65] on p "542 Partners" at bounding box center [129, 71] width 57 height 14
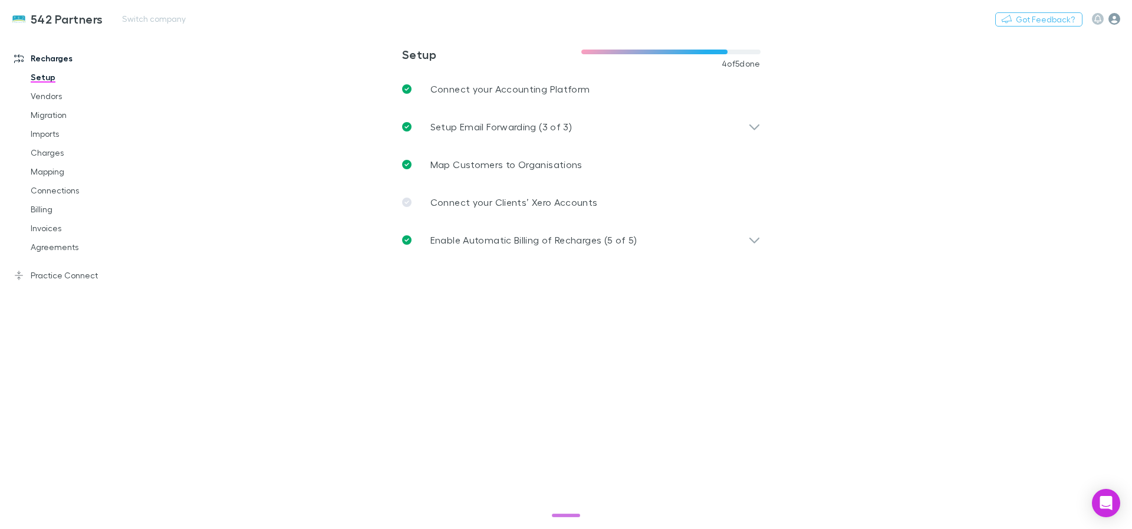
click at [1116, 23] on icon "button" at bounding box center [1115, 19] width 12 height 12
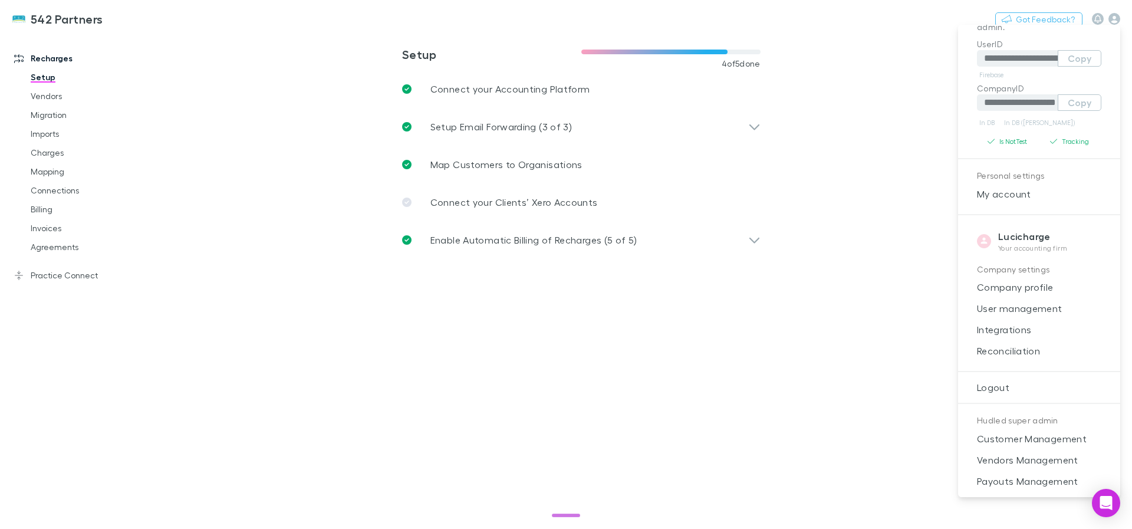
scroll to position [90, 0]
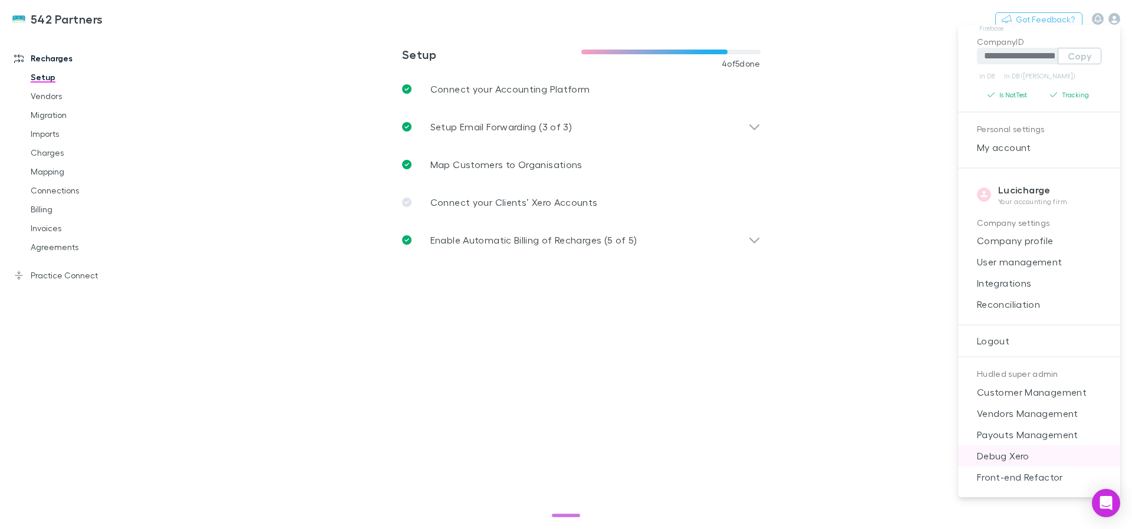
click at [1041, 456] on span "Debug Xero" at bounding box center [1039, 456] width 143 height 14
select select "****"
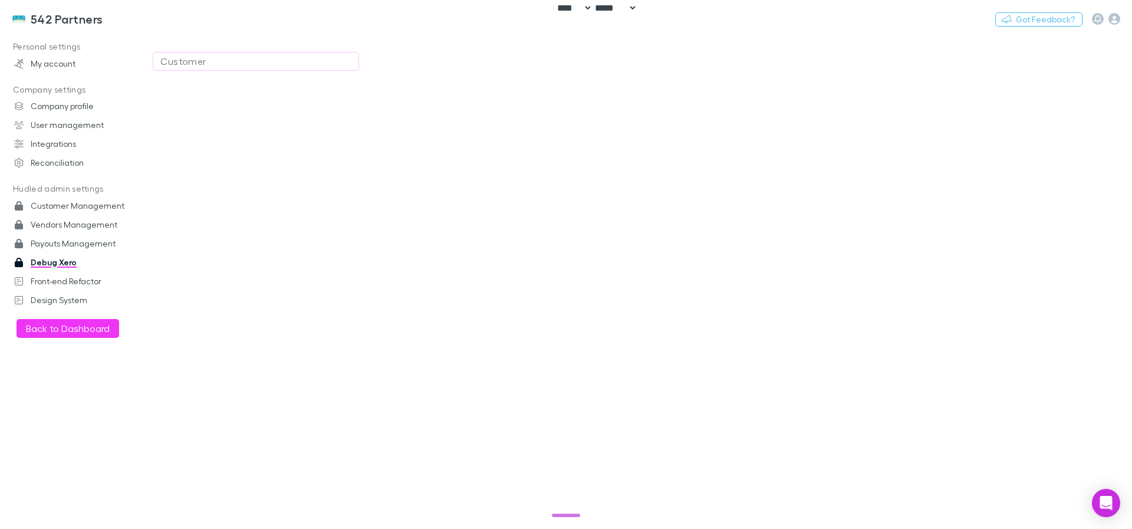
click at [321, 62] on div "Customer" at bounding box center [255, 61] width 191 height 14
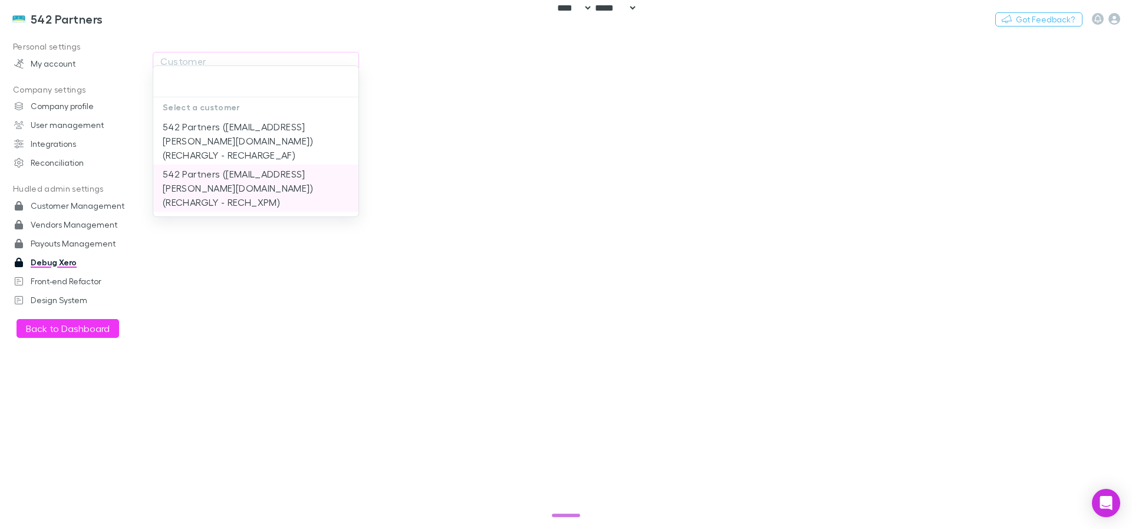
click at [265, 134] on li "542 Partners (stuart.brandman@542partners.com.au) (RECHARGLY - RECHARGE_AF)" at bounding box center [255, 140] width 205 height 47
type input "**********"
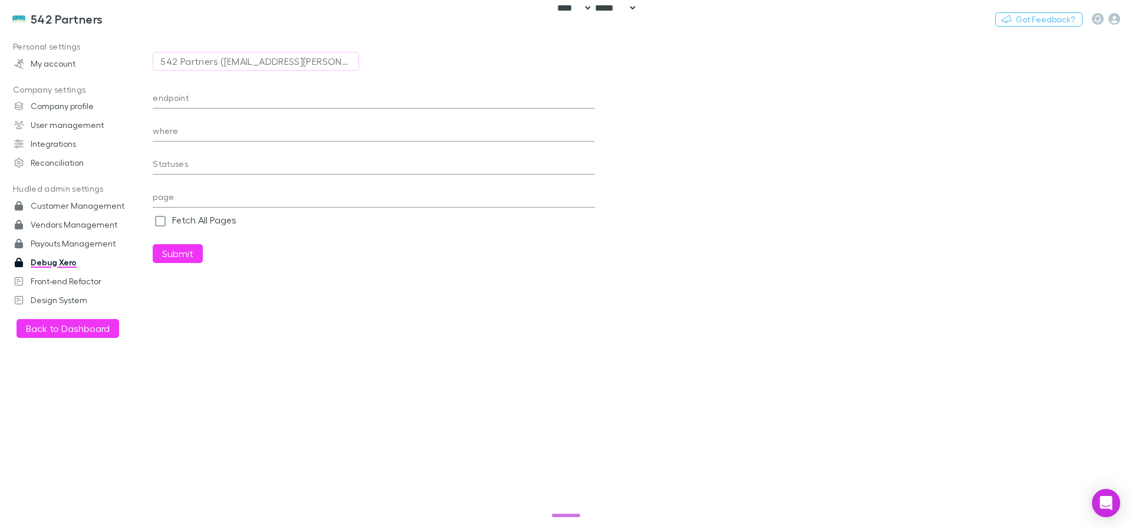
click at [342, 100] on input "endpoint" at bounding box center [374, 99] width 442 height 19
type input "**********"
click at [241, 126] on input "where" at bounding box center [374, 132] width 442 height 19
type input "*"
click at [247, 94] on input "**********" at bounding box center [374, 99] width 442 height 19
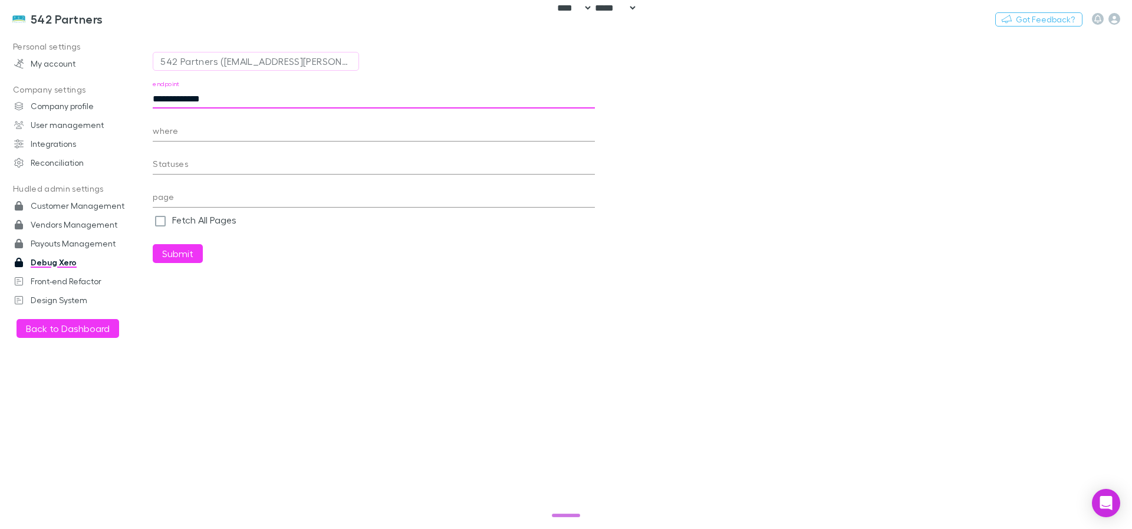
click at [227, 128] on input "where" at bounding box center [374, 132] width 442 height 19
paste input "**********"
click at [1118, 17] on icon "button" at bounding box center [1115, 19] width 12 height 12
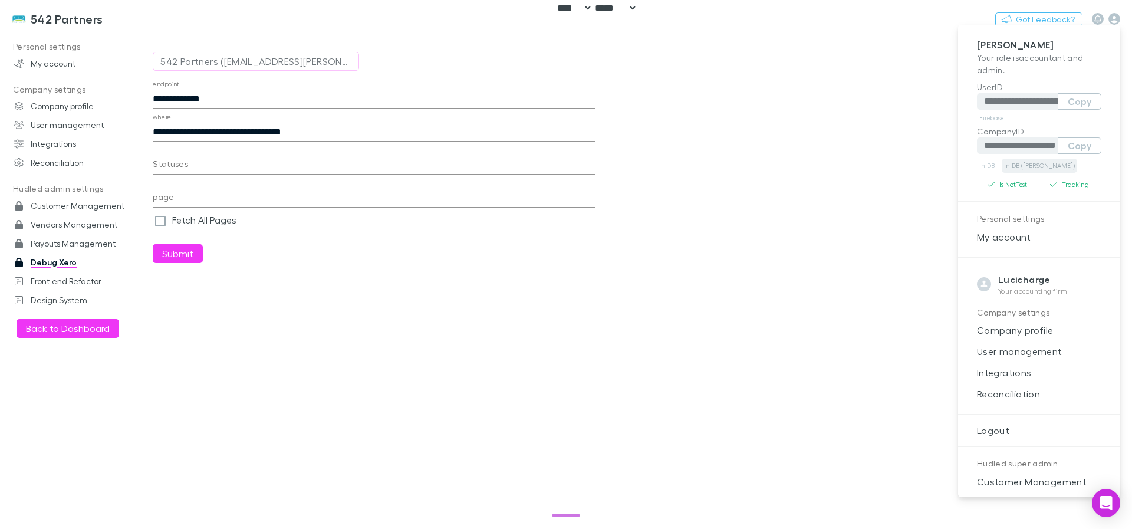
click at [1028, 167] on link "In DB (RECH)" at bounding box center [1039, 166] width 75 height 14
click at [322, 129] on div at bounding box center [566, 264] width 1132 height 529
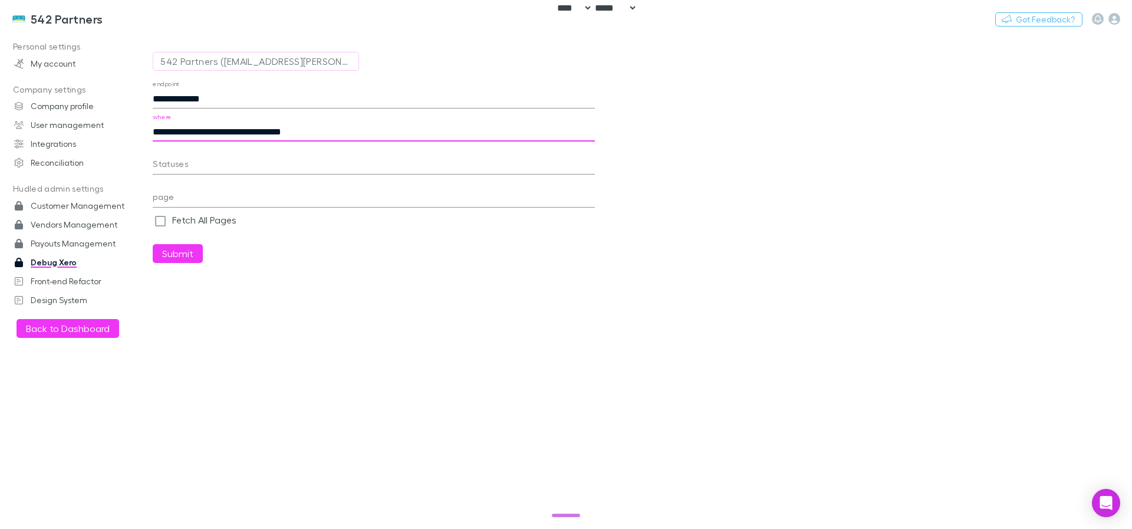
click at [326, 132] on input "**********" at bounding box center [374, 132] width 442 height 19
paste input "**********"
type input "**********"
click at [186, 249] on button "Submit" at bounding box center [178, 253] width 50 height 19
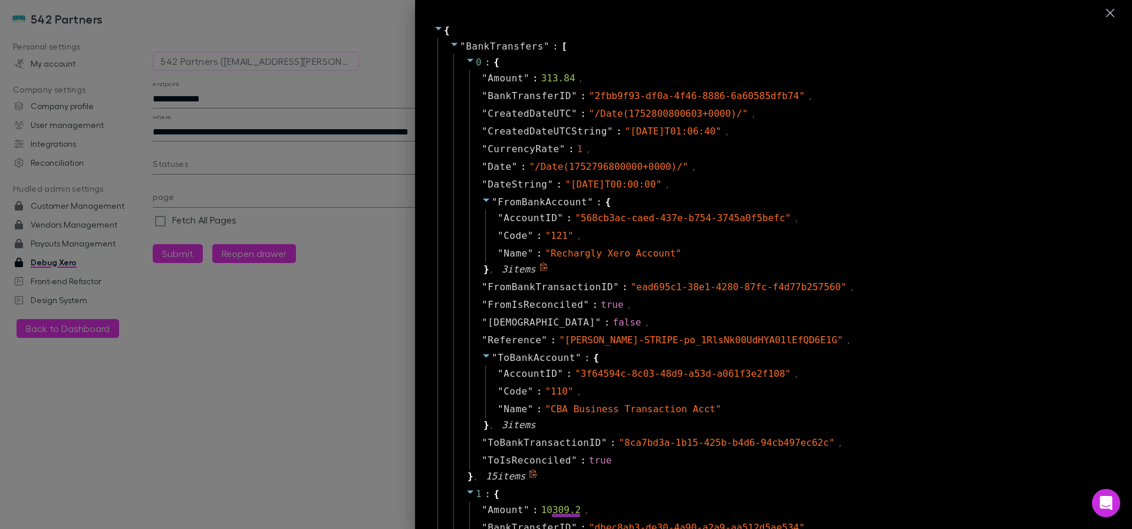
scroll to position [142, 0]
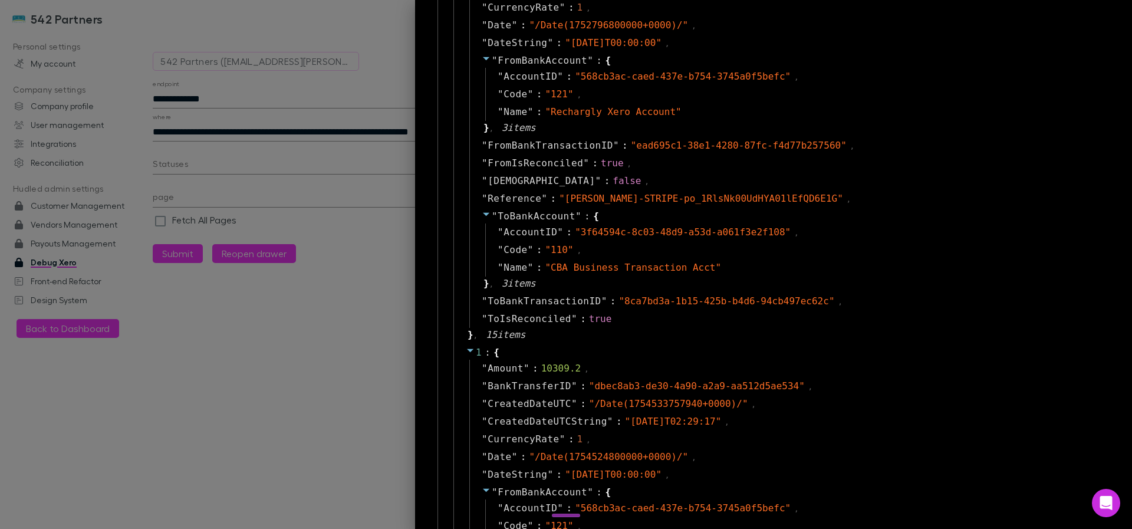
click at [466, 351] on icon at bounding box center [470, 350] width 9 height 9
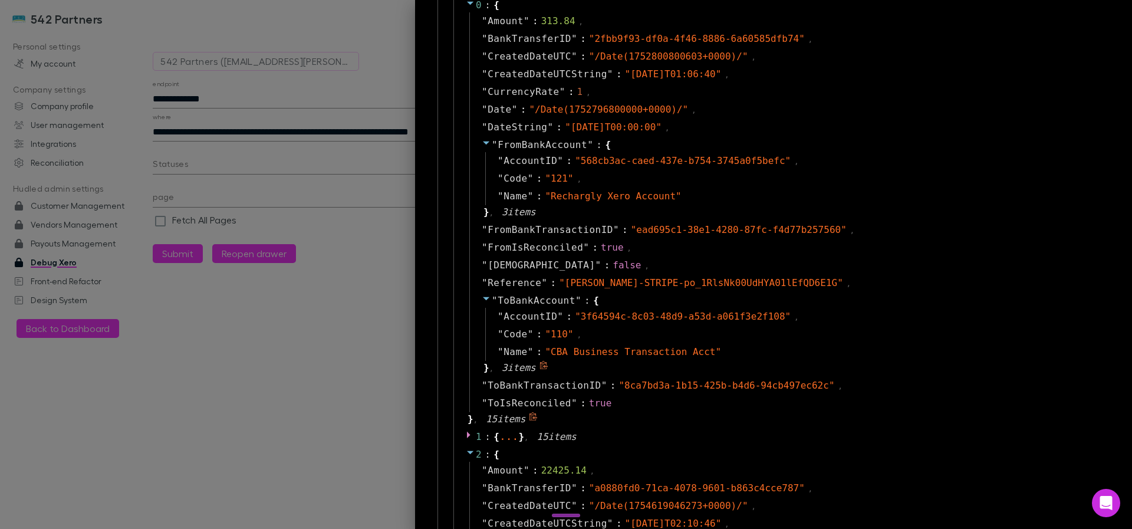
scroll to position [0, 0]
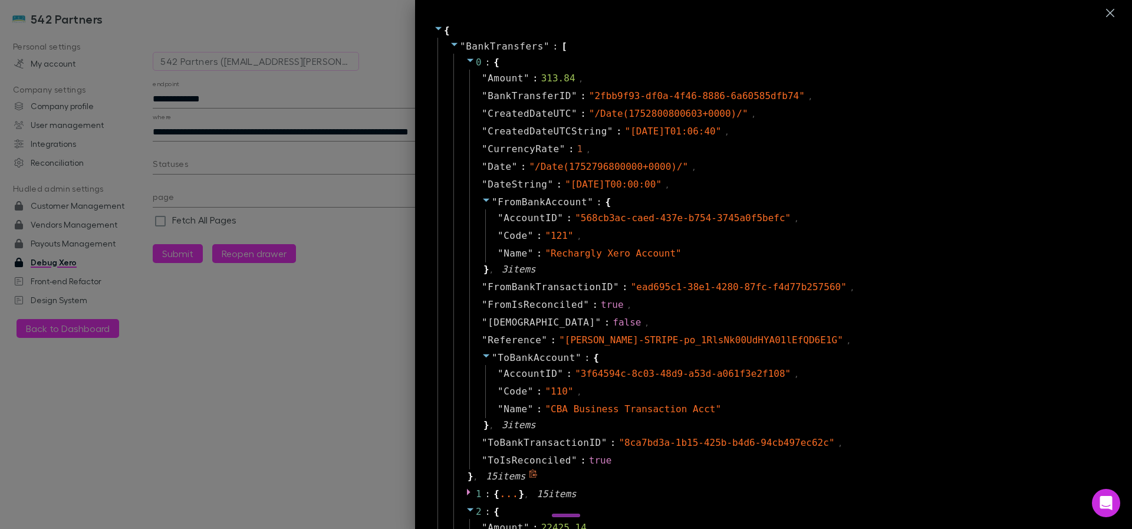
click at [476, 64] on span "0" at bounding box center [479, 62] width 6 height 11
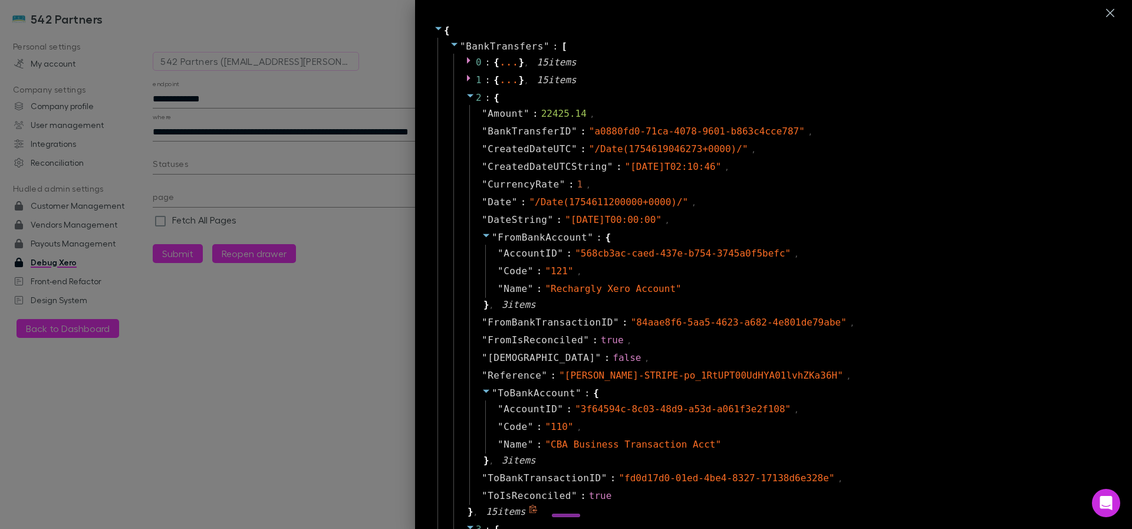
click at [466, 95] on icon at bounding box center [470, 95] width 9 height 9
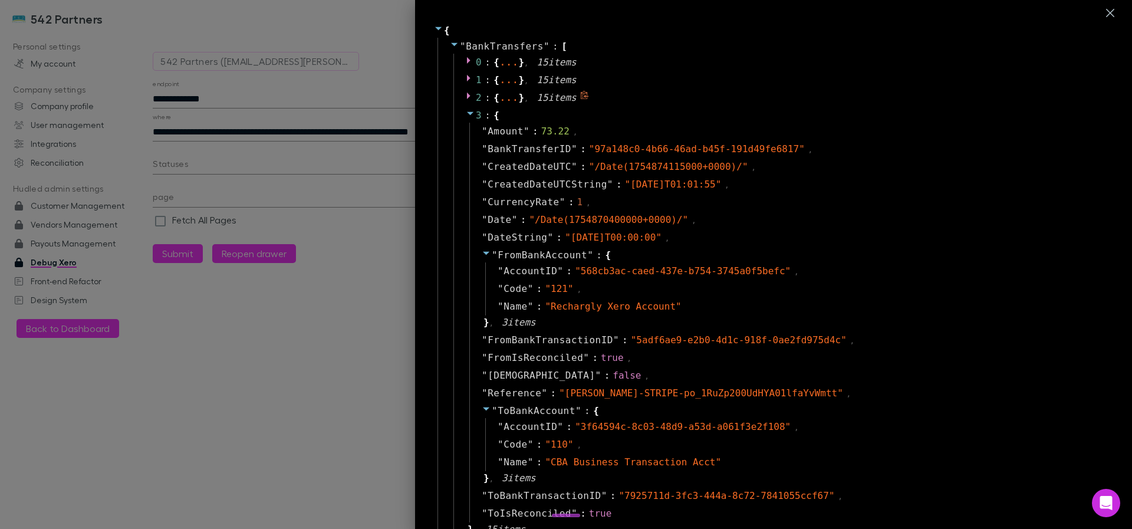
click at [462, 107] on div "3 : { " Amount " : 73.22 , " BankTransferID " : " 97a148c0-4b66-46ad-b45f-191d4…" at bounding box center [781, 323] width 657 height 432
click at [466, 116] on icon at bounding box center [470, 113] width 9 height 9
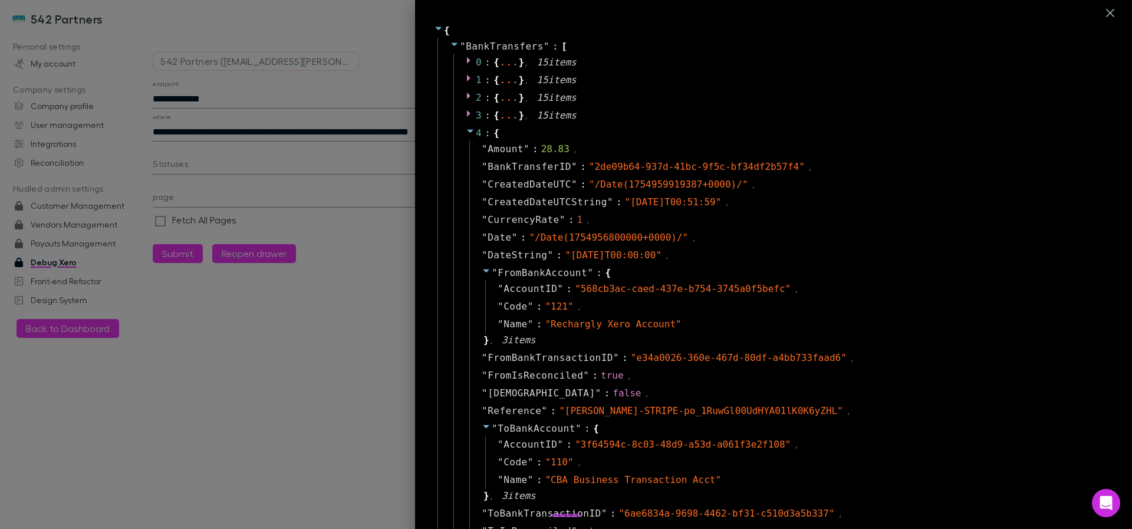
click at [466, 127] on icon at bounding box center [470, 130] width 9 height 9
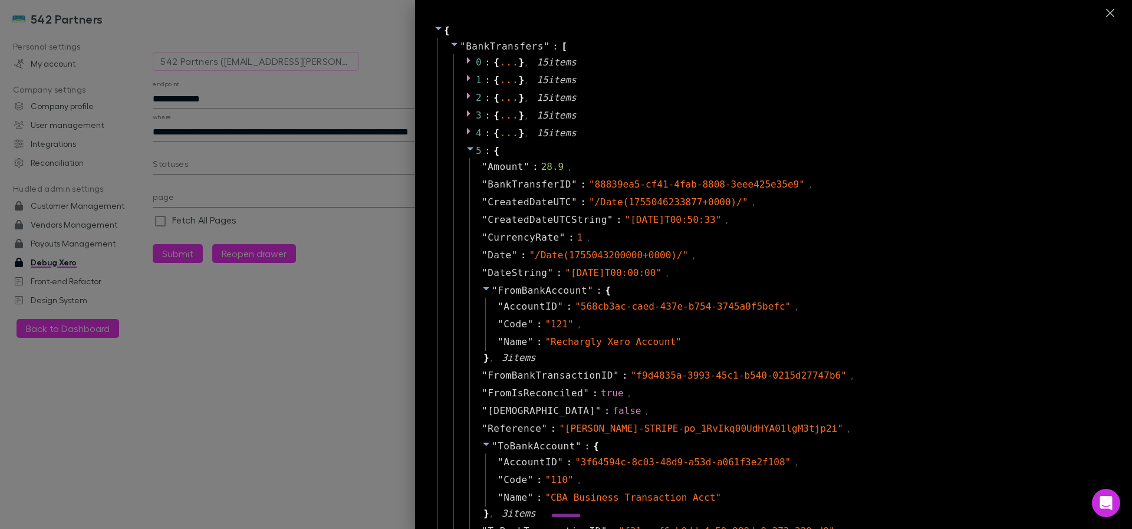
click at [466, 146] on icon at bounding box center [470, 148] width 9 height 9
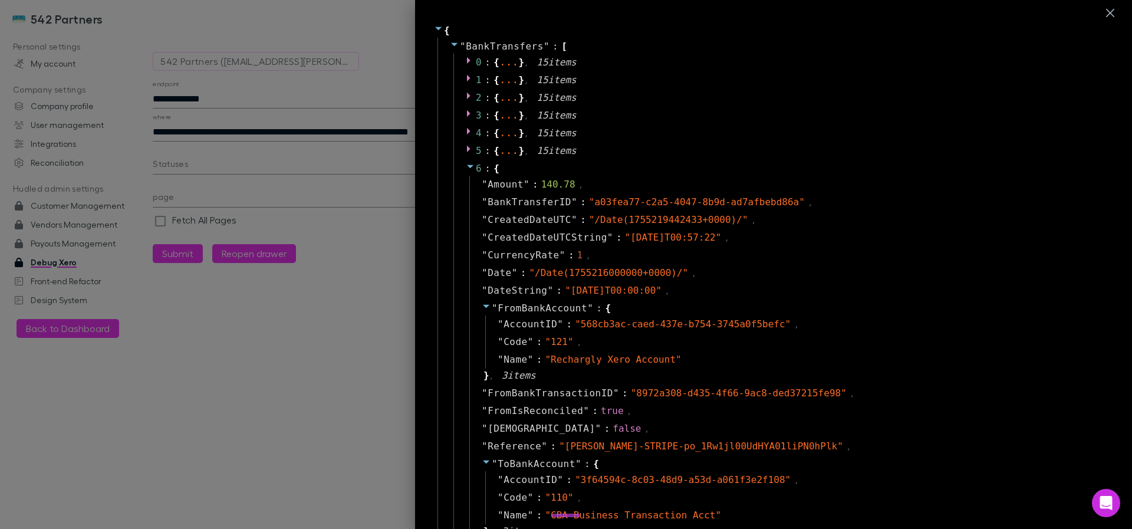
click at [466, 163] on icon at bounding box center [470, 166] width 9 height 9
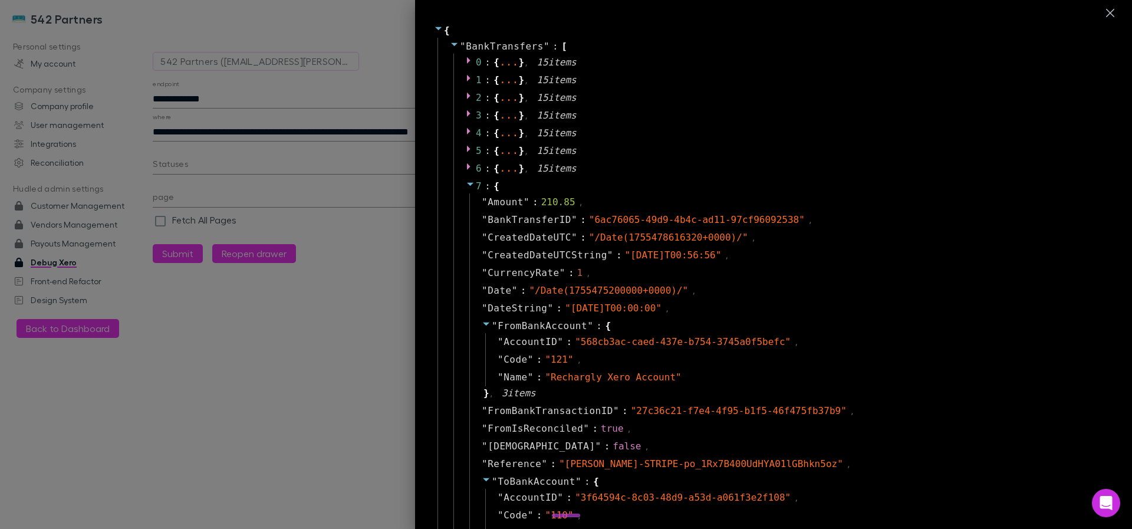
click at [467, 184] on icon at bounding box center [470, 185] width 6 height 4
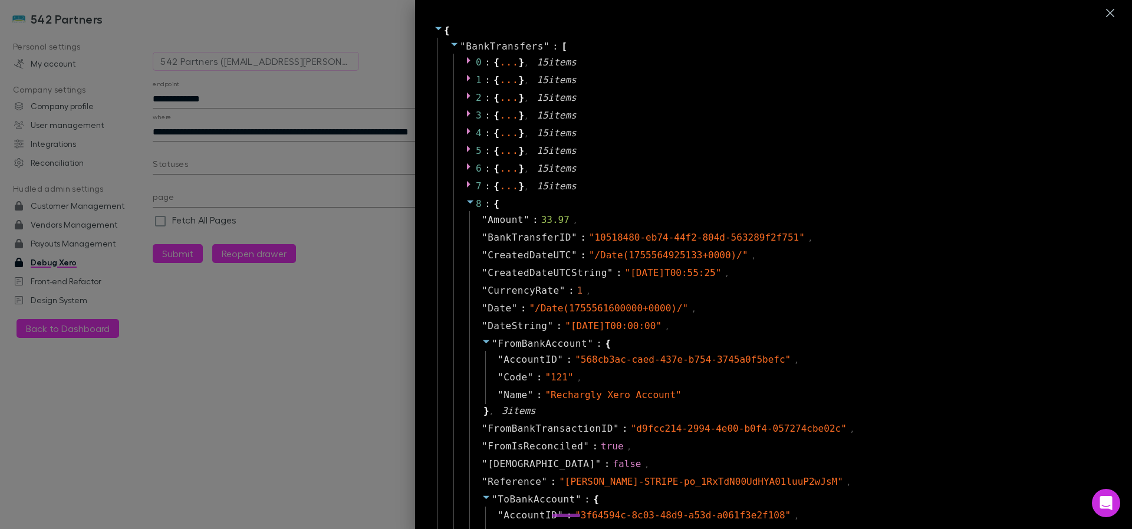
click at [466, 206] on span at bounding box center [470, 203] width 9 height 11
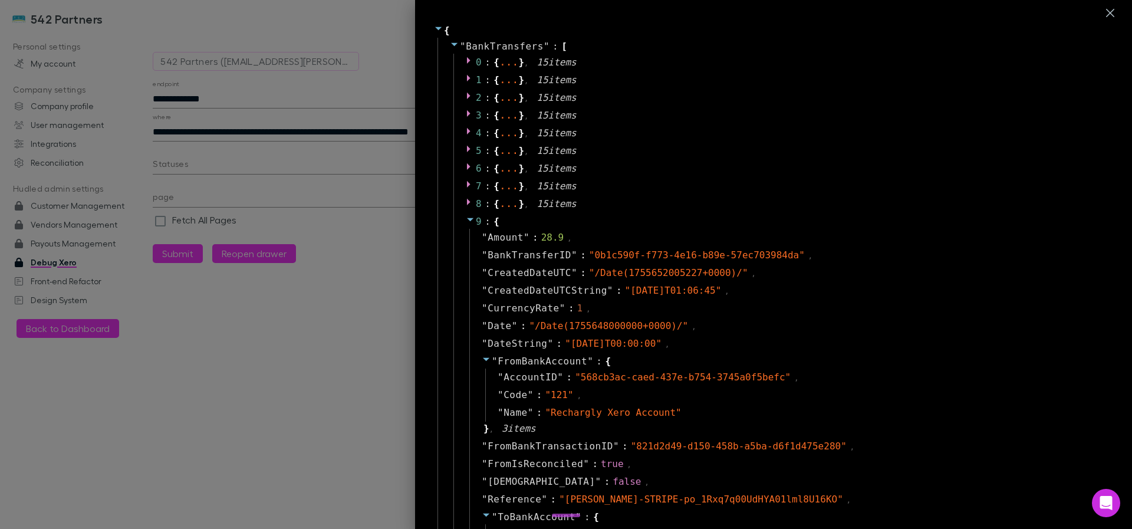
click at [466, 224] on icon at bounding box center [470, 219] width 9 height 9
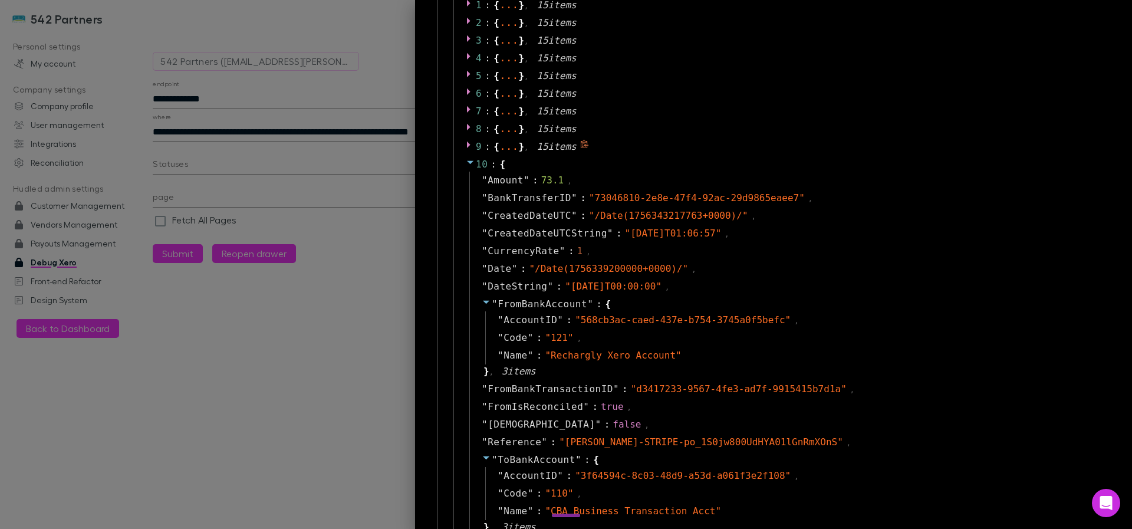
scroll to position [212, 0]
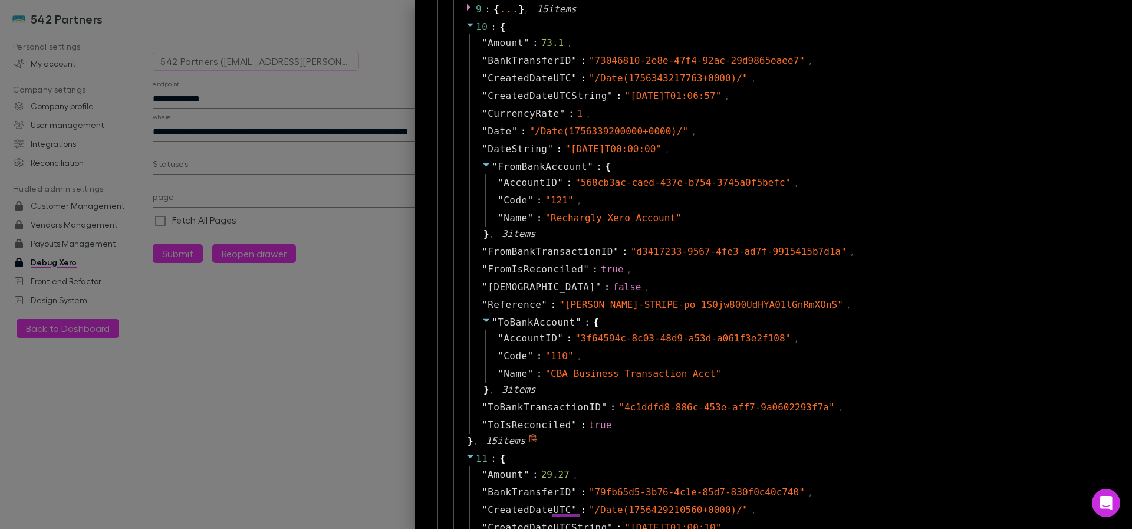
click at [466, 28] on icon at bounding box center [470, 24] width 9 height 9
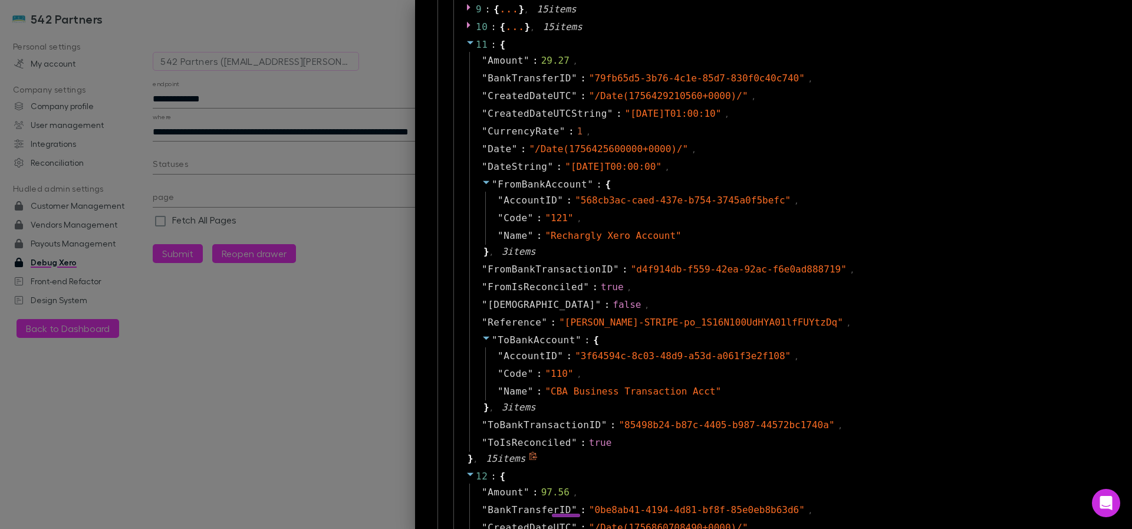
click at [466, 45] on icon at bounding box center [470, 42] width 9 height 9
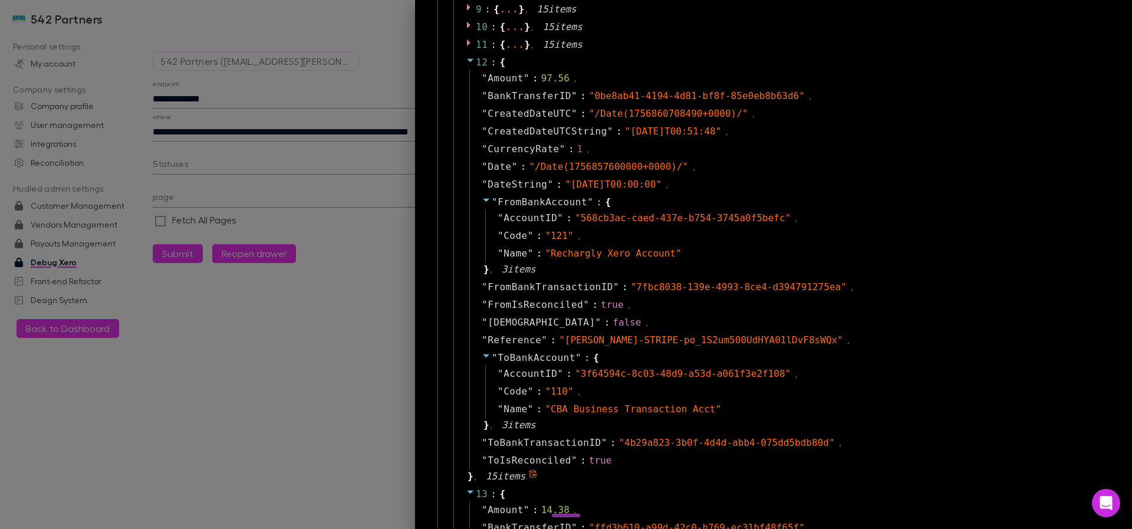
click at [466, 64] on icon at bounding box center [470, 59] width 9 height 9
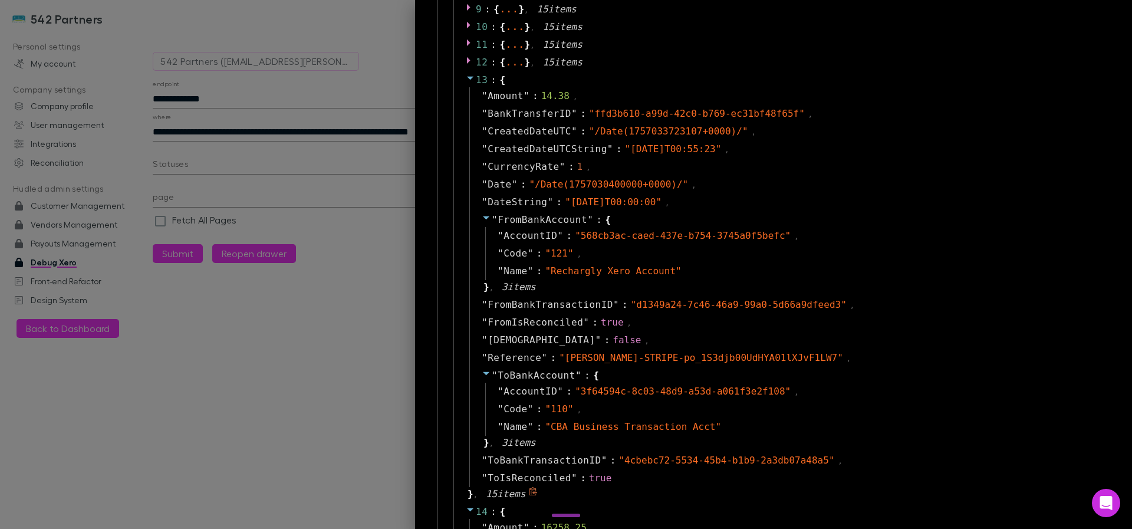
click at [466, 82] on icon at bounding box center [470, 77] width 9 height 9
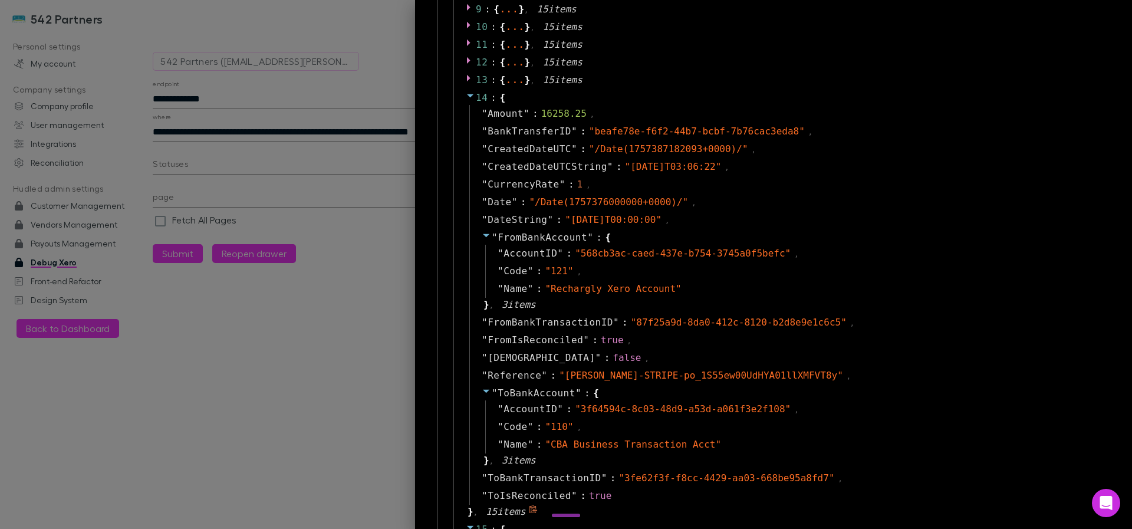
click at [466, 93] on icon at bounding box center [470, 95] width 9 height 9
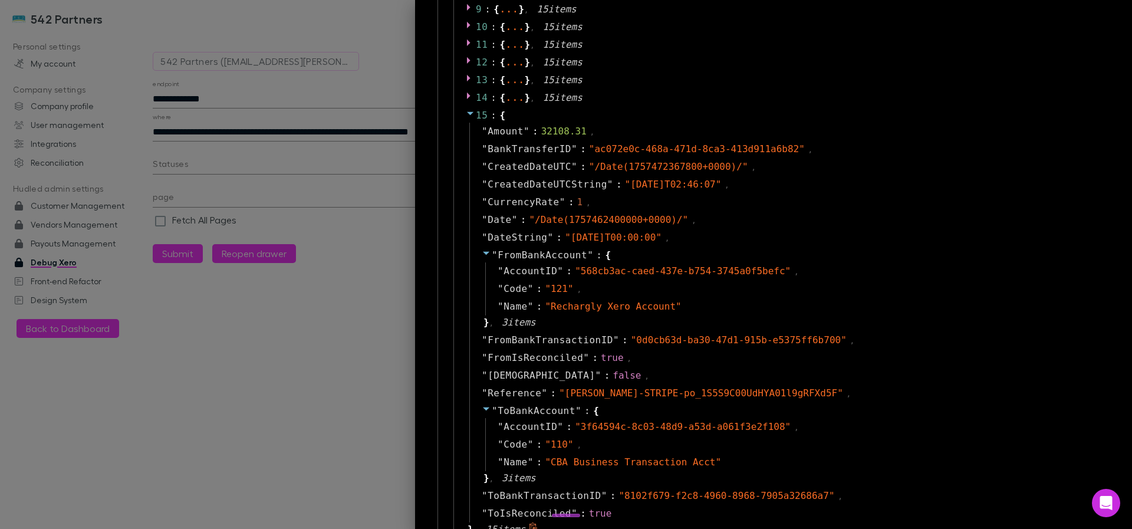
click at [466, 116] on icon at bounding box center [470, 113] width 9 height 9
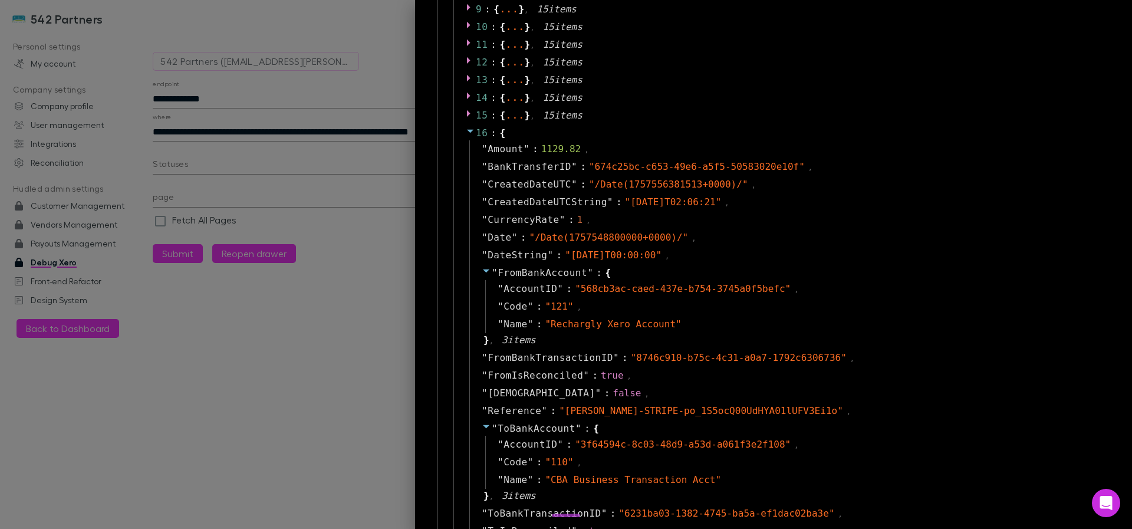
click at [466, 133] on icon at bounding box center [470, 130] width 9 height 9
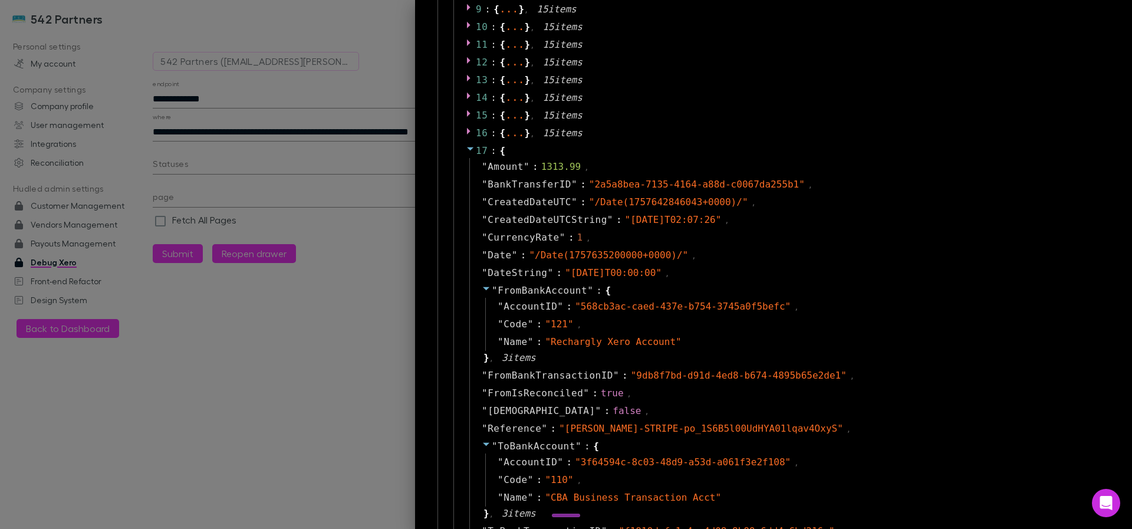
click at [466, 153] on span at bounding box center [470, 150] width 9 height 11
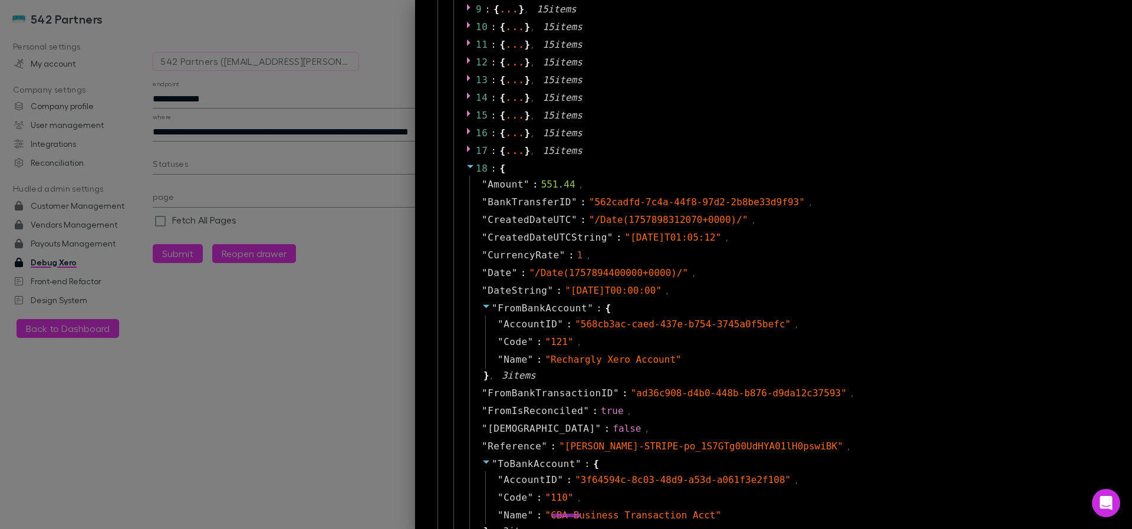
click at [466, 175] on div at bounding box center [471, 169] width 10 height 14
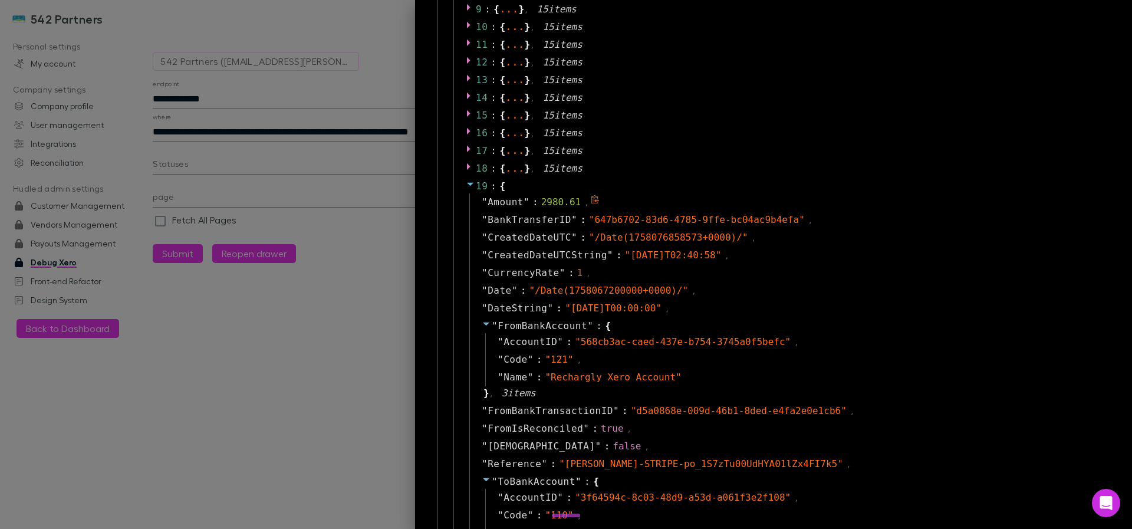
click at [469, 196] on div "" Amount " : 2980.61 ," at bounding box center [788, 202] width 638 height 18
click at [467, 185] on icon at bounding box center [470, 185] width 6 height 4
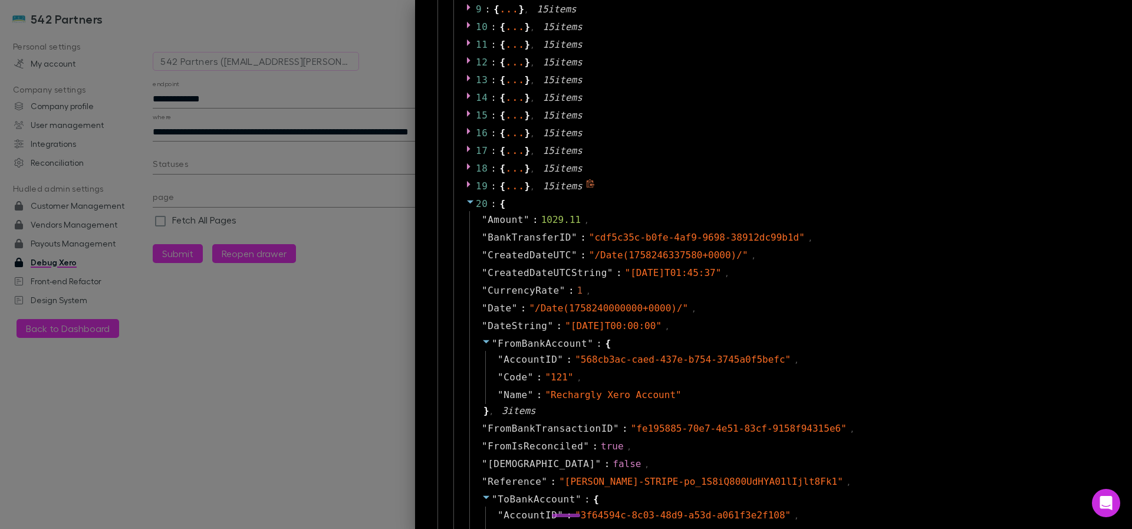
click at [463, 196] on div "20 : { " Amount " : 1029.11 , " BankTransferID " : " cdf5c35c-b0fe-4af9-9698-38…" at bounding box center [781, 411] width 657 height 432
click at [466, 199] on icon at bounding box center [470, 201] width 9 height 9
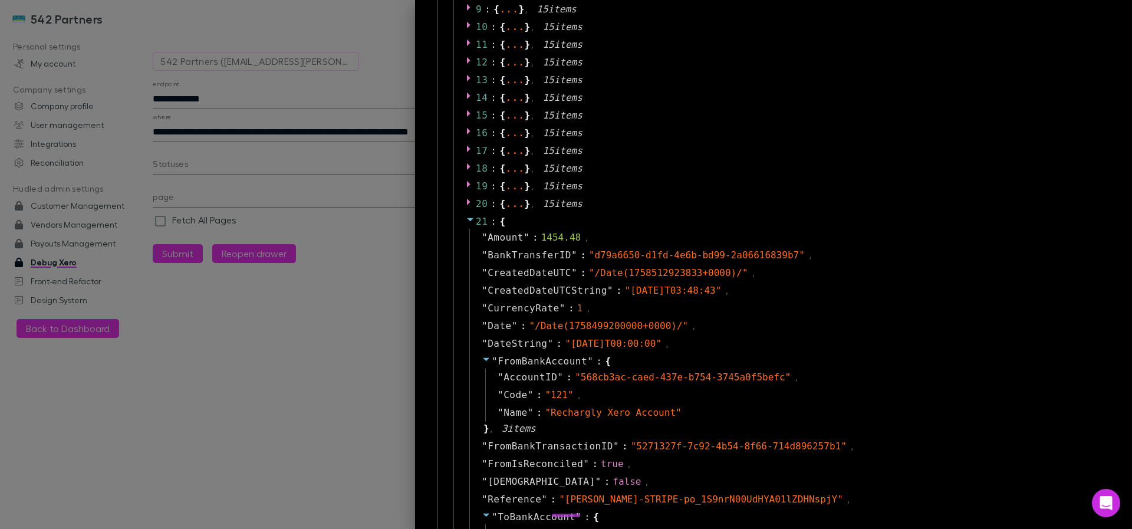
click at [466, 215] on icon at bounding box center [470, 219] width 9 height 9
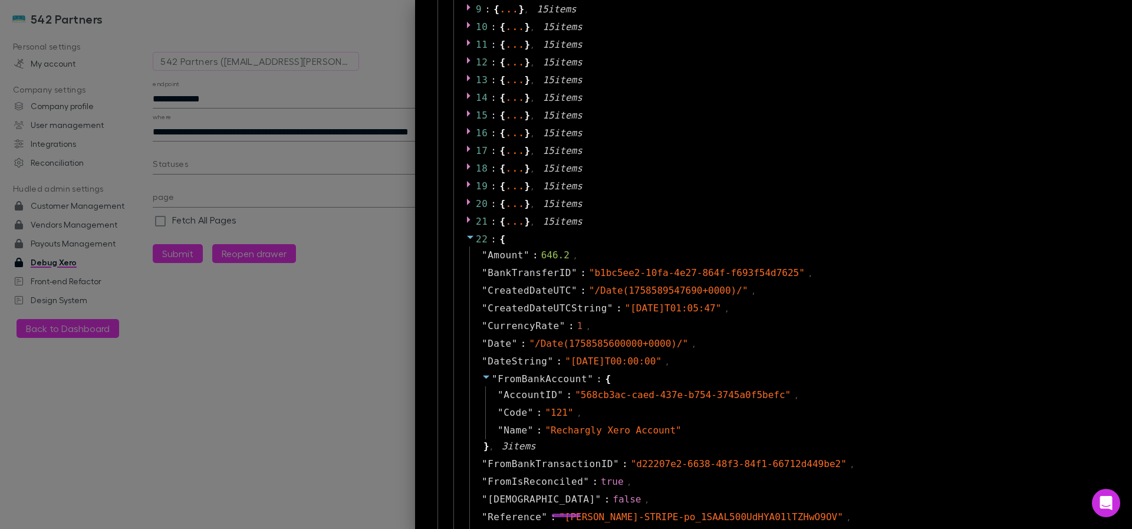
click at [466, 234] on icon at bounding box center [470, 236] width 9 height 9
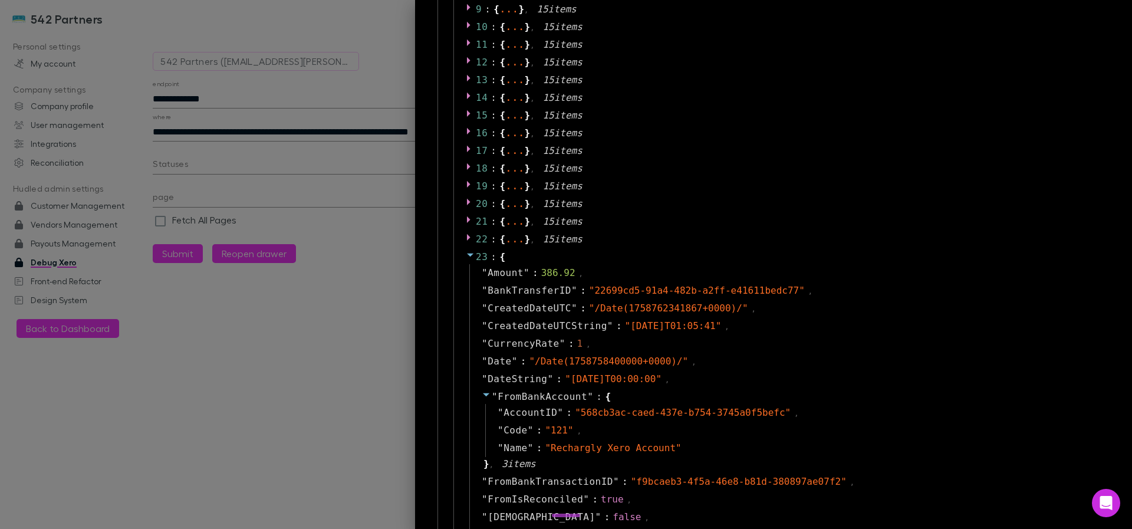
click at [466, 251] on icon at bounding box center [470, 254] width 9 height 9
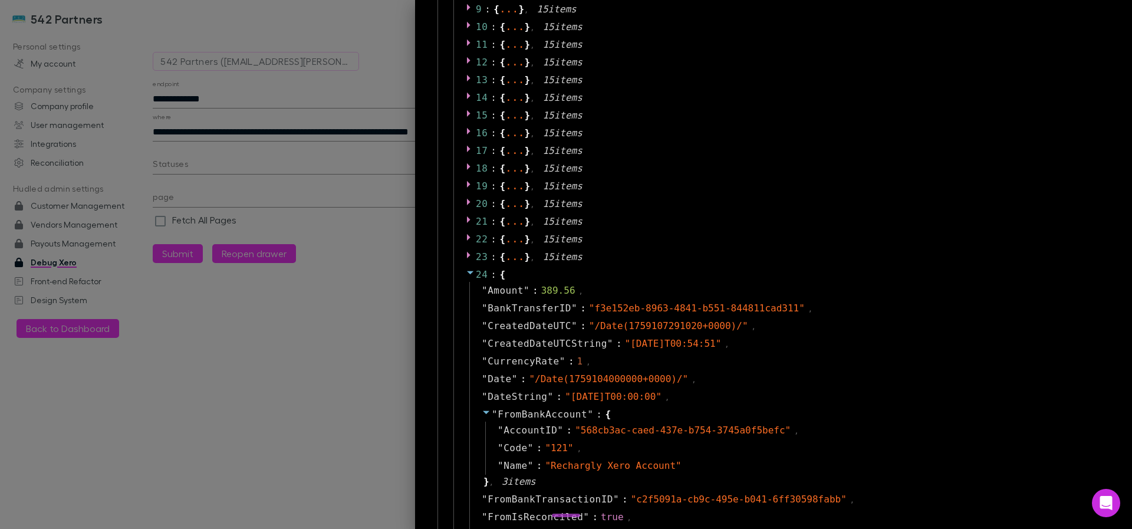
click at [466, 270] on icon at bounding box center [470, 272] width 9 height 9
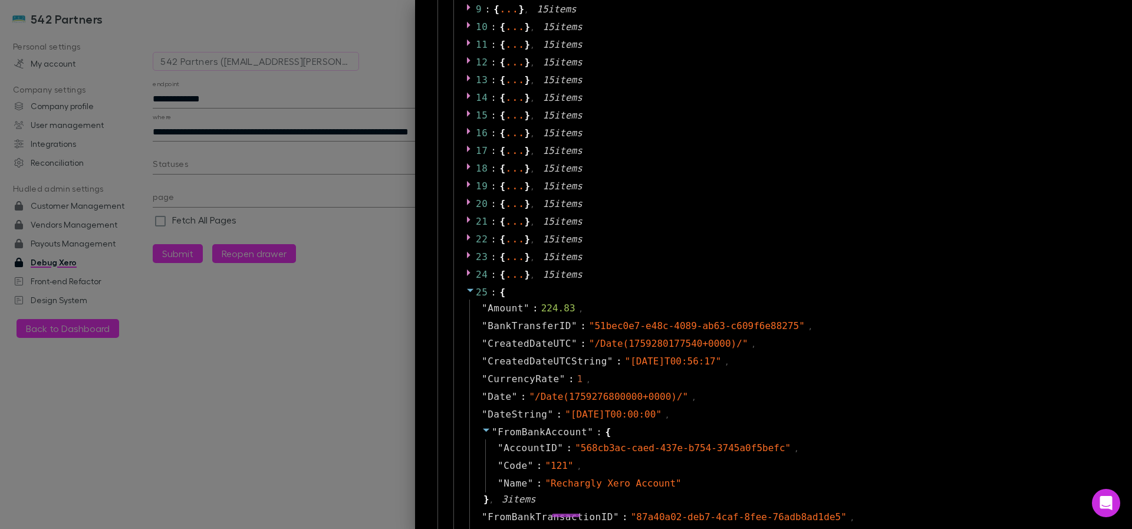
click at [466, 298] on div at bounding box center [471, 292] width 10 height 14
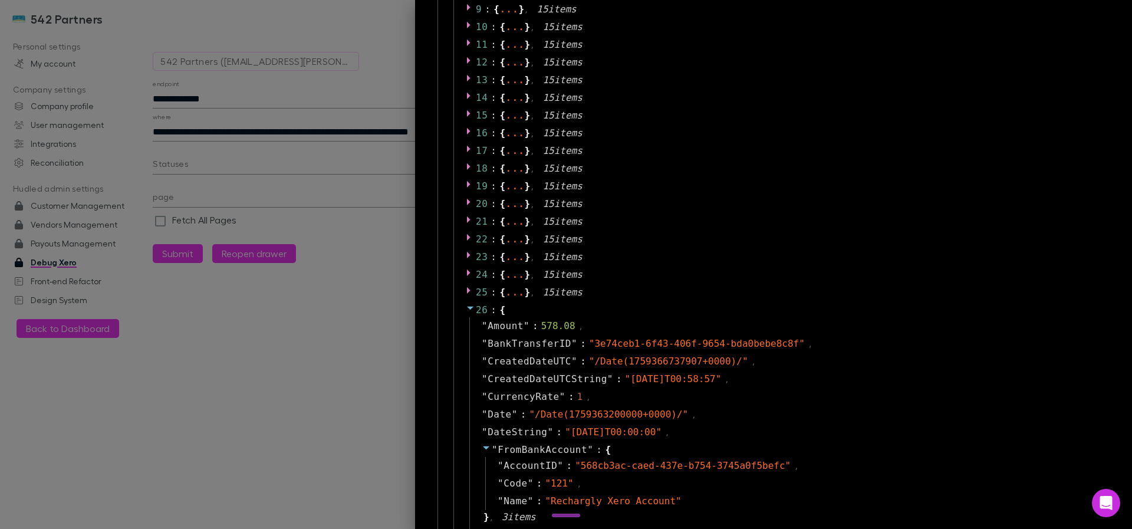
click at [466, 311] on icon at bounding box center [470, 307] width 9 height 9
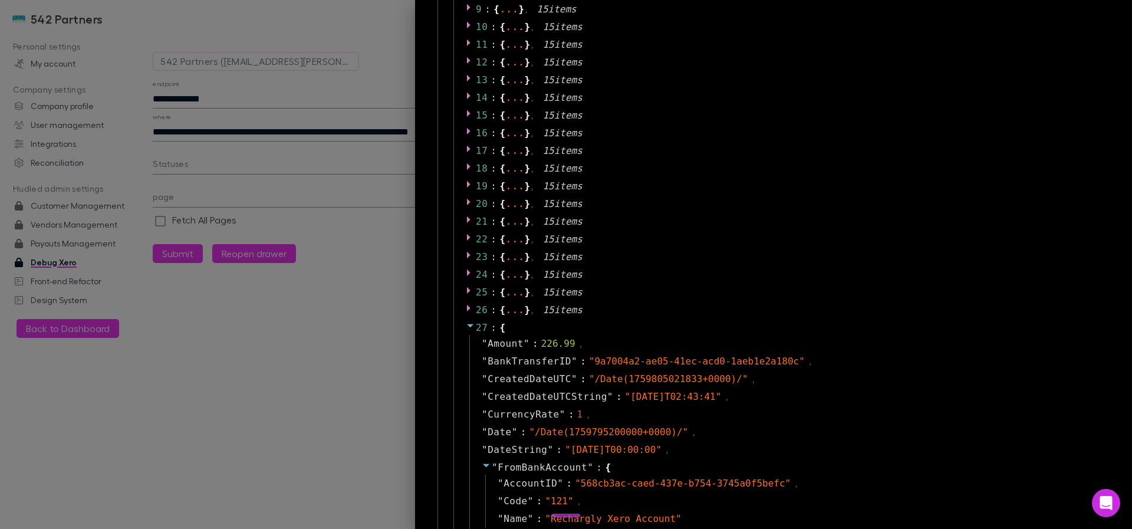
click at [466, 326] on icon at bounding box center [470, 325] width 9 height 9
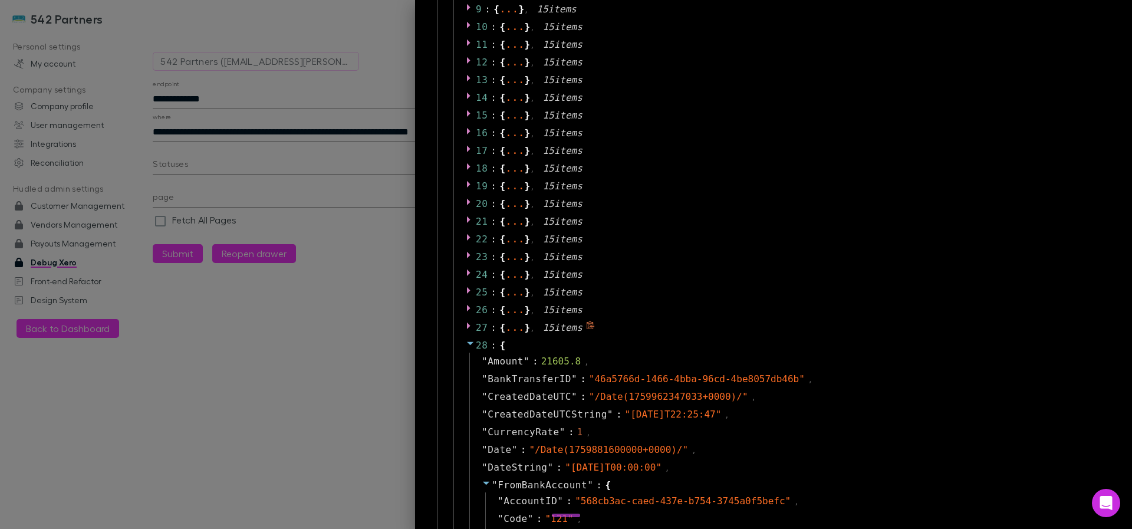
click at [466, 334] on div at bounding box center [471, 328] width 10 height 14
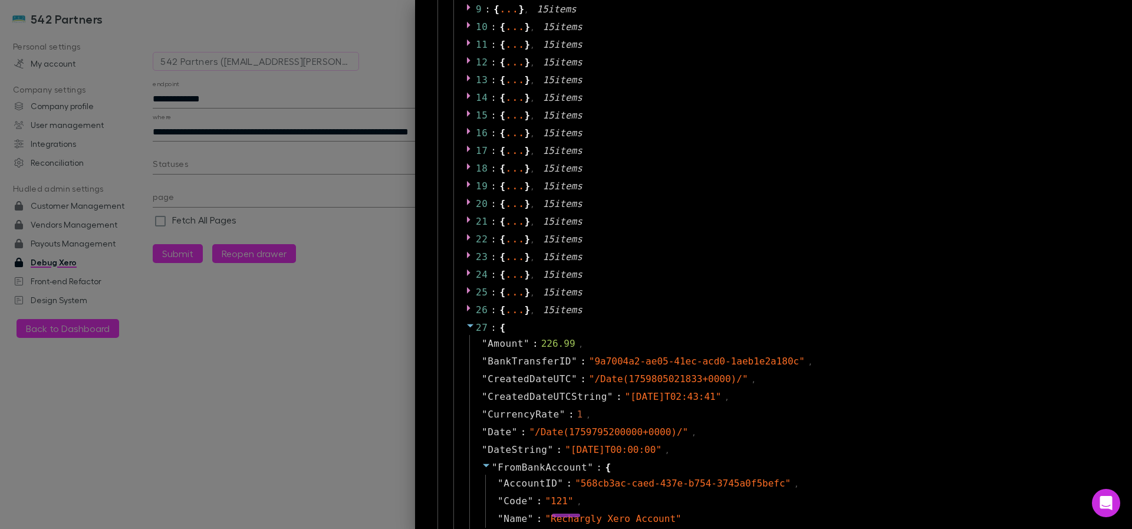
click at [466, 326] on icon at bounding box center [470, 325] width 9 height 9
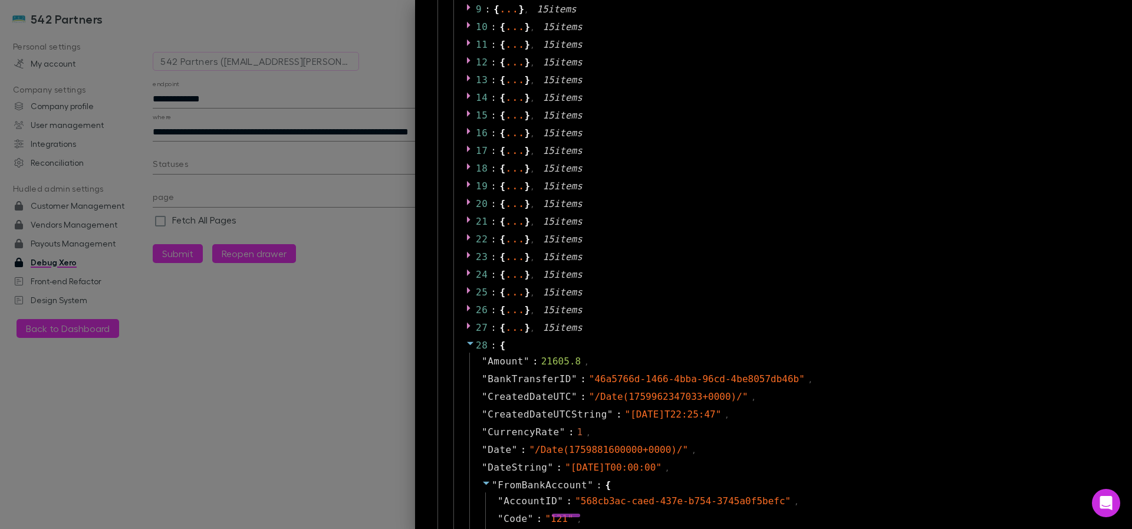
click at [466, 340] on icon at bounding box center [470, 343] width 9 height 9
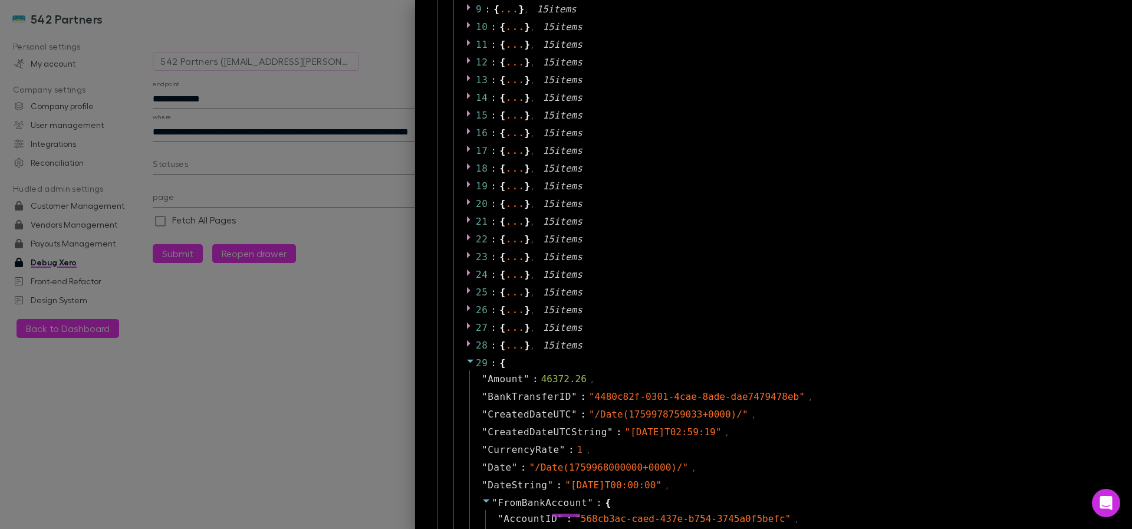
click at [466, 360] on icon at bounding box center [470, 360] width 9 height 9
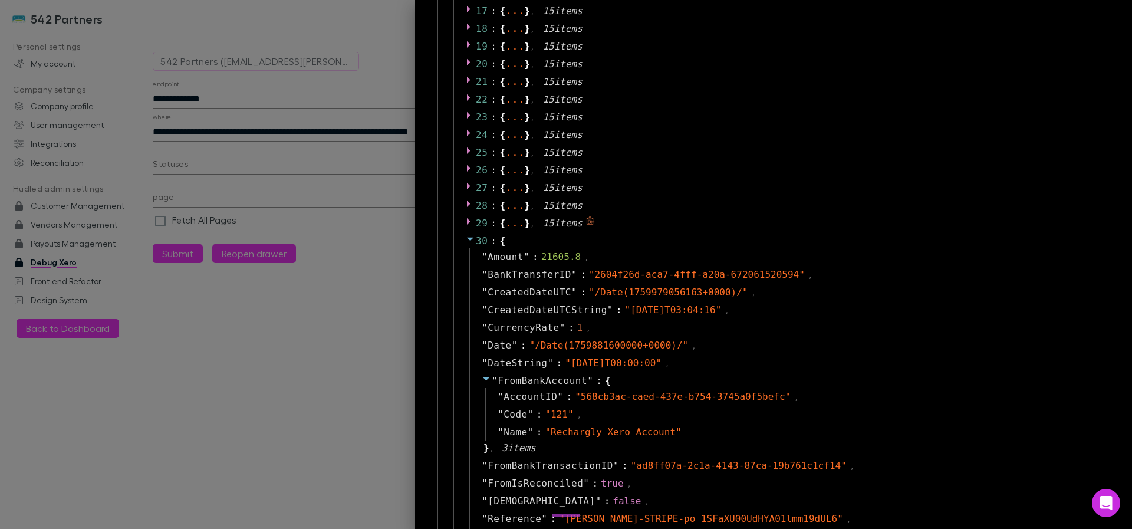
scroll to position [354, 0]
click at [466, 238] on icon at bounding box center [470, 236] width 9 height 9
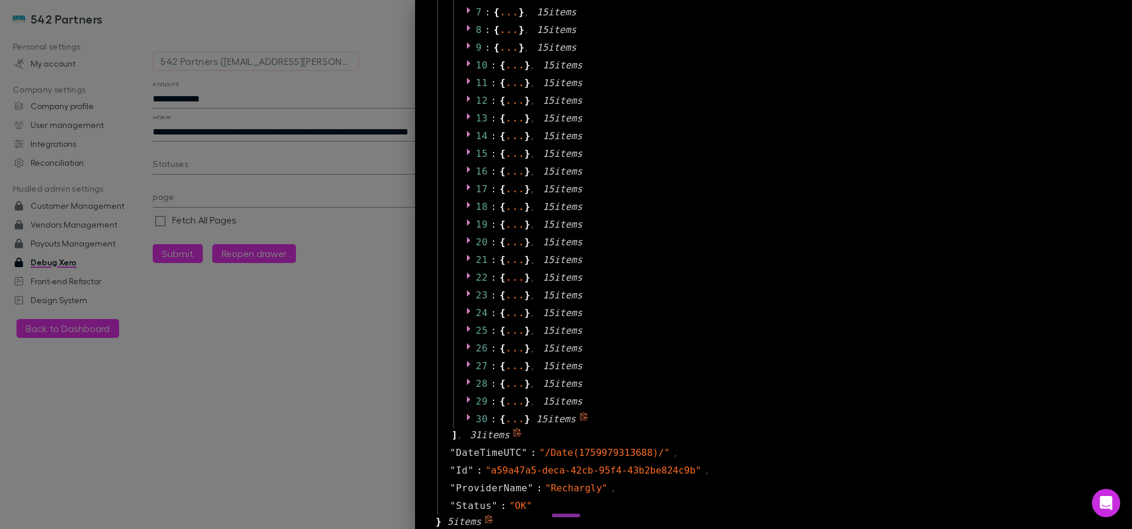
click at [467, 417] on icon at bounding box center [469, 417] width 4 height 6
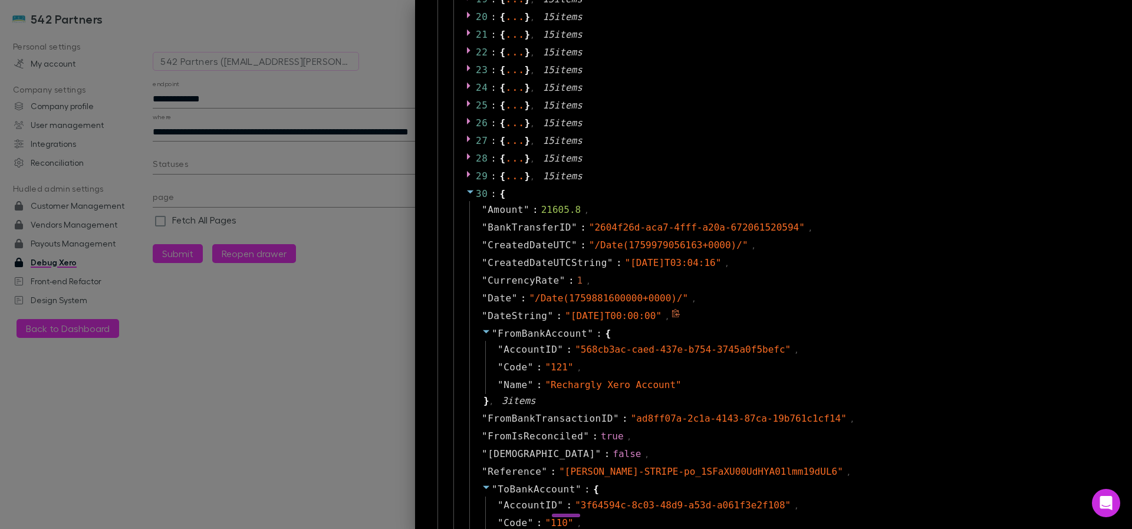
scroll to position [425, 0]
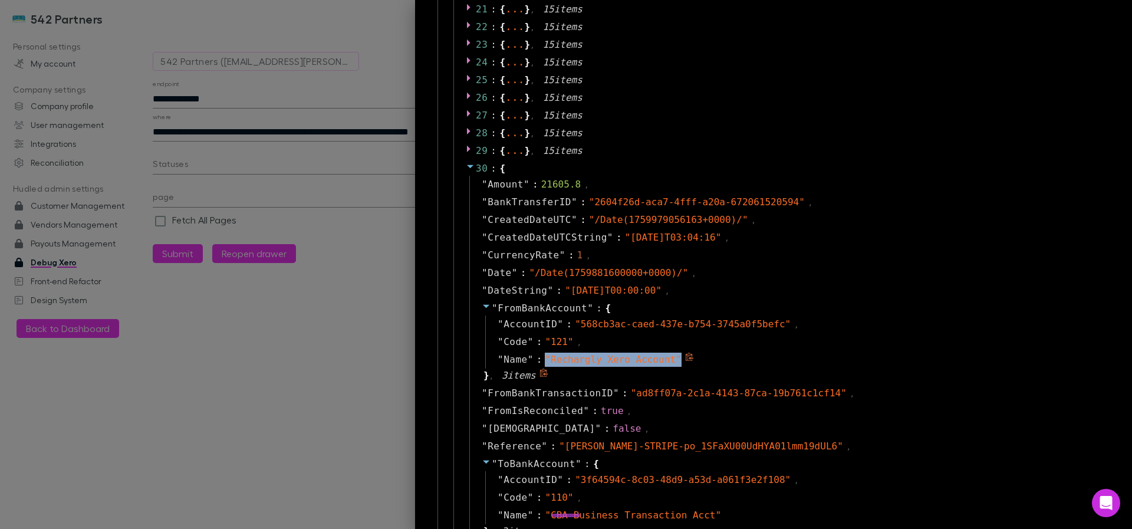
drag, startPoint x: 728, startPoint y: 357, endPoint x: 537, endPoint y: 355, distance: 190.5
click at [537, 355] on div "" Name " : " Rechargly Xero Account "" at bounding box center [794, 360] width 619 height 18
click at [814, 363] on div "" Name " : " Rechargly Xero Account "" at bounding box center [794, 360] width 619 height 18
click at [482, 466] on icon at bounding box center [486, 461] width 9 height 9
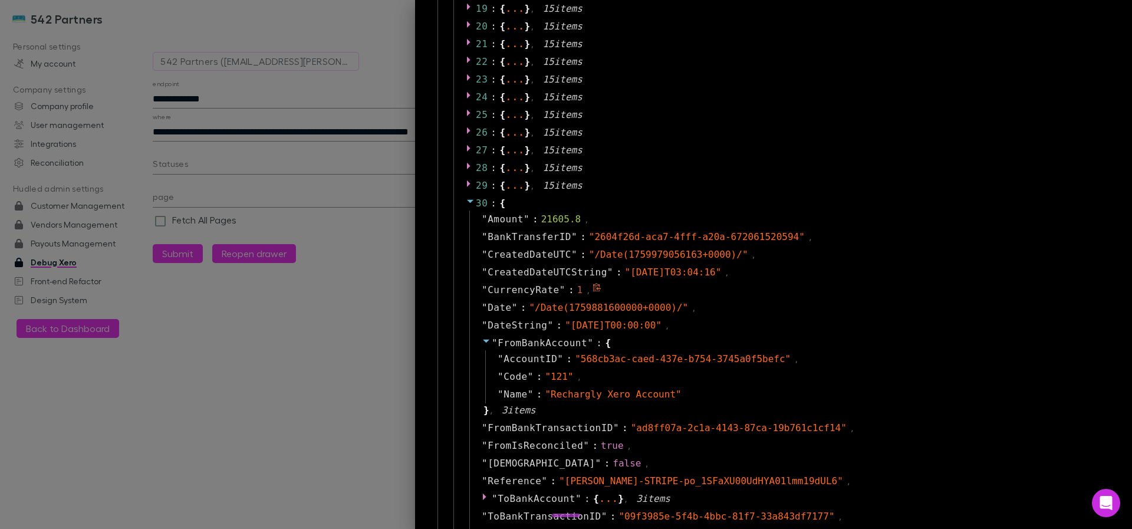
scroll to position [354, 0]
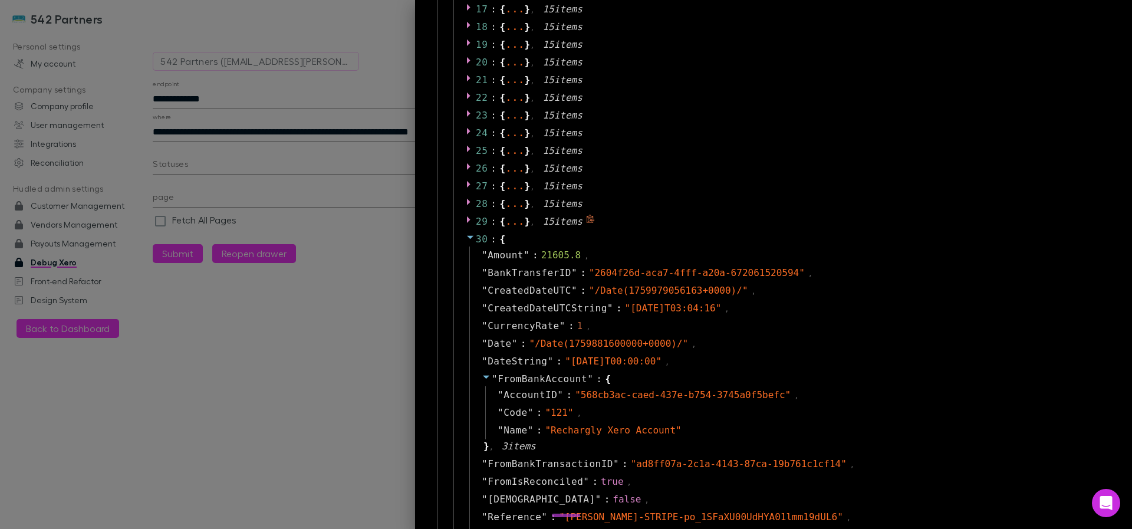
click at [467, 219] on icon at bounding box center [469, 219] width 4 height 6
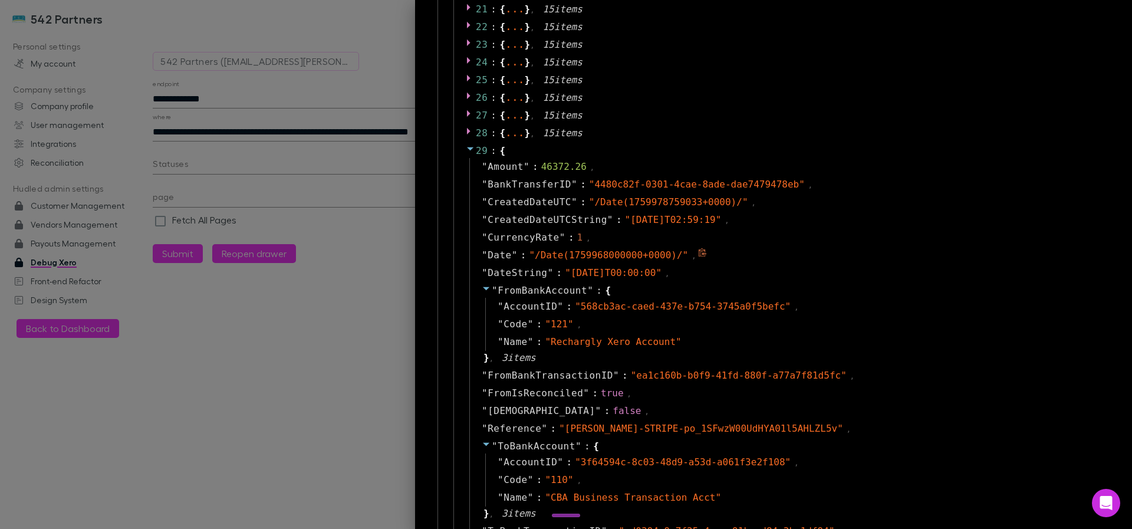
scroll to position [495, 0]
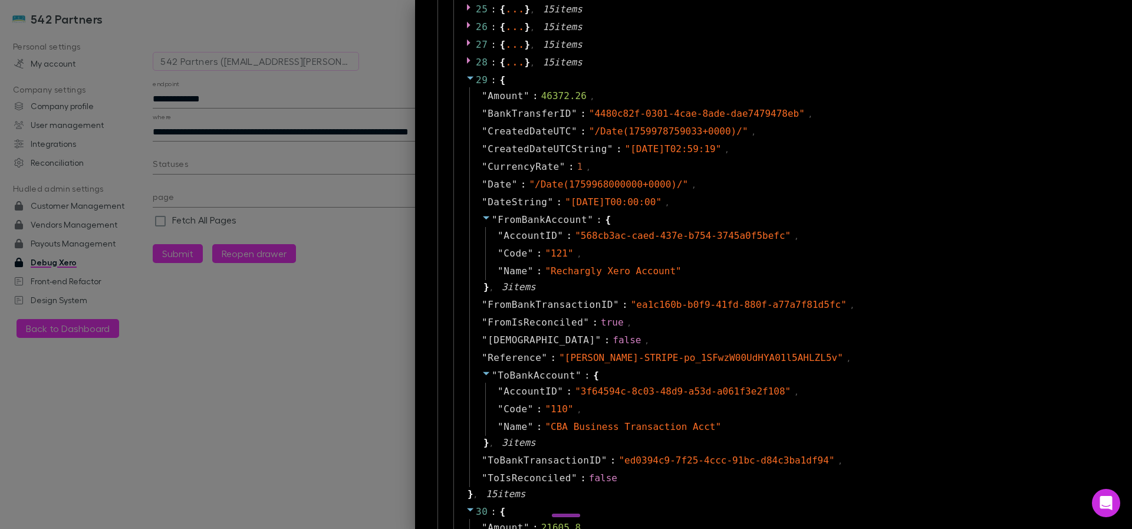
click at [466, 77] on icon at bounding box center [470, 77] width 9 height 9
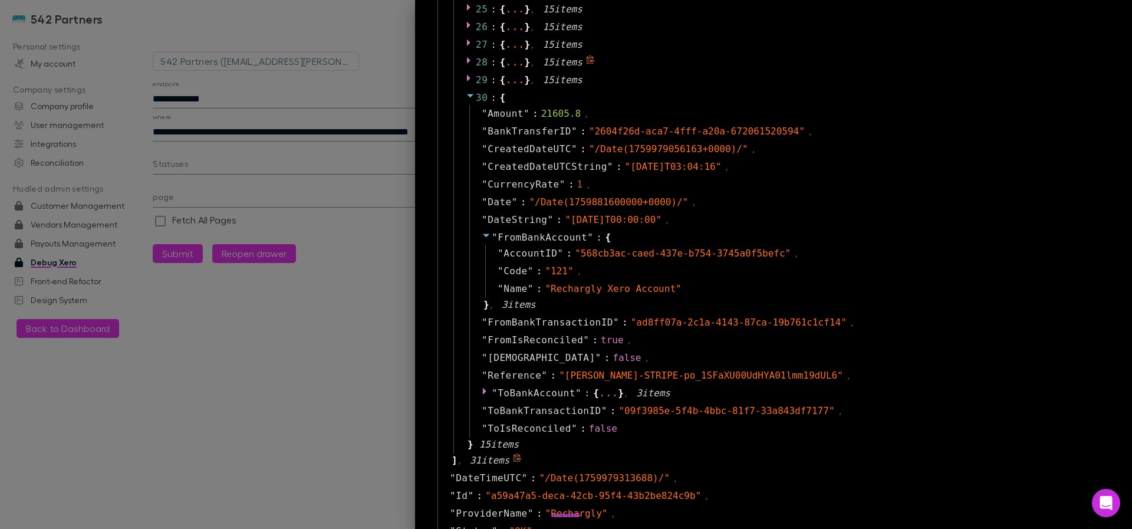
click at [466, 62] on icon at bounding box center [470, 59] width 9 height 9
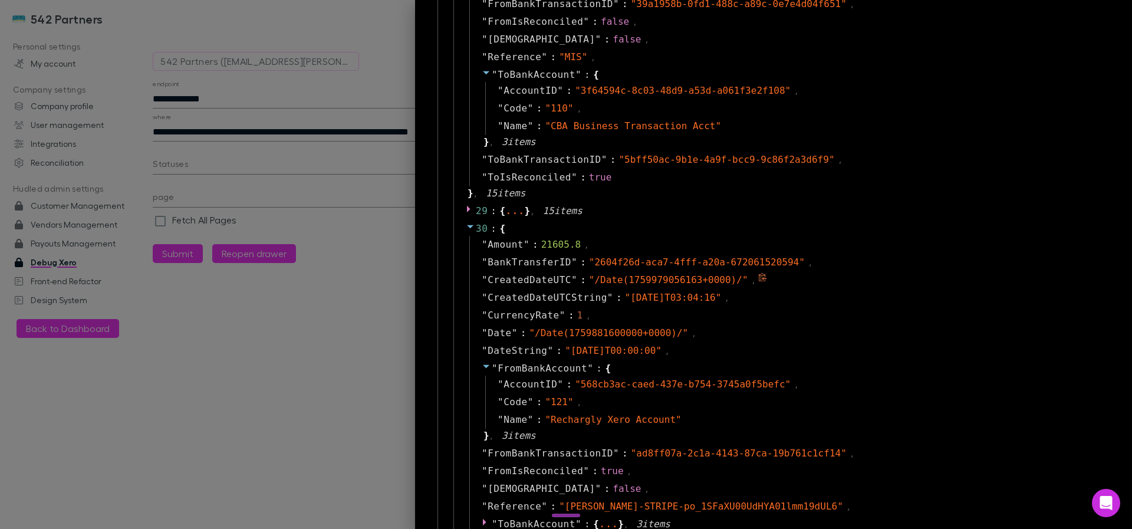
scroll to position [849, 0]
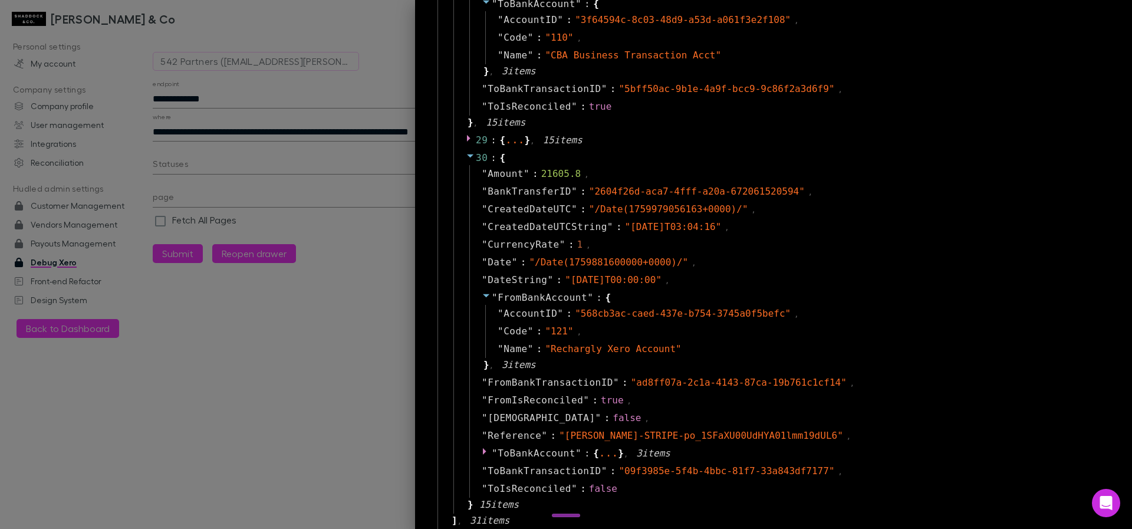
click at [334, 171] on div at bounding box center [566, 264] width 1132 height 529
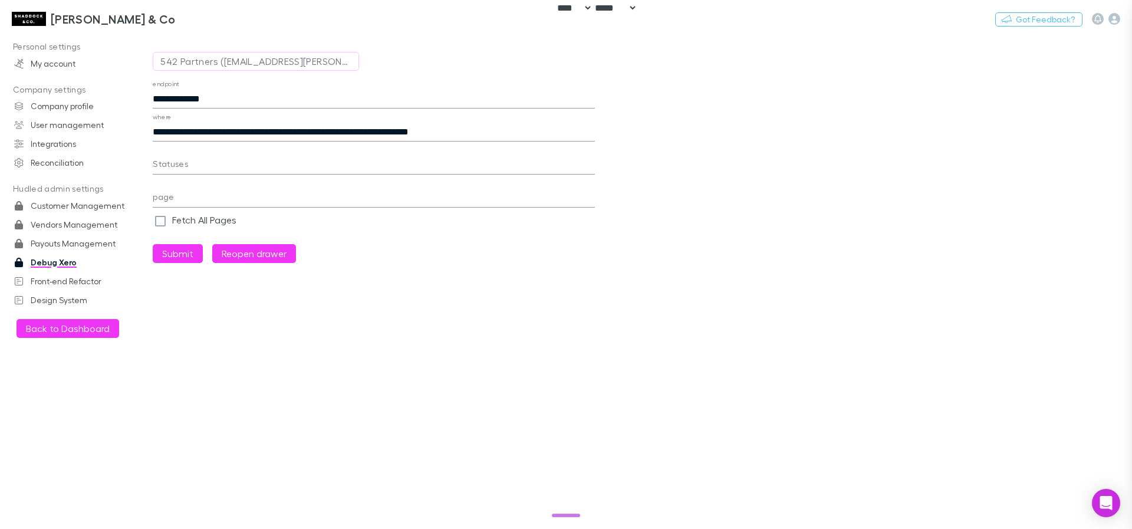
scroll to position [28, 0]
click at [354, 131] on input "**********" at bounding box center [374, 132] width 442 height 19
click at [1112, 22] on icon "button" at bounding box center [1115, 19] width 12 height 12
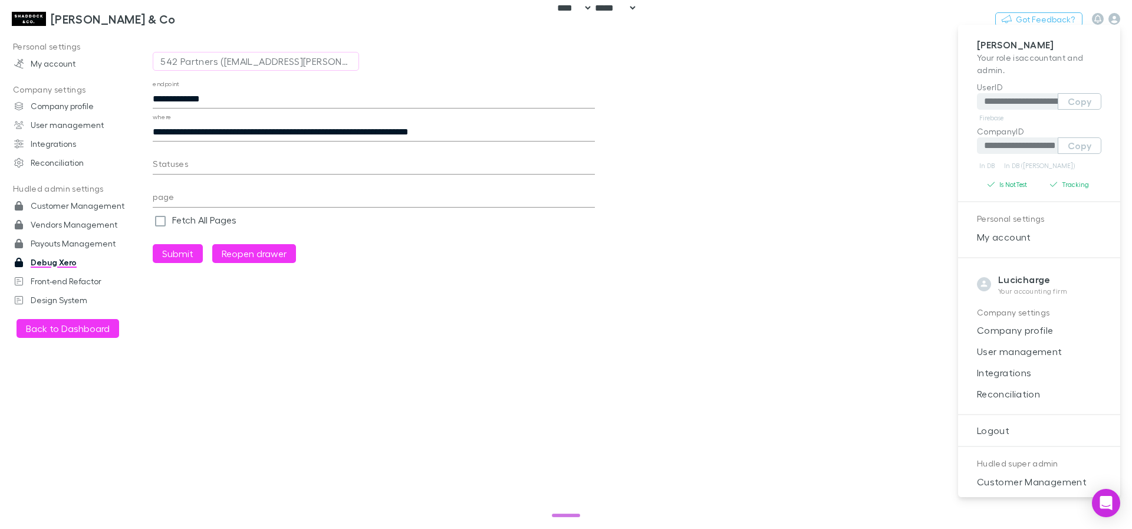
click at [799, 401] on div at bounding box center [566, 264] width 1132 height 529
